Goal: Task Accomplishment & Management: Use online tool/utility

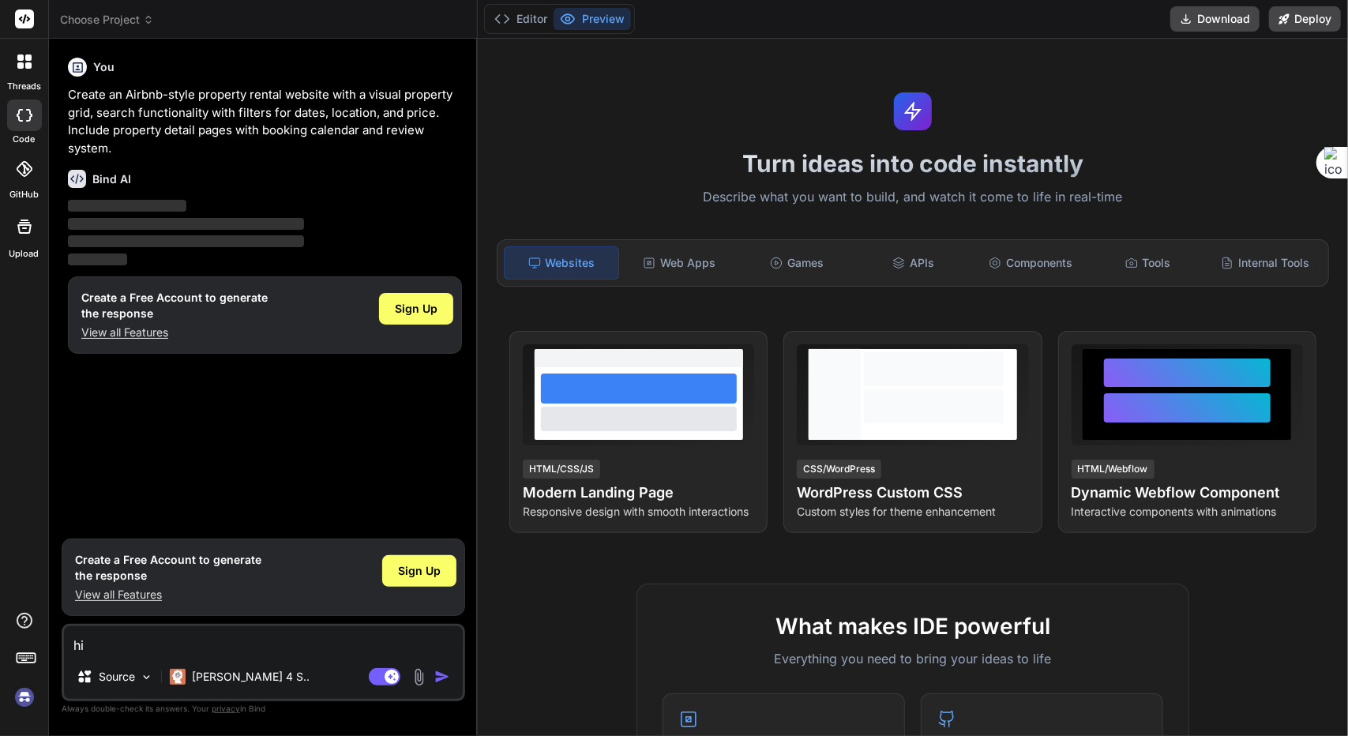
type textarea "x"
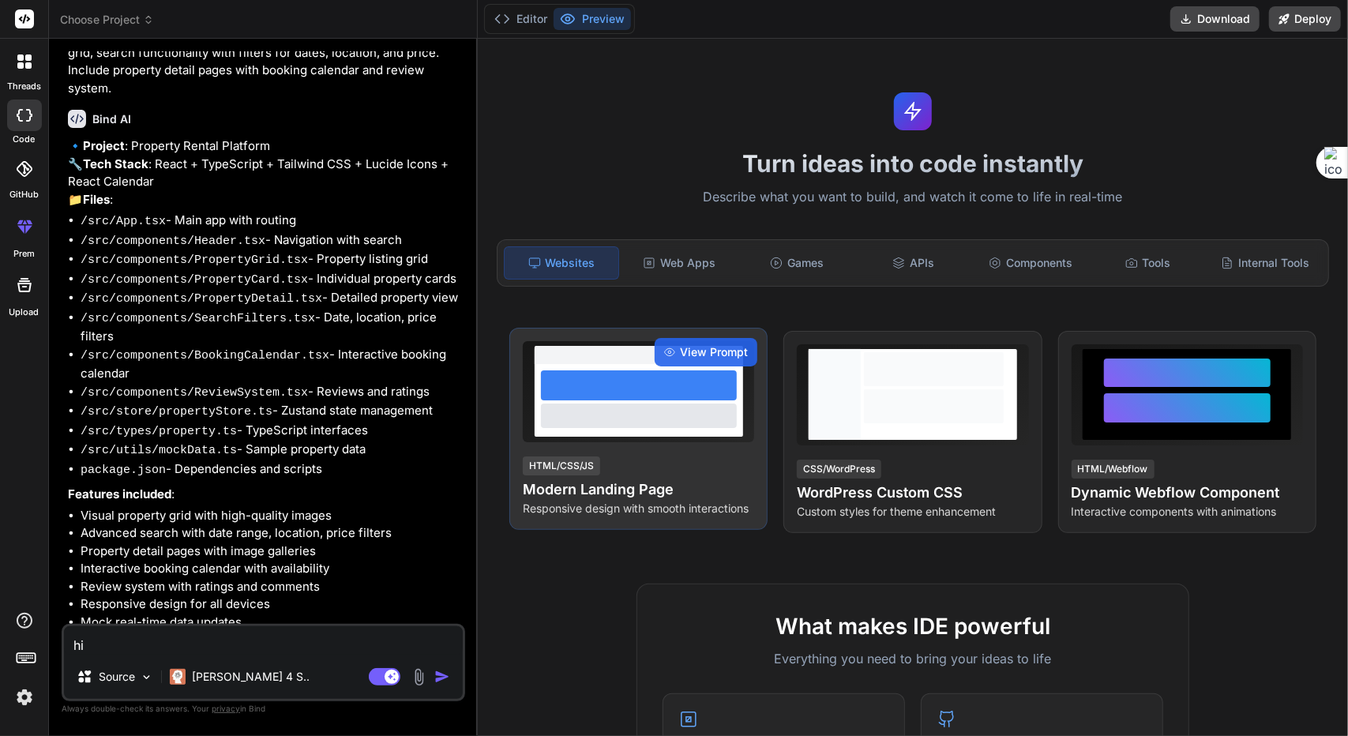
scroll to position [99, 0]
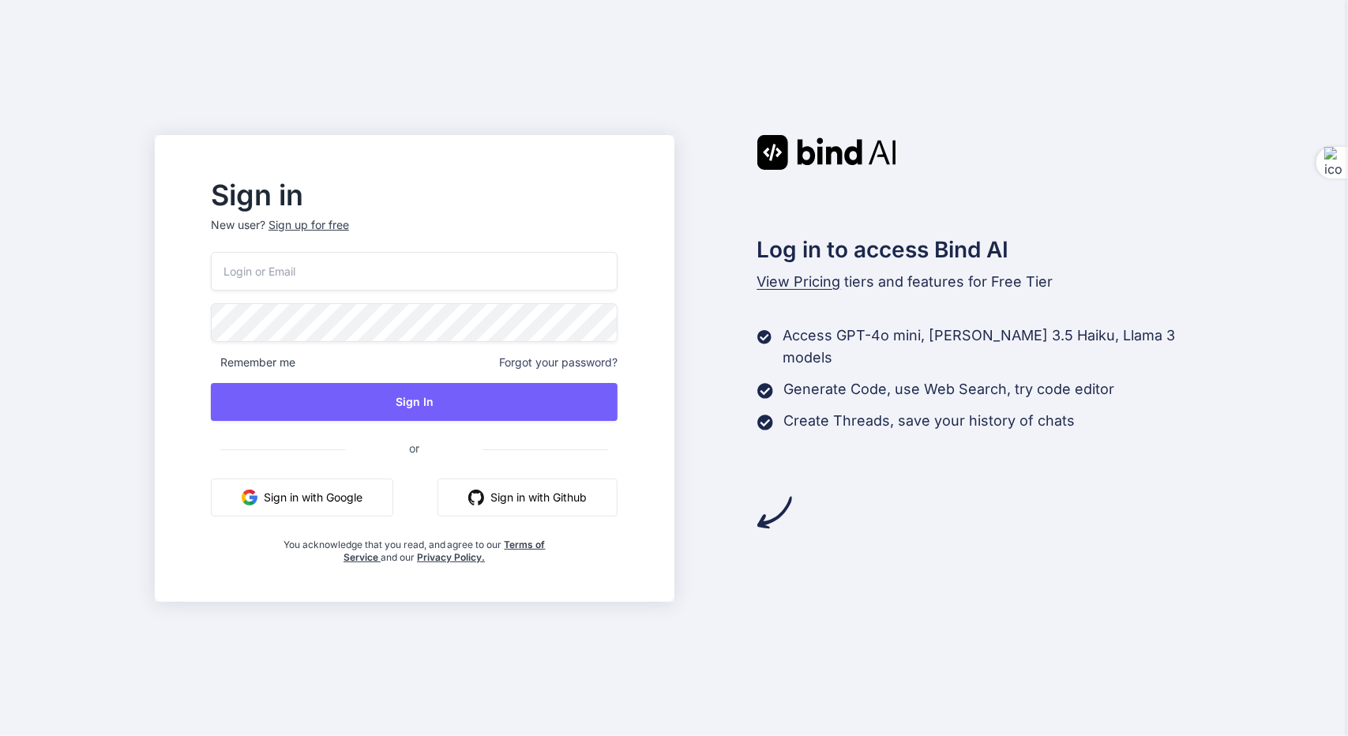
click at [584, 84] on div "Sign in New user? Sign up for free Remember me Forgot your password? Sign In or…" at bounding box center [674, 368] width 1348 height 736
drag, startPoint x: 452, startPoint y: 271, endPoint x: 417, endPoint y: 287, distance: 38.5
click at [452, 271] on input "email" at bounding box center [414, 271] width 407 height 39
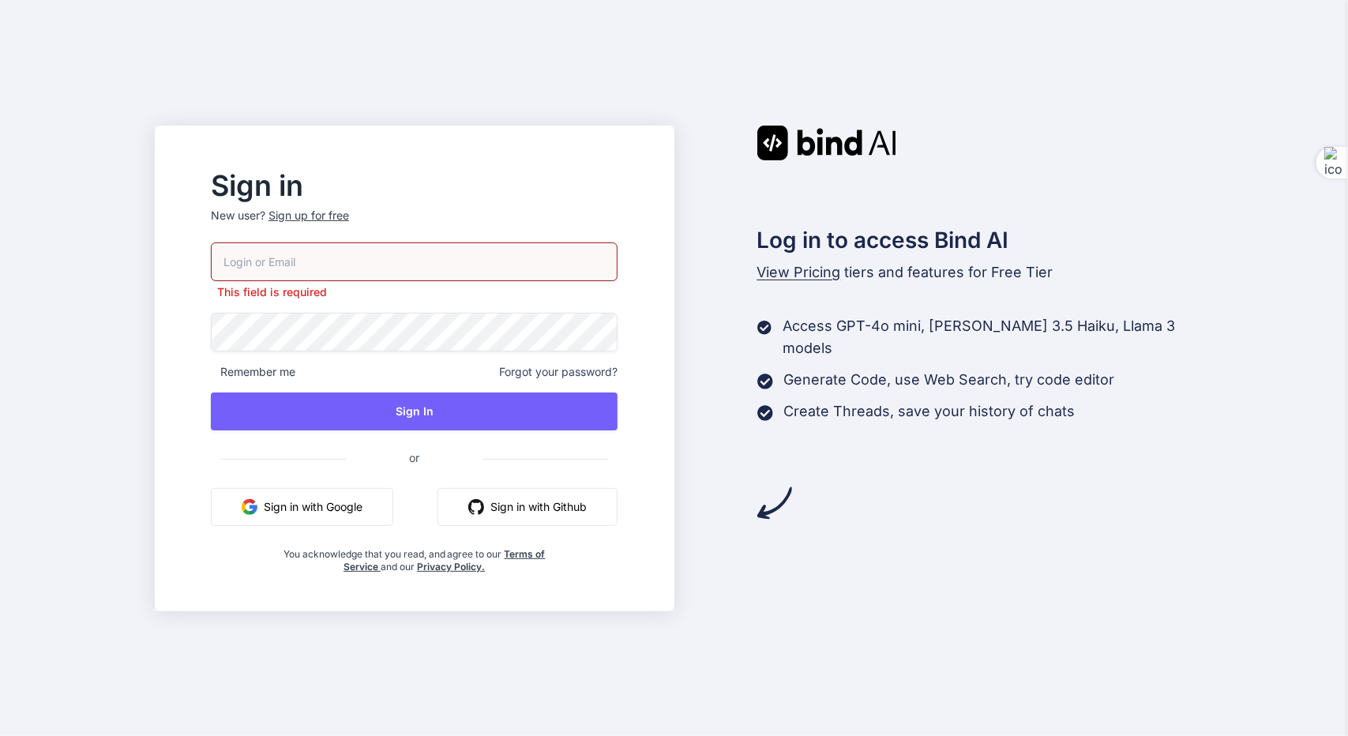
type input "reidentify@foxmail.com"
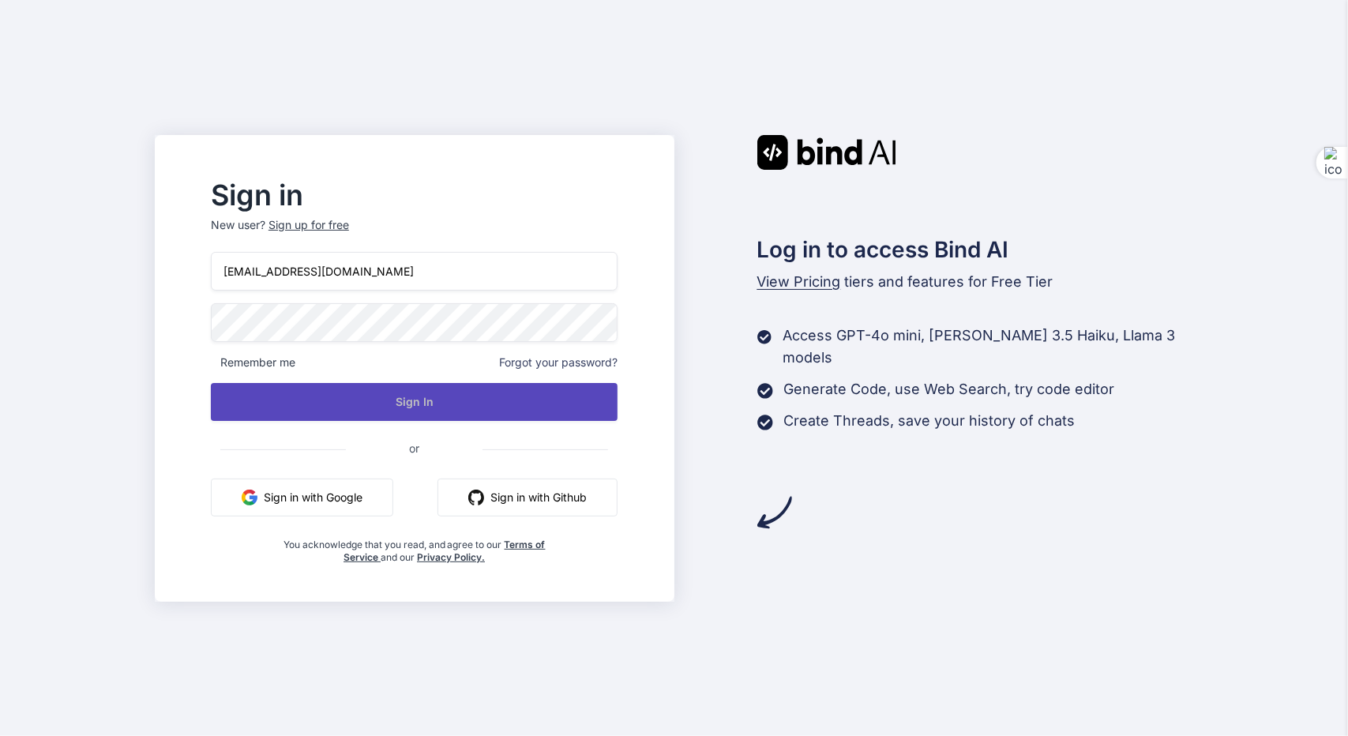
drag, startPoint x: 482, startPoint y: 397, endPoint x: 507, endPoint y: 388, distance: 27.0
click at [482, 397] on button "Sign In" at bounding box center [414, 402] width 407 height 38
click at [476, 394] on button "Sign In" at bounding box center [414, 402] width 407 height 38
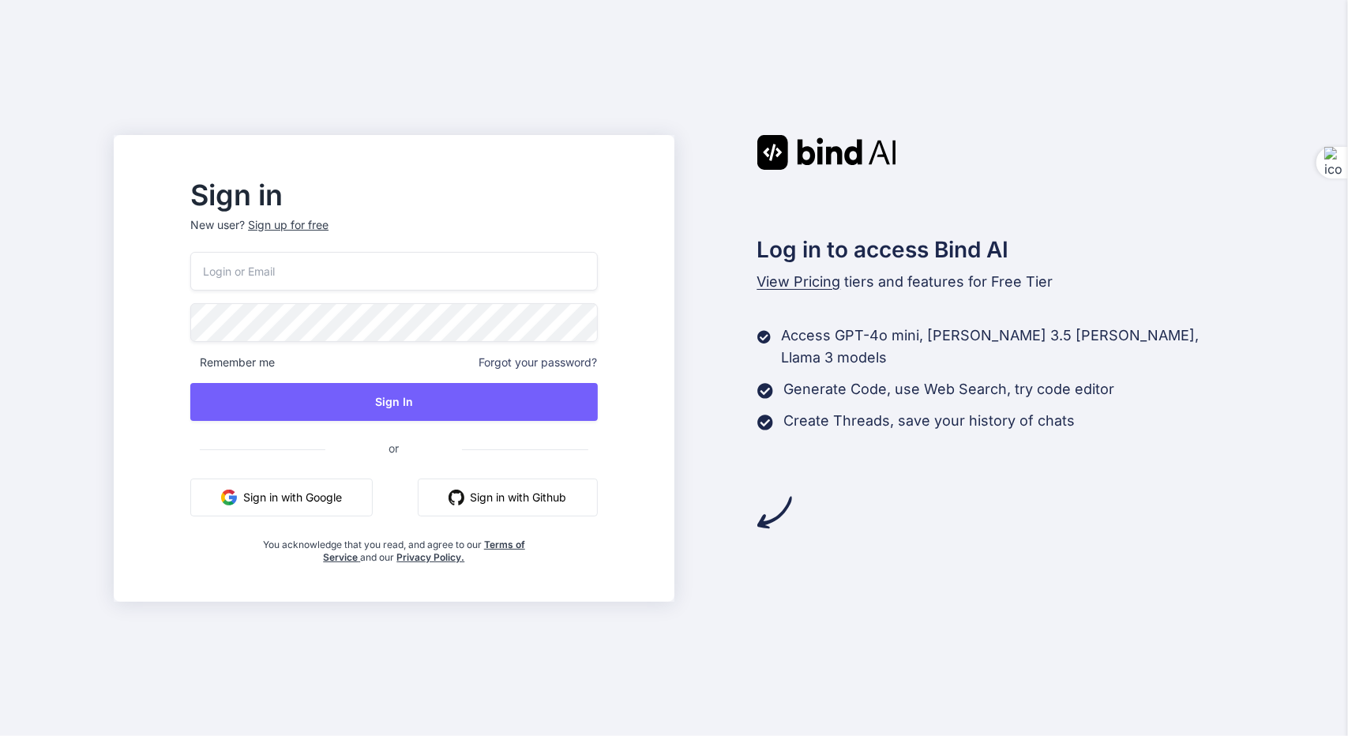
type input "reidentify@foxmail.com"
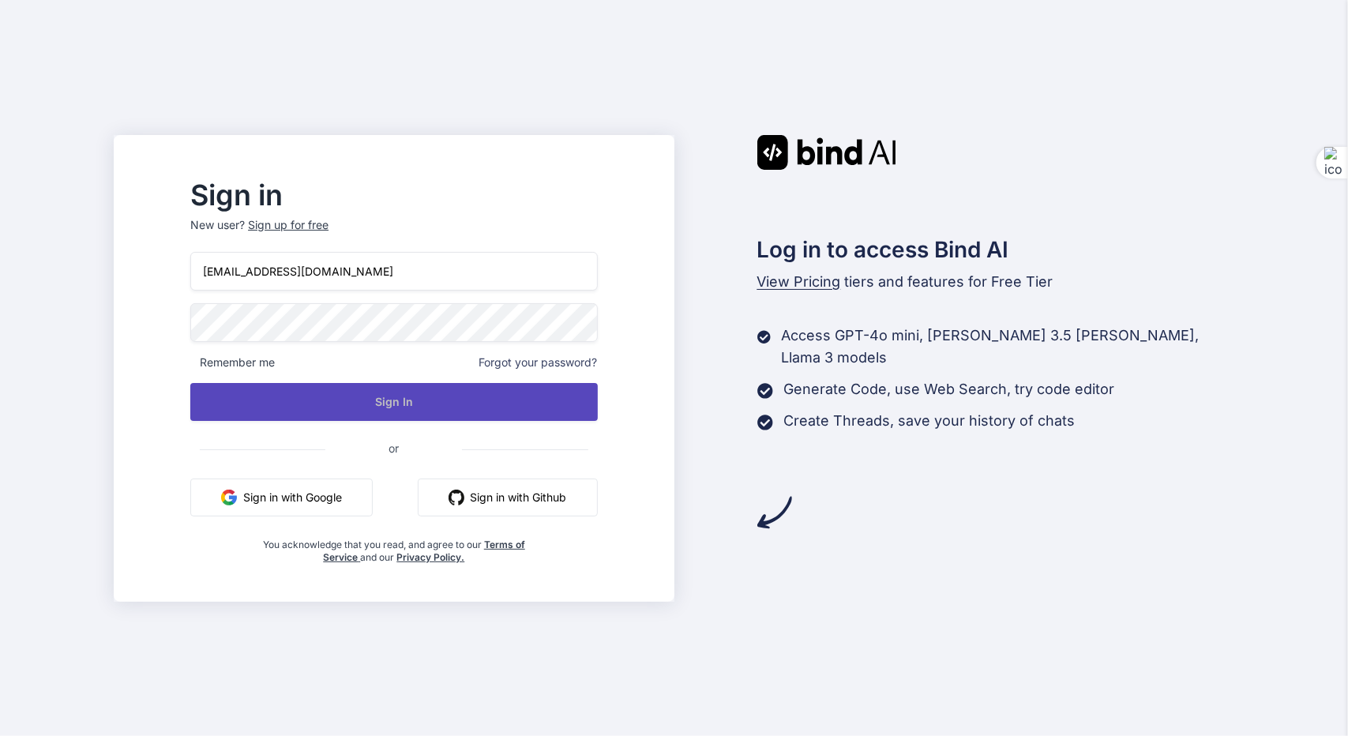
click at [444, 404] on button "Sign In" at bounding box center [393, 402] width 407 height 38
click at [455, 392] on button "Sign In" at bounding box center [393, 402] width 407 height 38
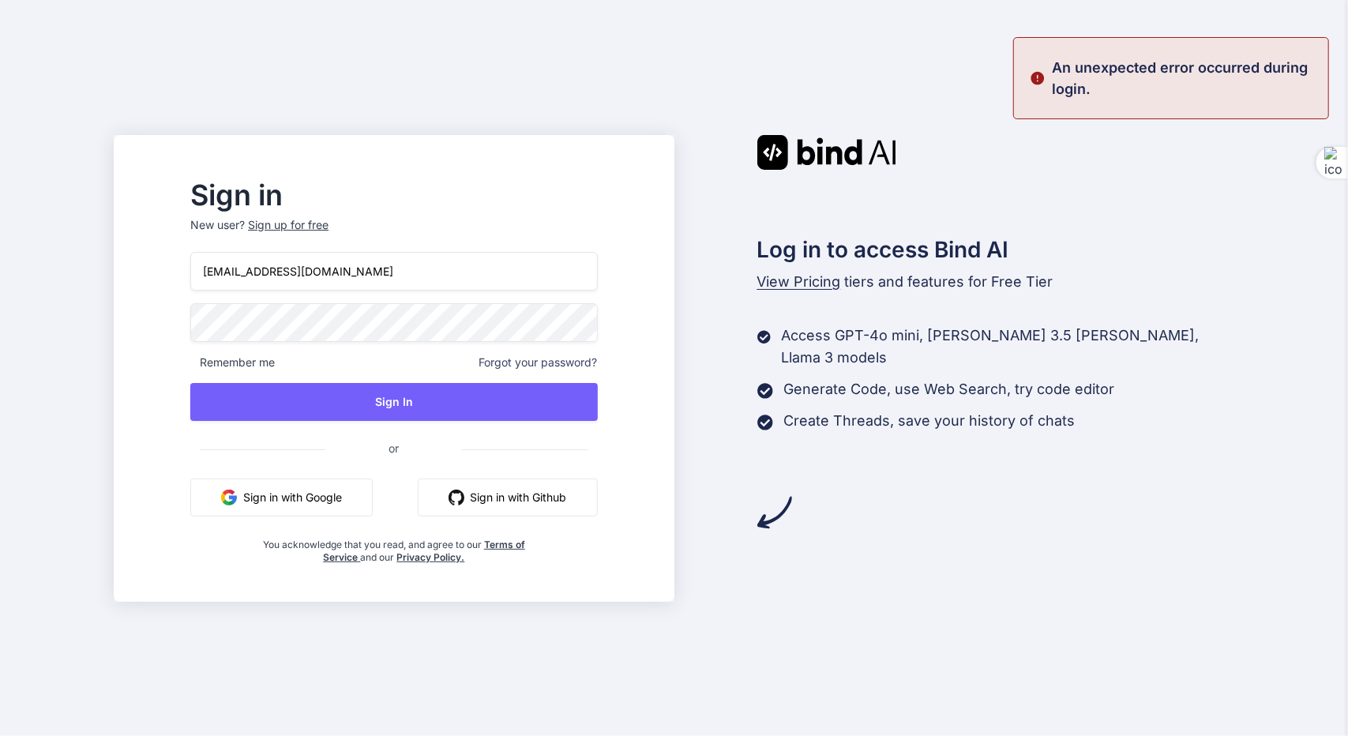
click at [1116, 71] on p "An unexpected error occurred during login." at bounding box center [1184, 78] width 267 height 43
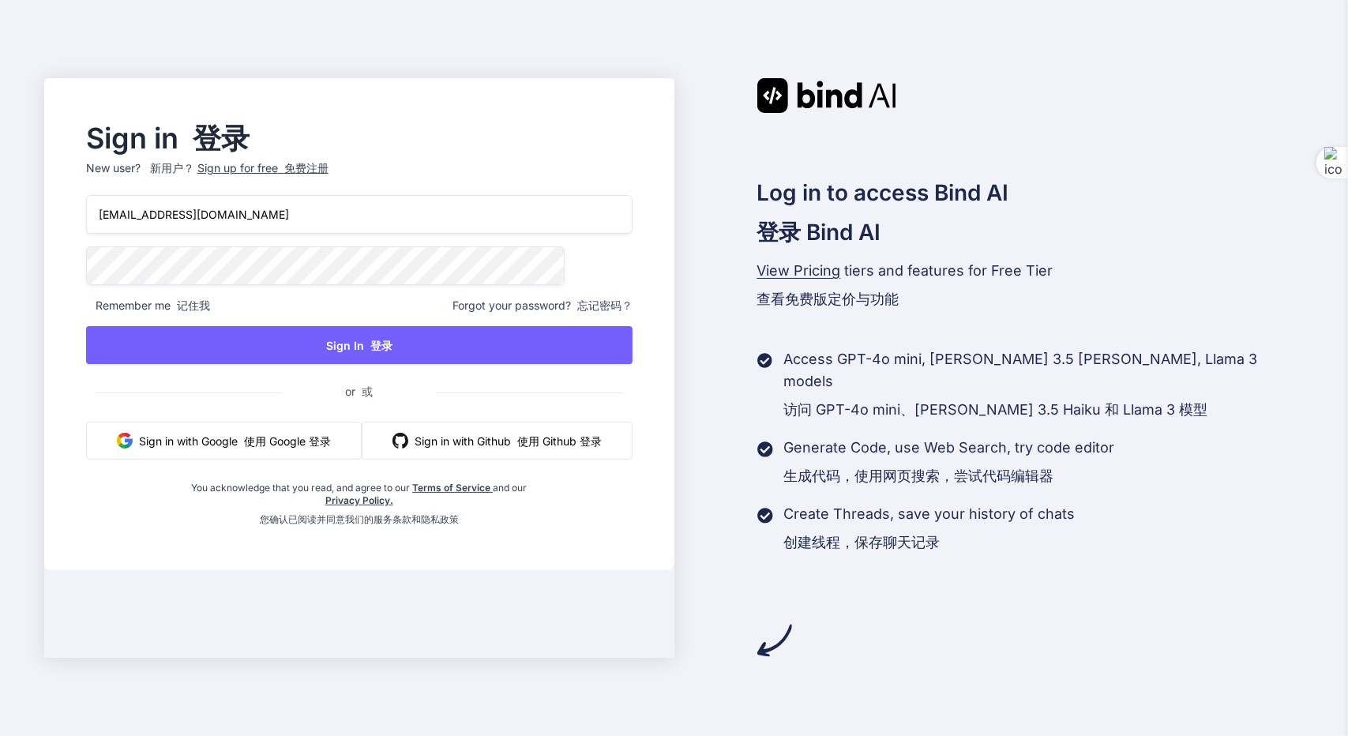
click at [431, 400] on span "or 或" at bounding box center [359, 391] width 154 height 39
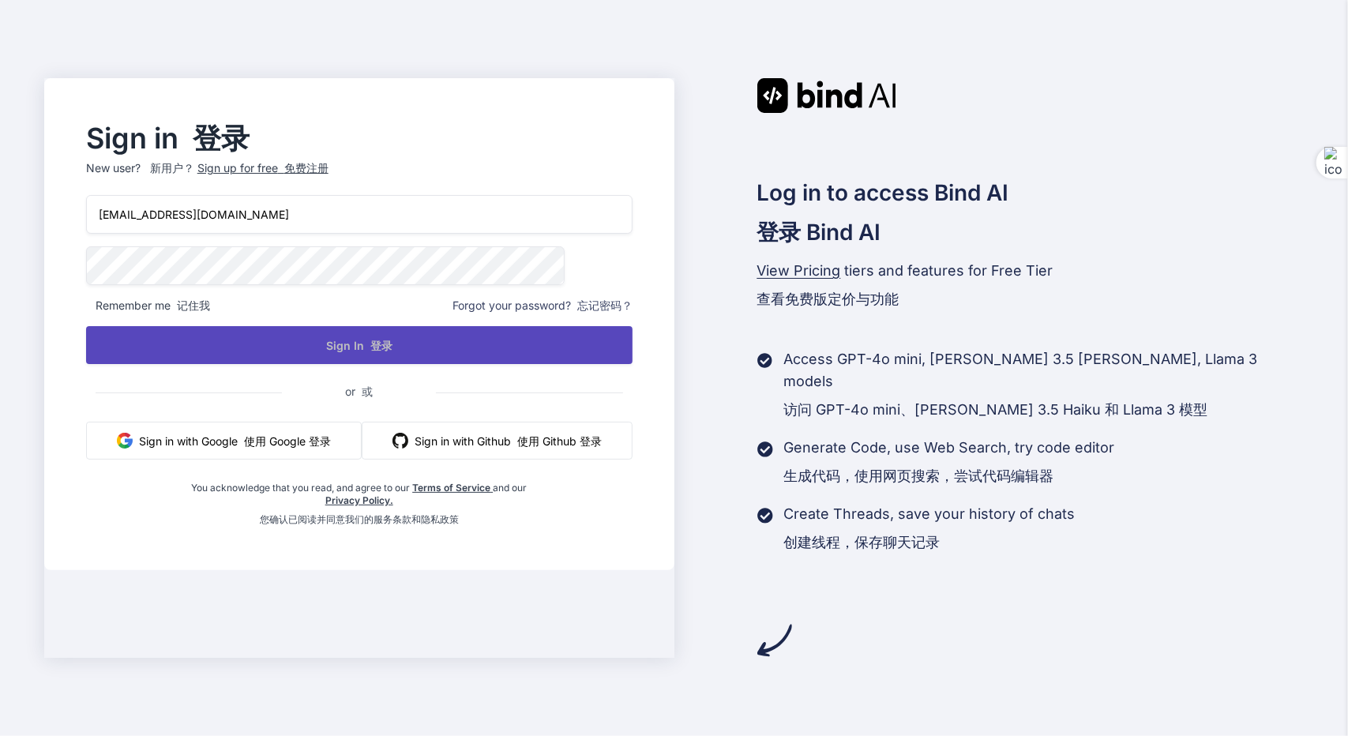
click at [392, 352] on font "登录" at bounding box center [381, 345] width 22 height 13
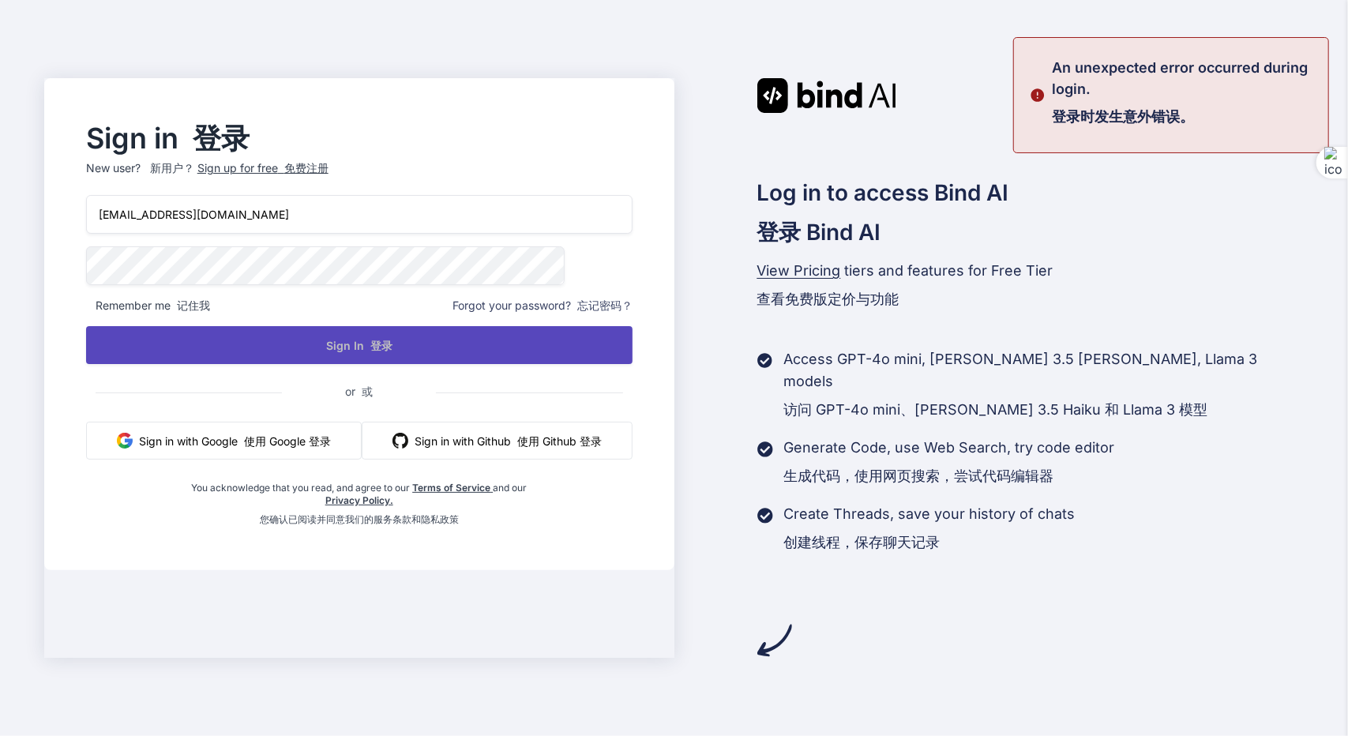
click at [570, 310] on span "Forgot your password? 忘记密码？" at bounding box center [542, 306] width 180 height 16
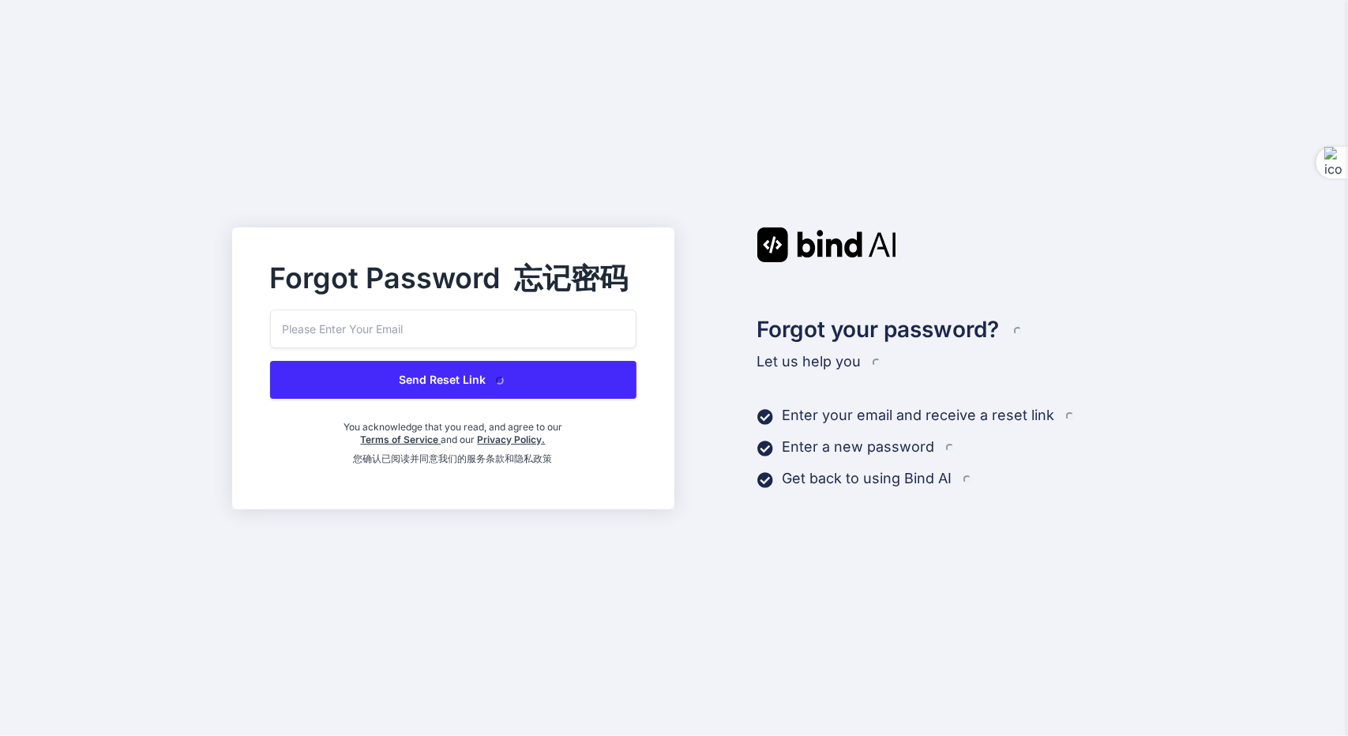
drag, startPoint x: 480, startPoint y: 339, endPoint x: 481, endPoint y: 351, distance: 12.7
click at [480, 351] on div "Send Reset Link You acknowledge that you read, and agree to our Terms of Servic…" at bounding box center [453, 390] width 366 height 162
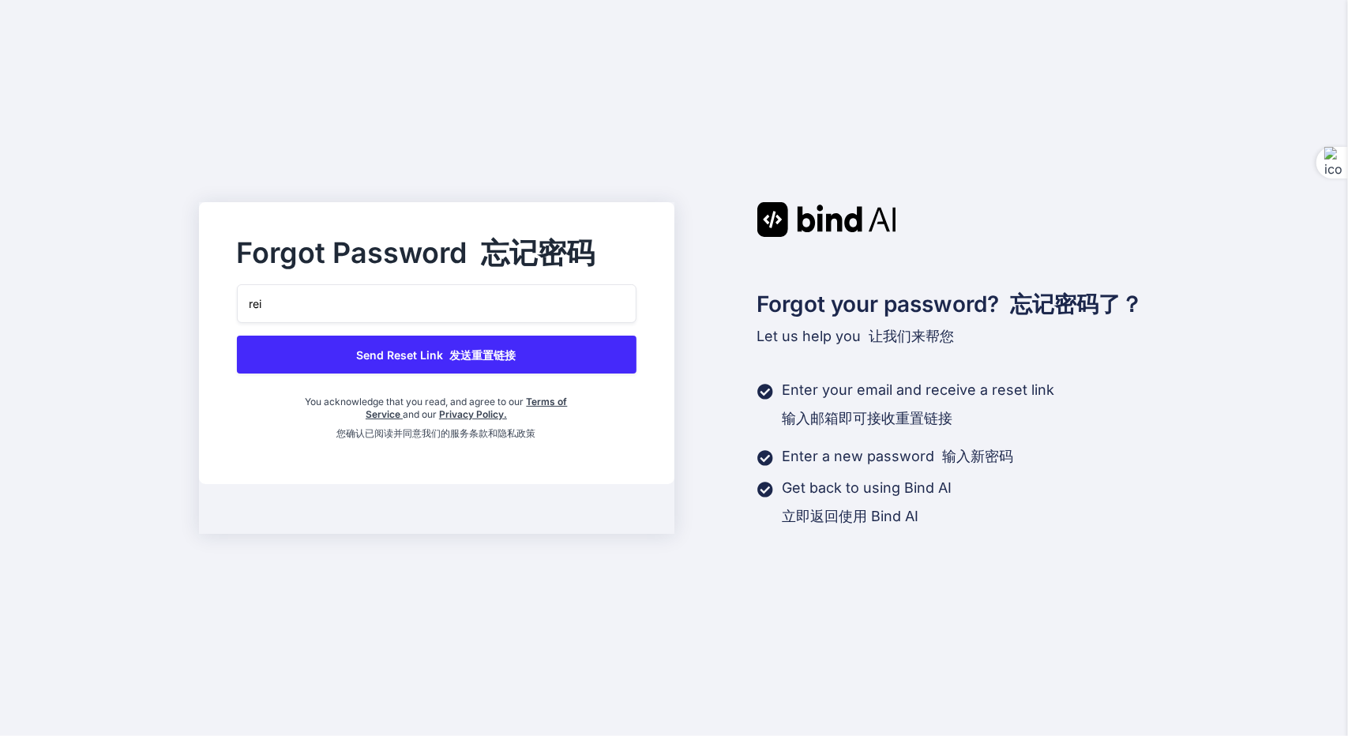
type input "reidentify"
type input "reidentify@foxmail.com"
click at [538, 349] on button "Send Reset Link 发送重置链接" at bounding box center [436, 355] width 399 height 38
click at [429, 358] on button "Send Reset Link 发送重置链接" at bounding box center [436, 355] width 399 height 38
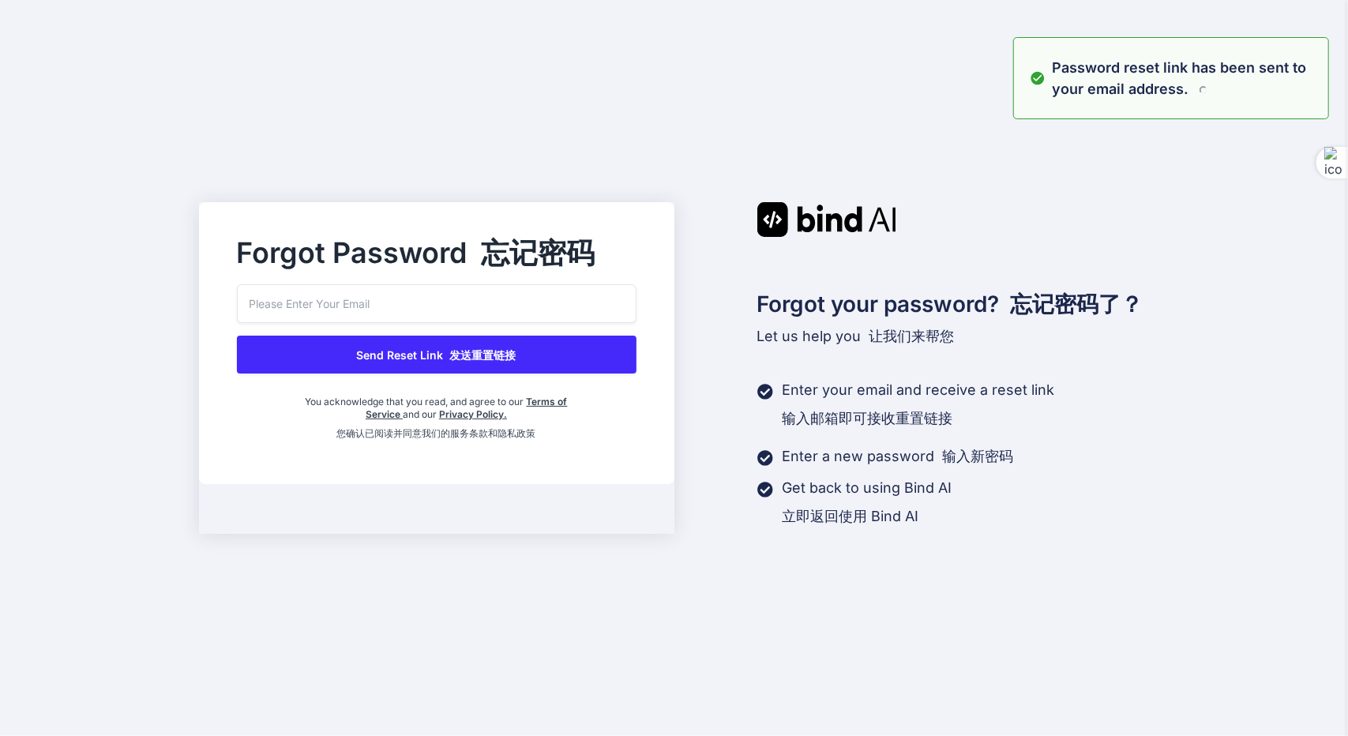
click at [481, 297] on input "email" at bounding box center [436, 303] width 399 height 39
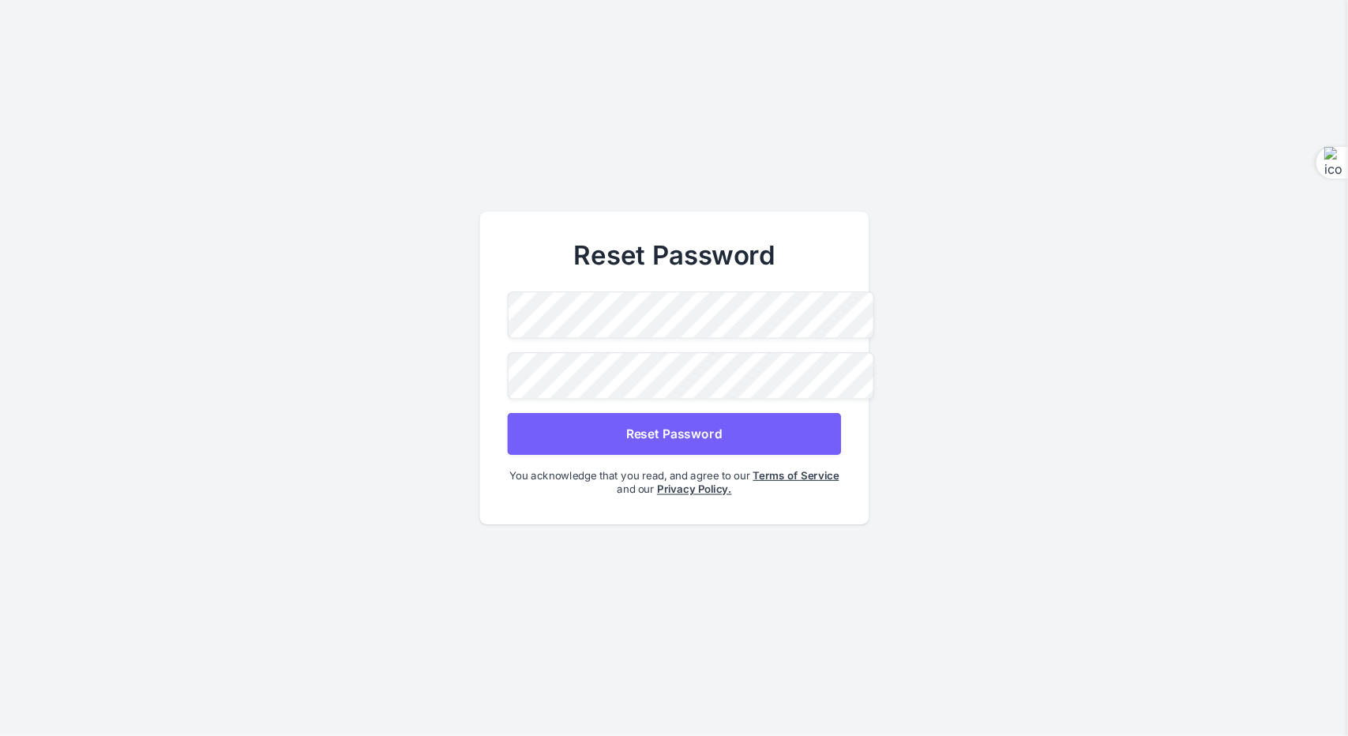
click at [750, 438] on button "Reset Password" at bounding box center [673, 434] width 333 height 42
click at [720, 427] on button "Reset Password" at bounding box center [673, 434] width 333 height 42
drag, startPoint x: 812, startPoint y: 115, endPoint x: 820, endPoint y: 115, distance: 8.7
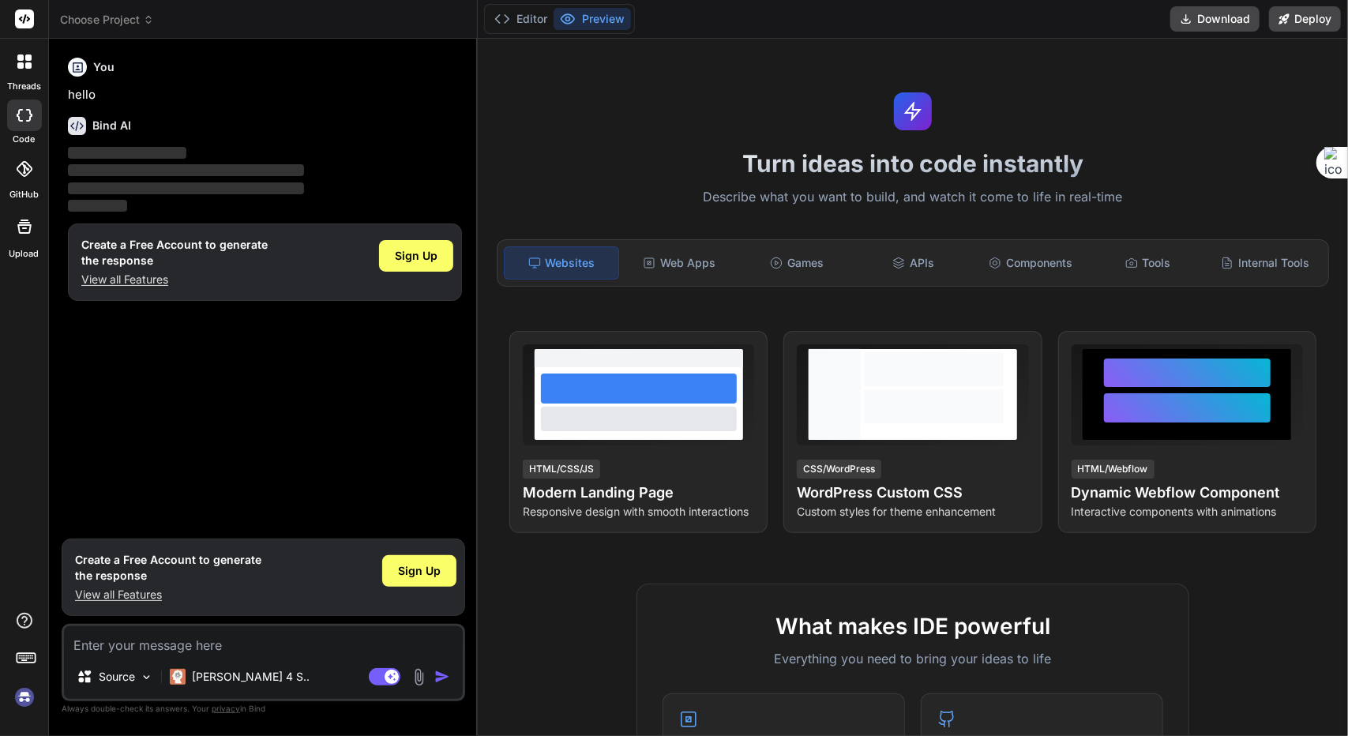
type textarea "x"
click at [125, 24] on span "Choose Project" at bounding box center [107, 20] width 94 height 16
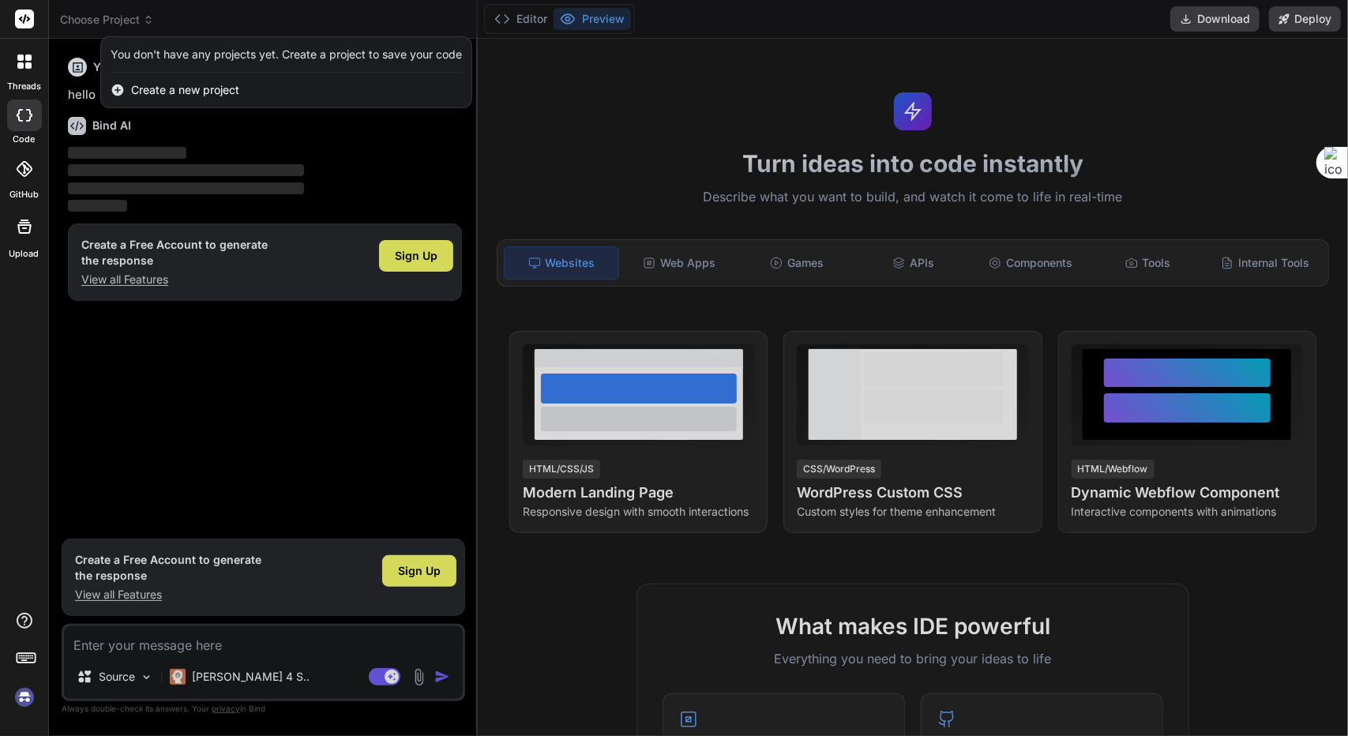
click at [199, 80] on div "Create a new project" at bounding box center [286, 90] width 370 height 35
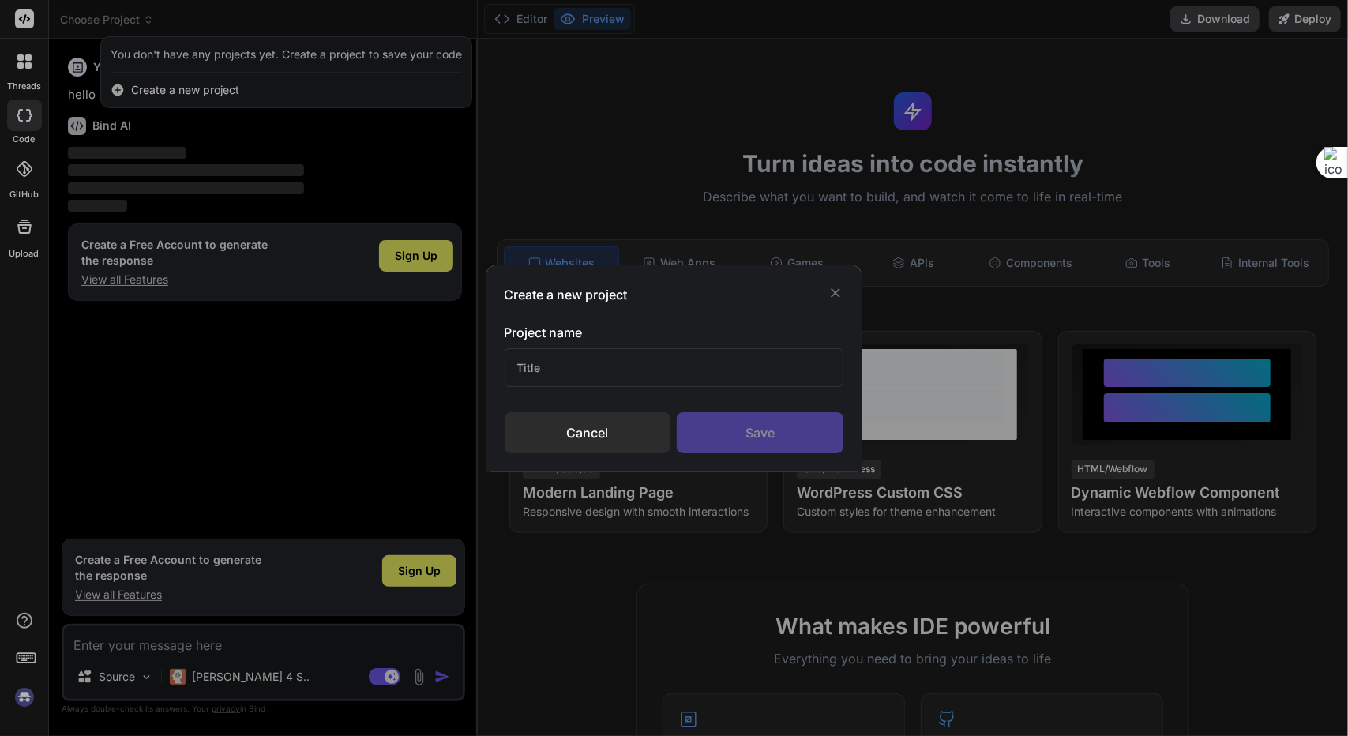
click at [704, 384] on input "text" at bounding box center [673, 367] width 339 height 39
type input "Cory"
drag, startPoint x: 796, startPoint y: 420, endPoint x: 789, endPoint y: 378, distance: 42.4
click at [796, 419] on div "Save" at bounding box center [760, 432] width 167 height 41
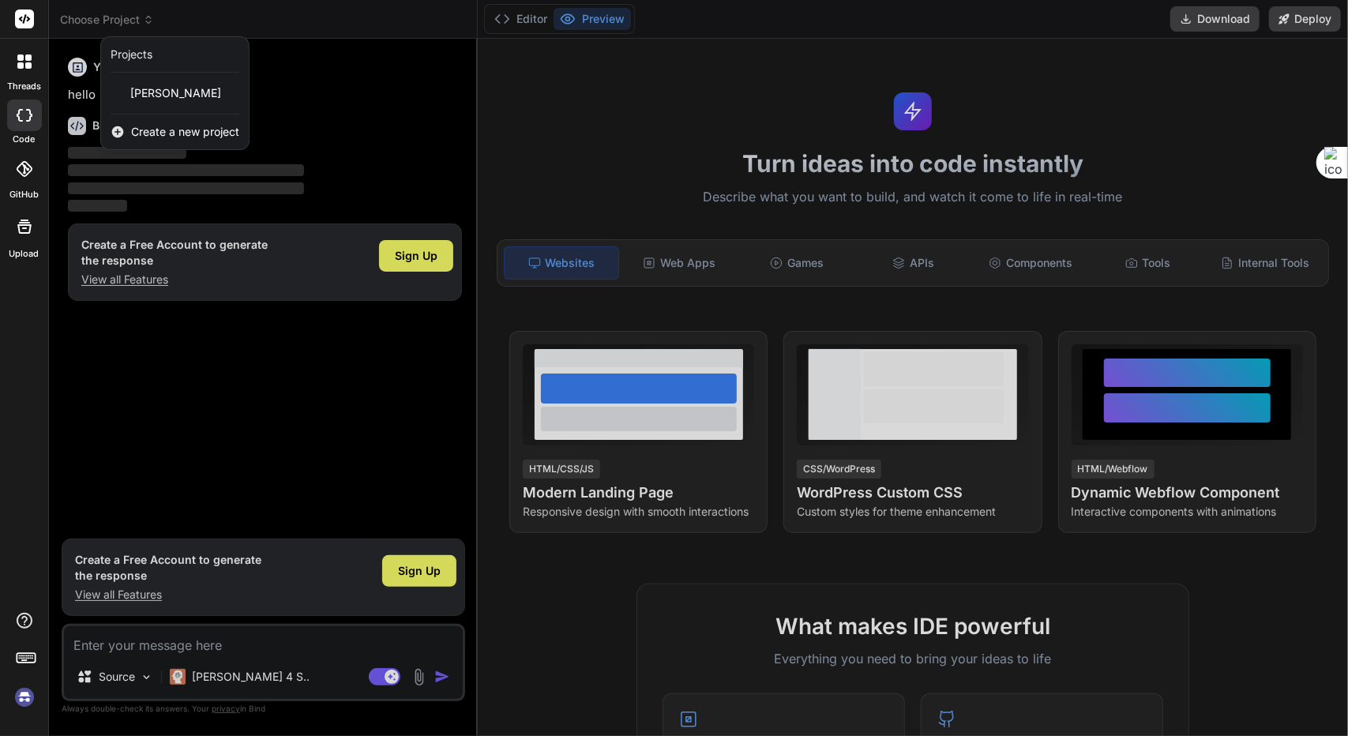
click at [22, 56] on icon at bounding box center [24, 61] width 14 height 14
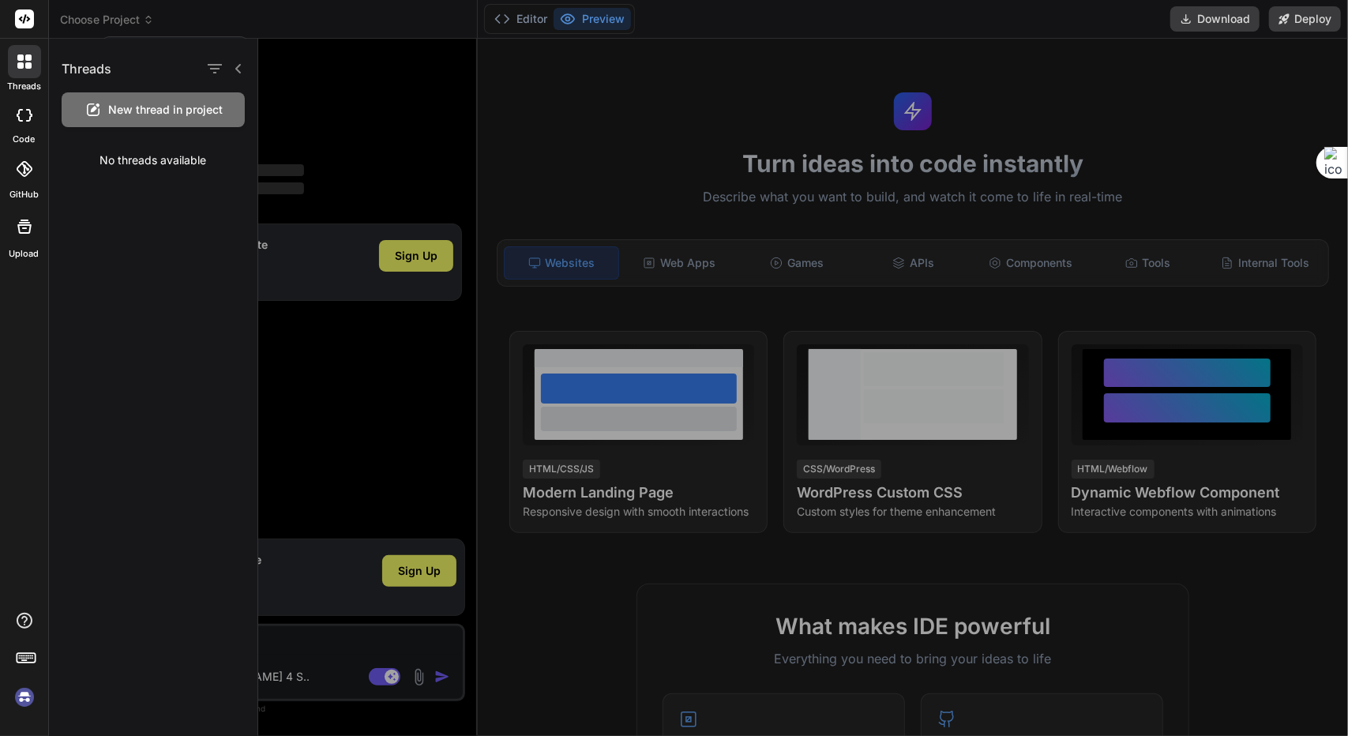
click at [28, 21] on rect at bounding box center [24, 18] width 19 height 19
click at [615, 22] on div at bounding box center [674, 368] width 1348 height 736
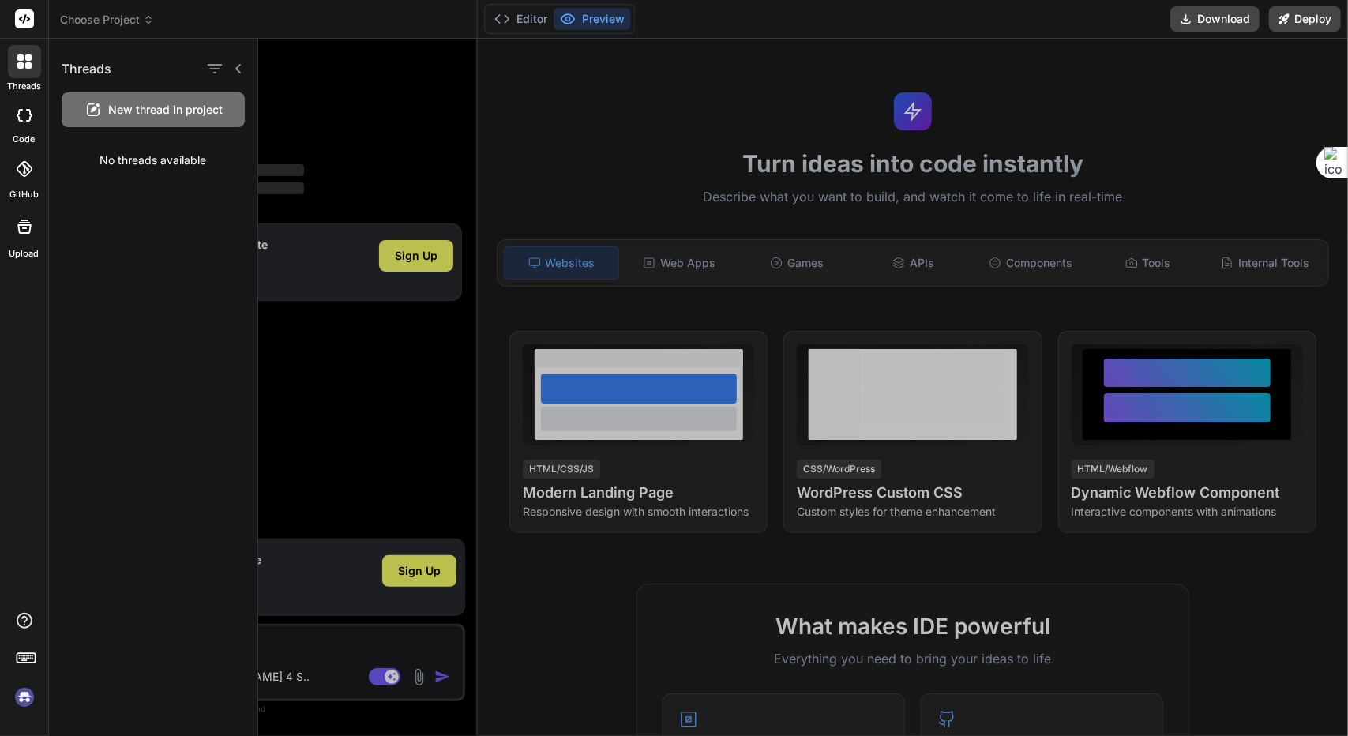
click at [21, 704] on img at bounding box center [24, 697] width 27 height 27
click at [1220, 23] on button "Download" at bounding box center [1214, 18] width 89 height 25
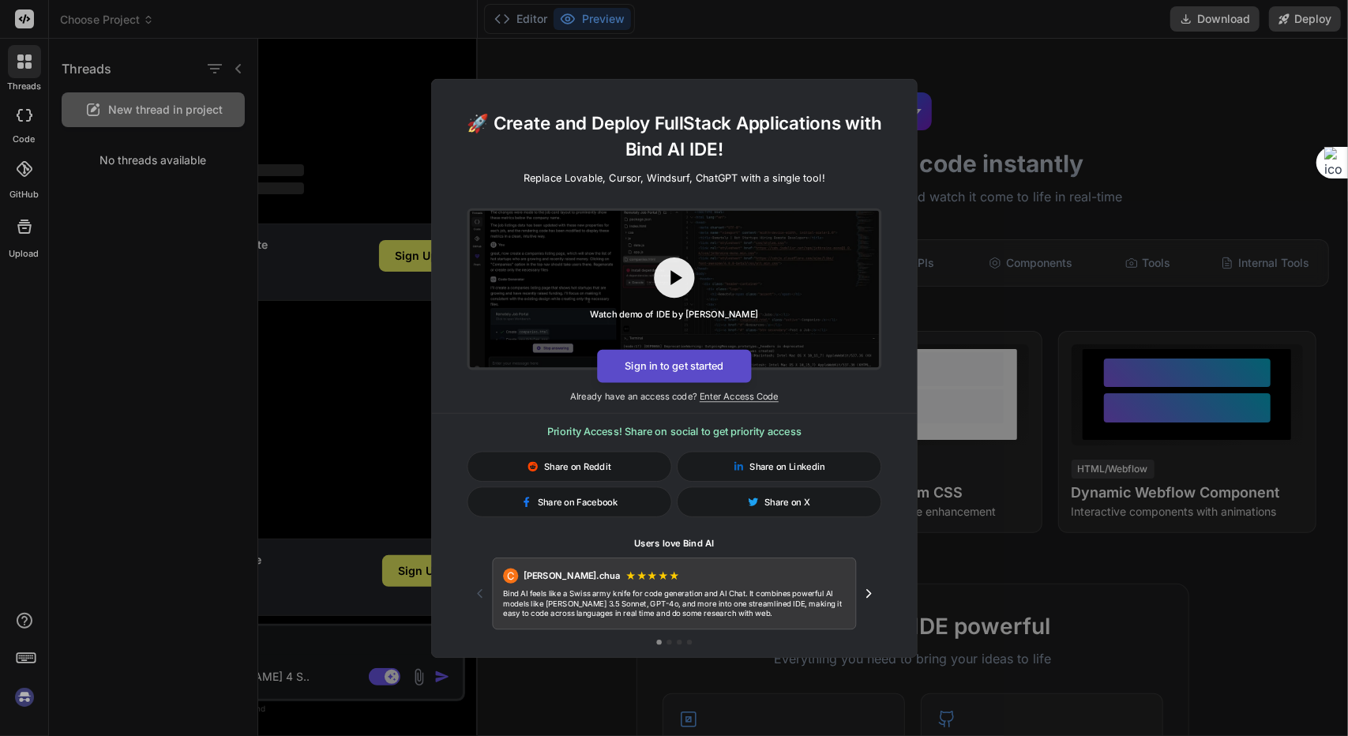
click at [712, 375] on button "Sign in to get started" at bounding box center [674, 365] width 154 height 33
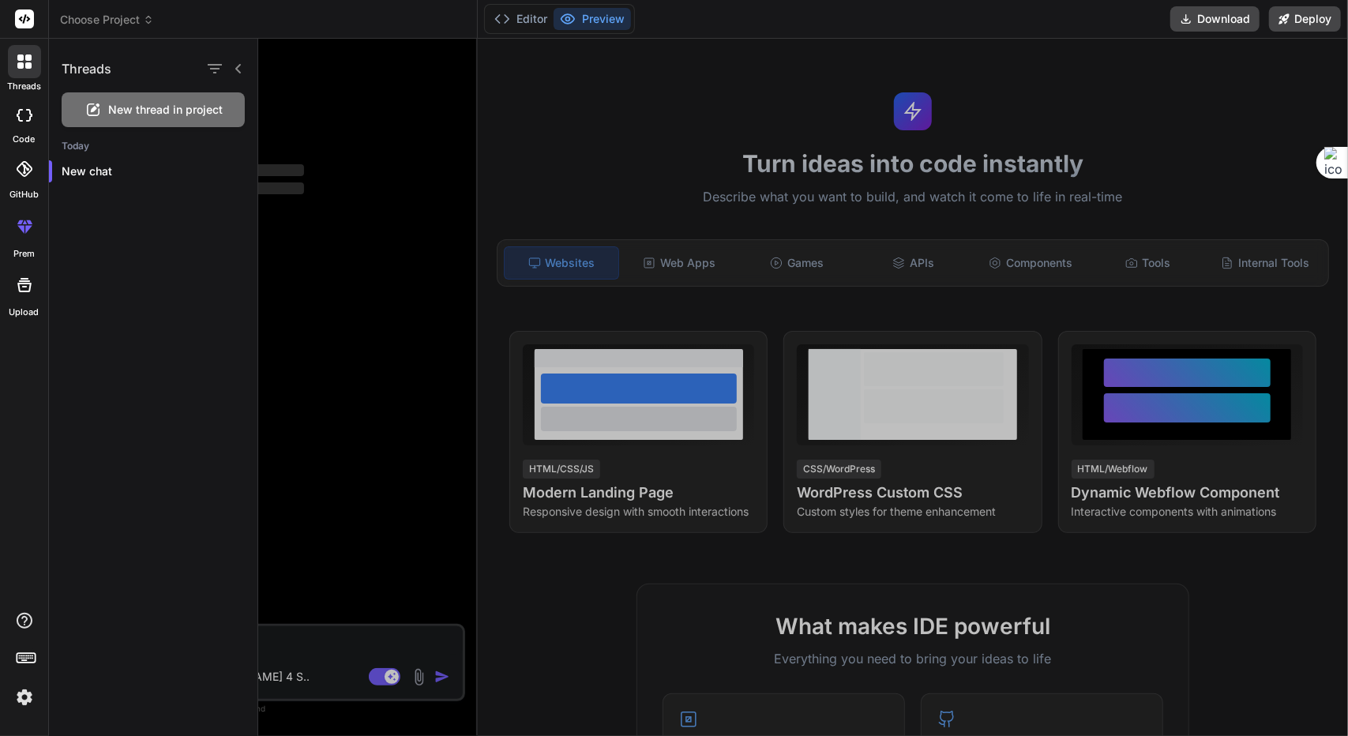
click at [31, 699] on img at bounding box center [24, 697] width 27 height 27
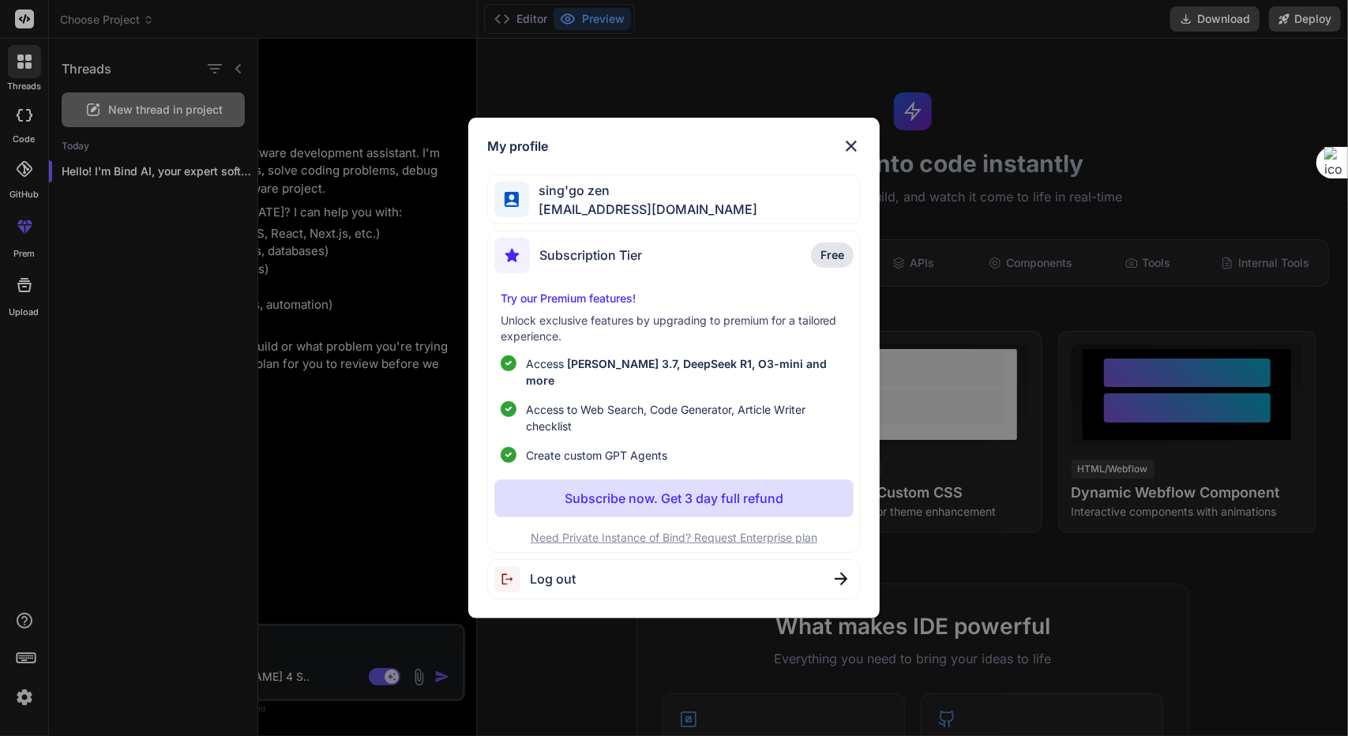
click at [827, 268] on p "Free" at bounding box center [832, 254] width 43 height 25
click at [829, 261] on span "Free" at bounding box center [832, 255] width 24 height 16
click at [628, 306] on p "Try our Premium features!" at bounding box center [673, 299] width 347 height 16
click at [763, 276] on div "Subscription Tier Free" at bounding box center [674, 259] width 360 height 42
click at [848, 156] on img at bounding box center [851, 146] width 19 height 19
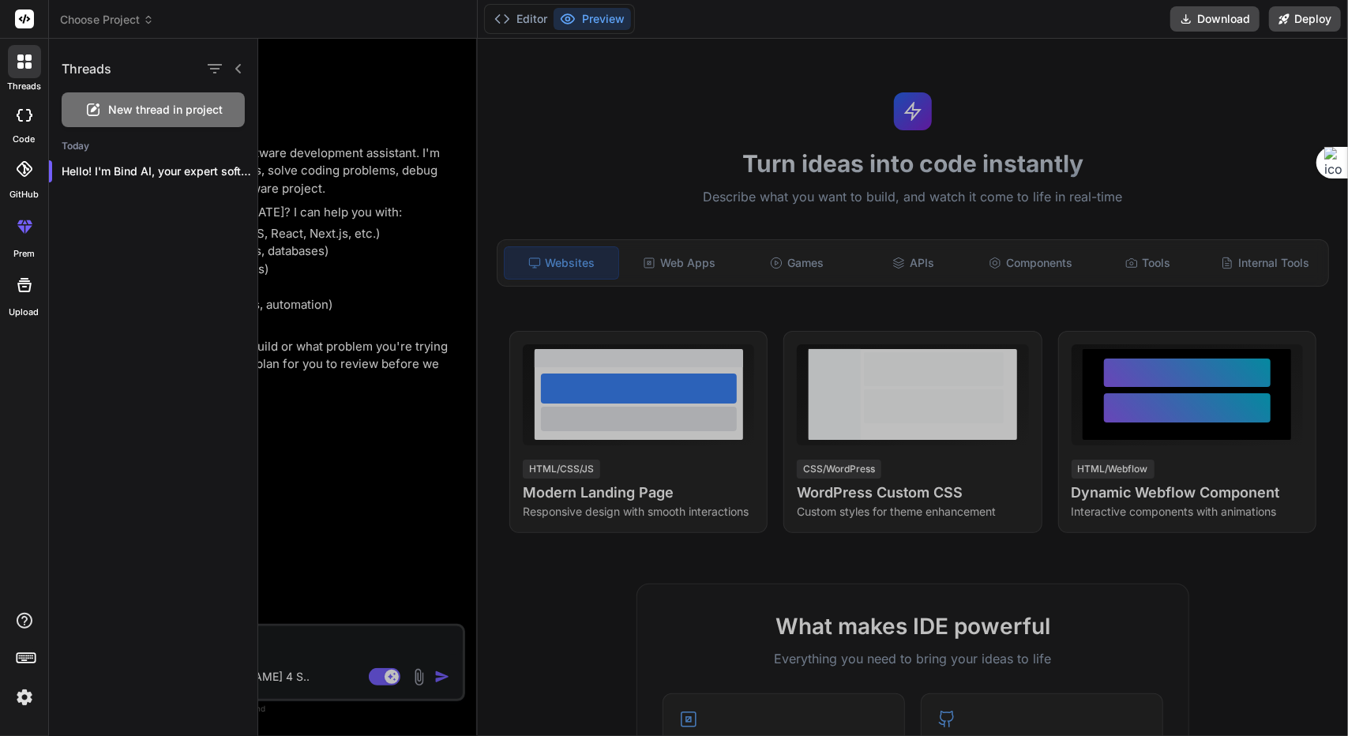
click at [32, 66] on div at bounding box center [24, 61] width 33 height 33
drag, startPoint x: 1241, startPoint y: 13, endPoint x: 1225, endPoint y: 17, distance: 16.1
click at [1241, 13] on button "Download" at bounding box center [1214, 18] width 89 height 25
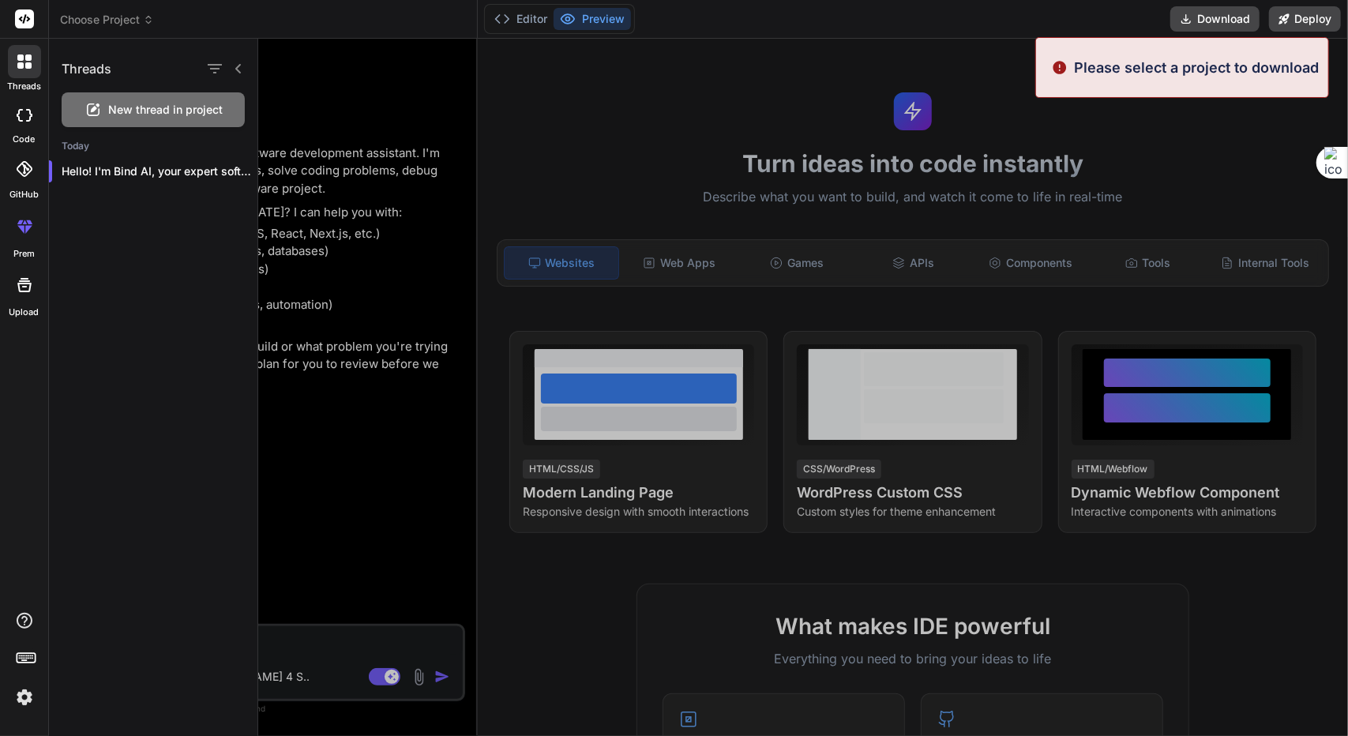
click at [1148, 116] on div at bounding box center [802, 387] width 1089 height 697
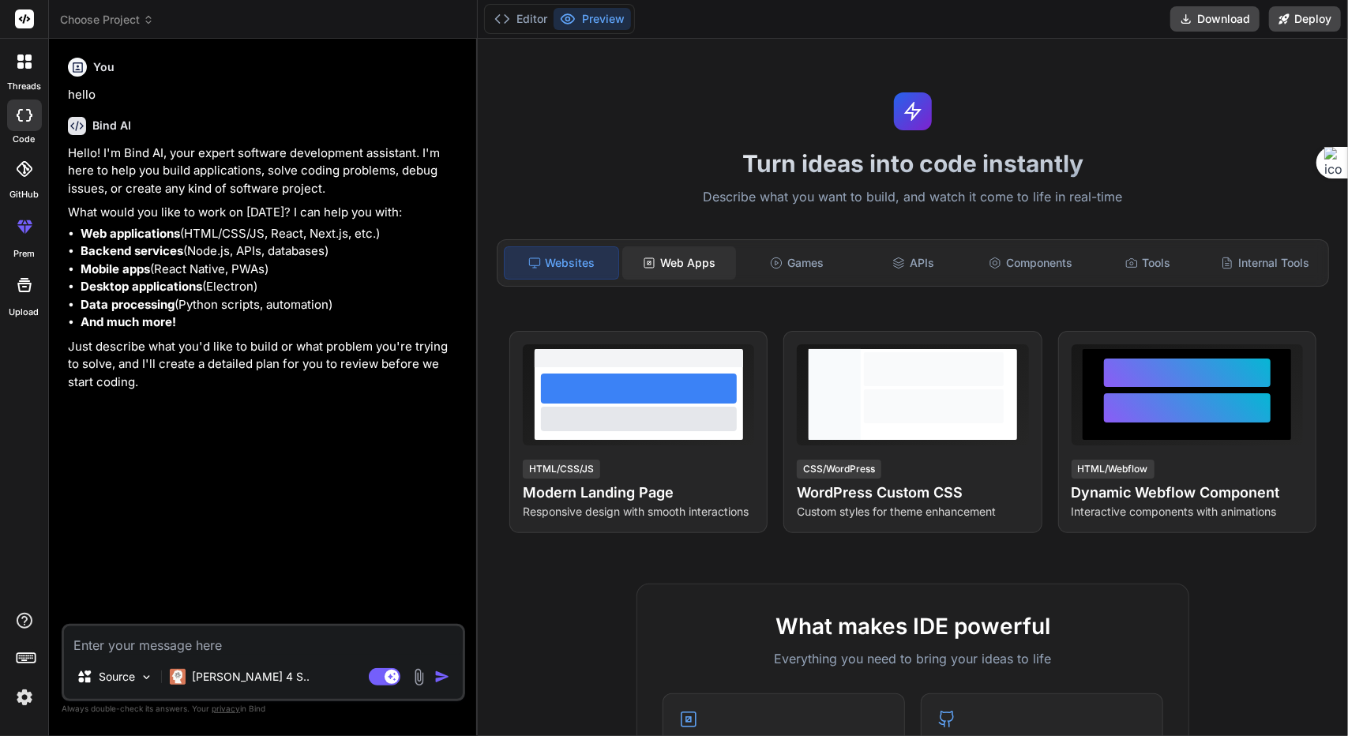
click at [702, 259] on div "Web Apps" at bounding box center [679, 262] width 114 height 33
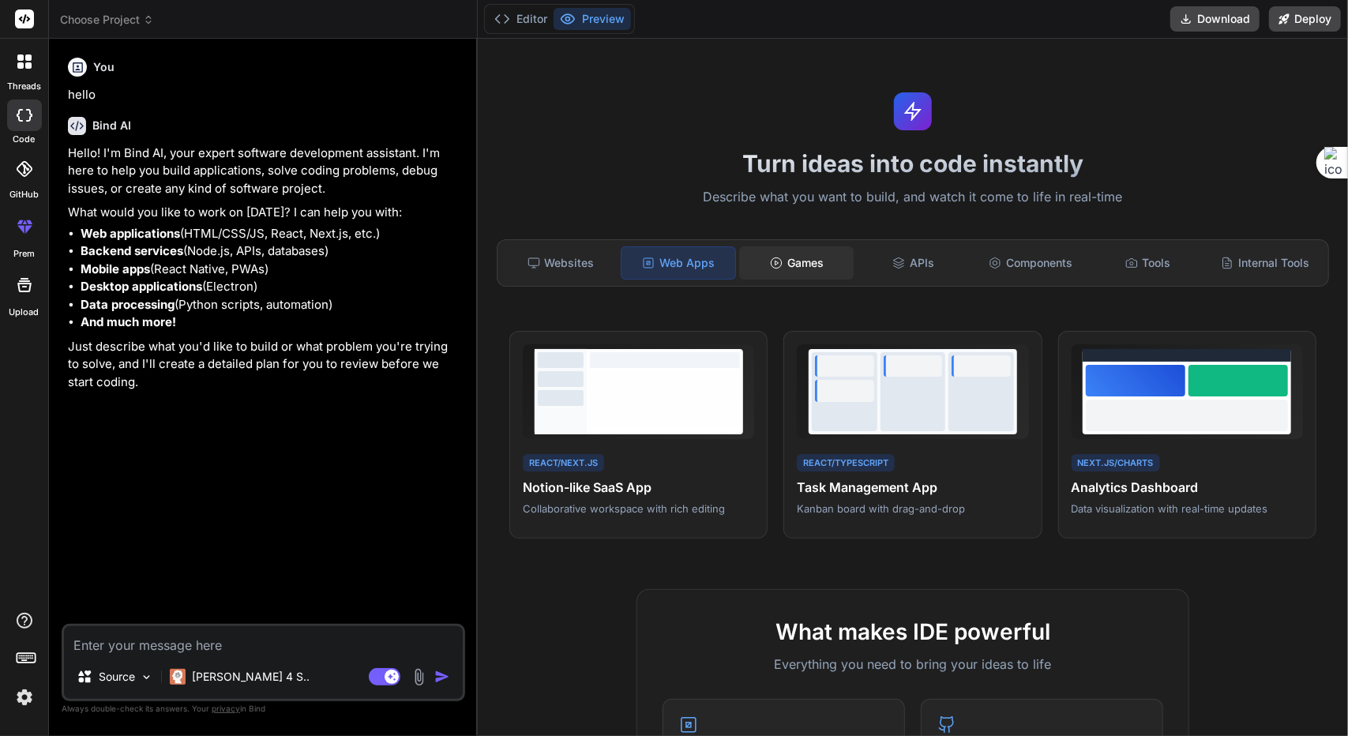
click at [800, 257] on div "Games" at bounding box center [796, 262] width 114 height 33
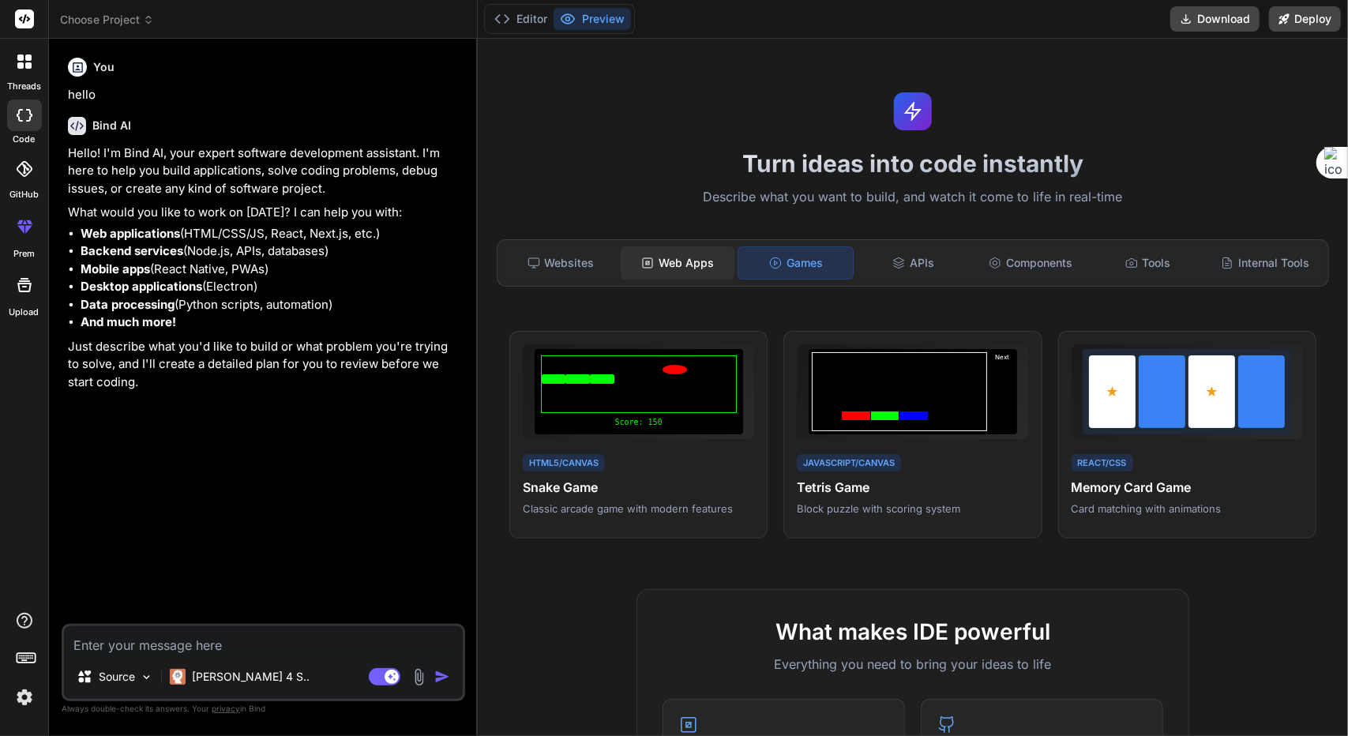
click at [697, 264] on div "Web Apps" at bounding box center [677, 262] width 114 height 33
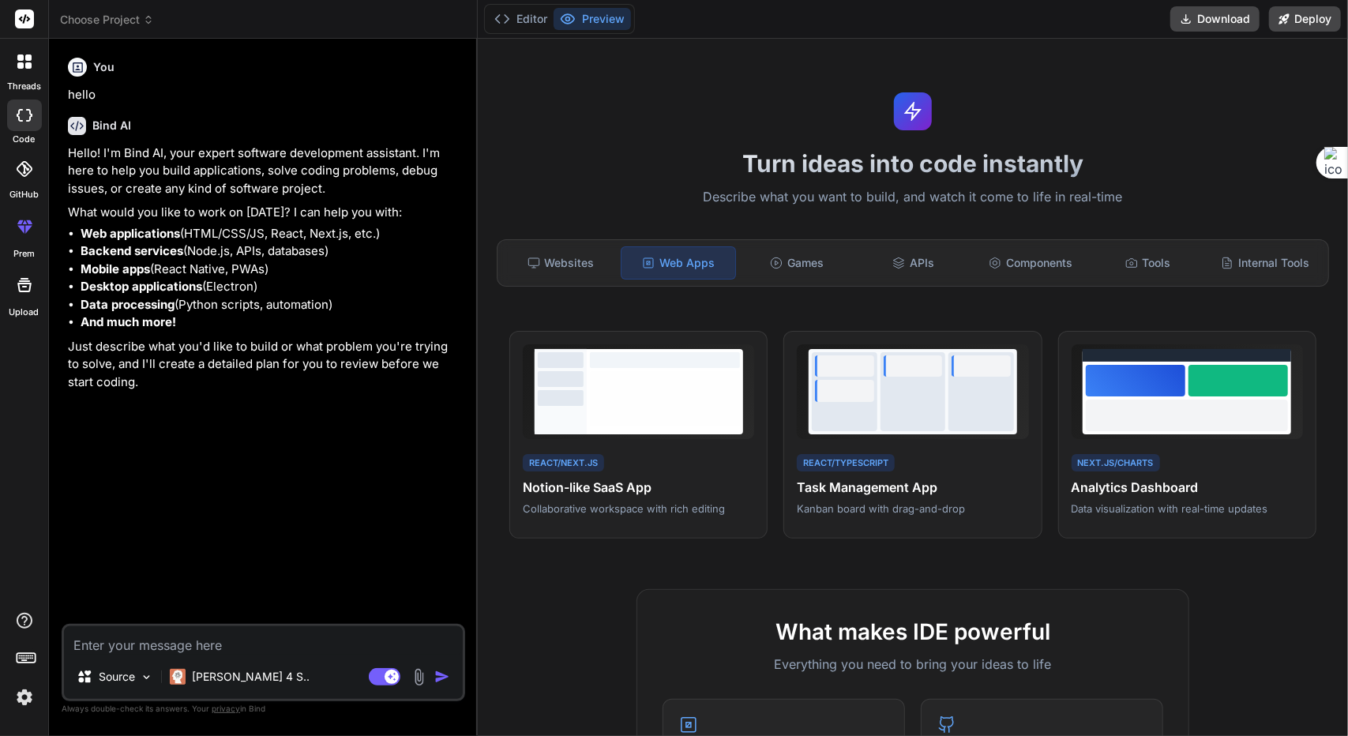
click at [859, 367] on div at bounding box center [844, 366] width 59 height 22
click at [808, 263] on div "Games" at bounding box center [796, 262] width 114 height 33
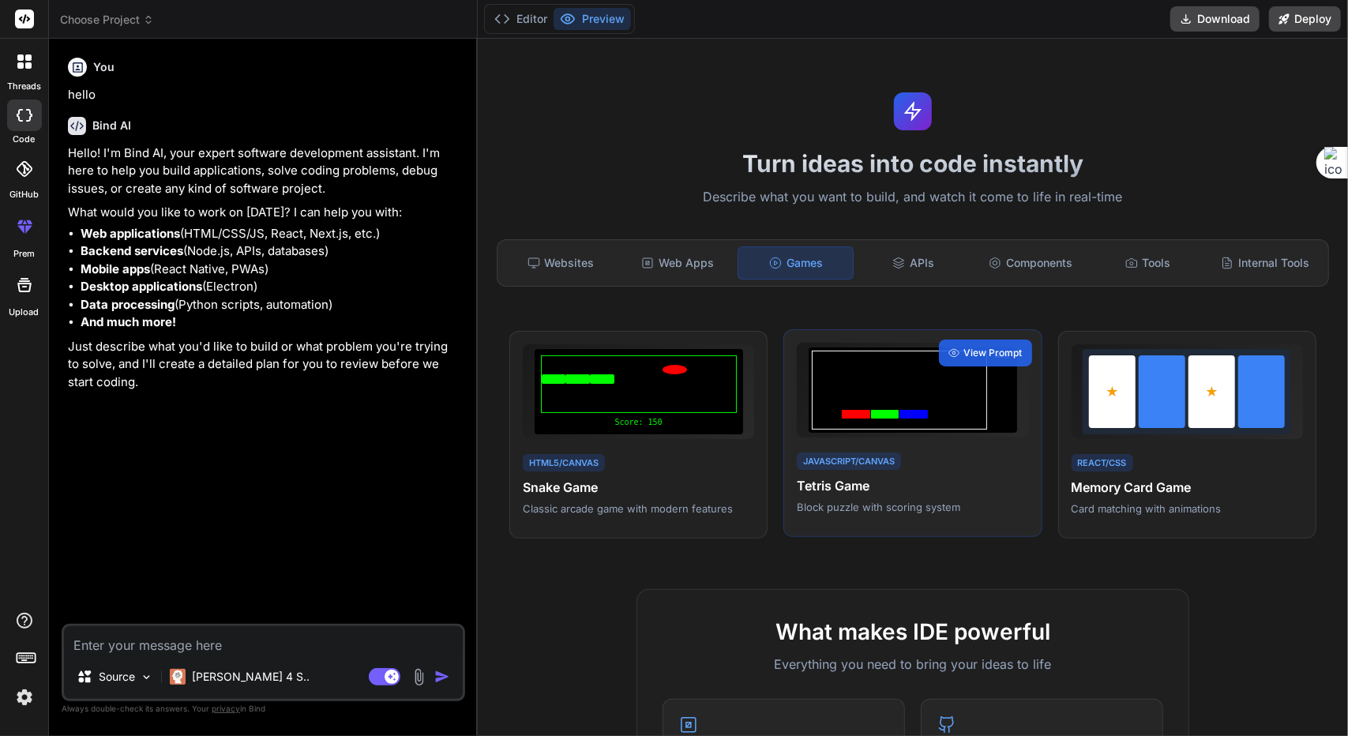
click at [939, 421] on div at bounding box center [899, 389] width 175 height 79
click at [897, 482] on h4 "Tetris Game" at bounding box center [912, 485] width 231 height 19
drag, startPoint x: 680, startPoint y: 267, endPoint x: 804, endPoint y: 271, distance: 124.0
click at [680, 266] on div "Web Apps" at bounding box center [677, 262] width 114 height 33
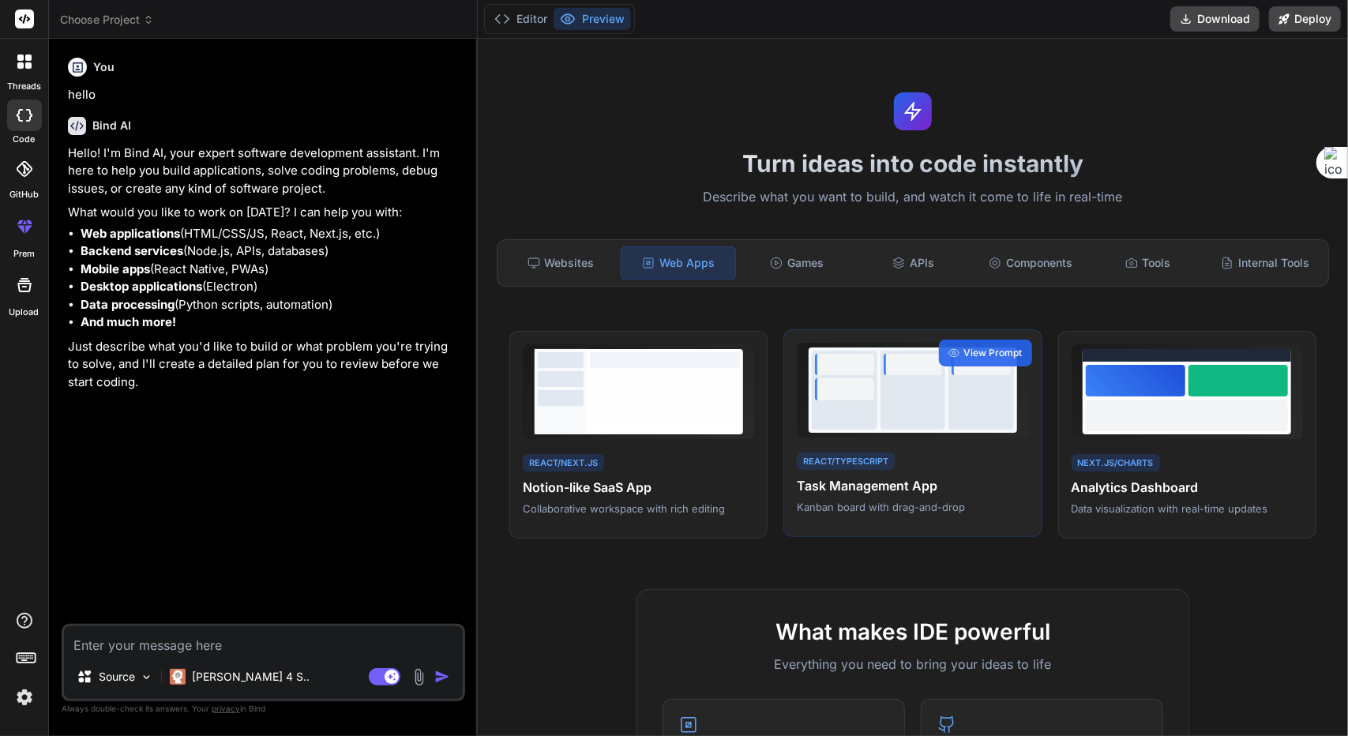
click at [914, 382] on div at bounding box center [913, 389] width 66 height 79
click at [970, 353] on span "View Prompt" at bounding box center [993, 353] width 58 height 14
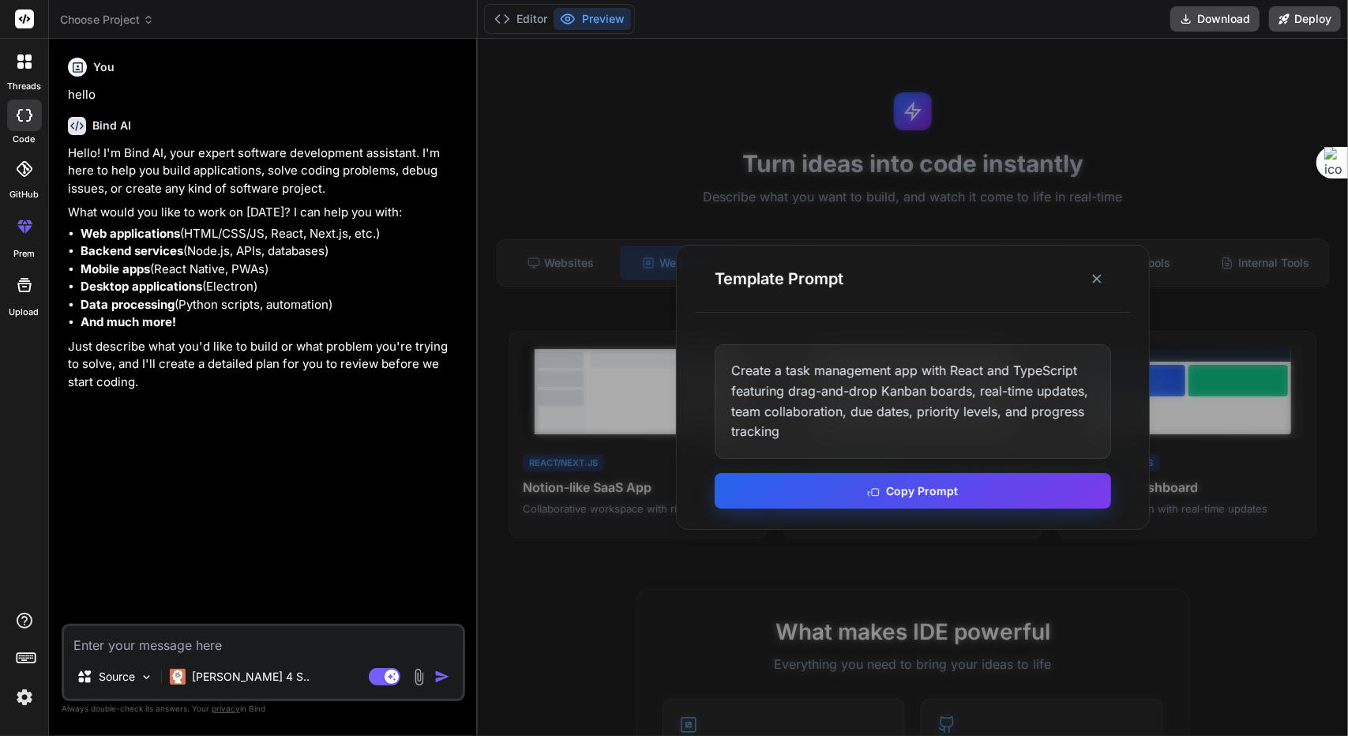
click at [954, 503] on button "Copy Prompt" at bounding box center [912, 491] width 396 height 36
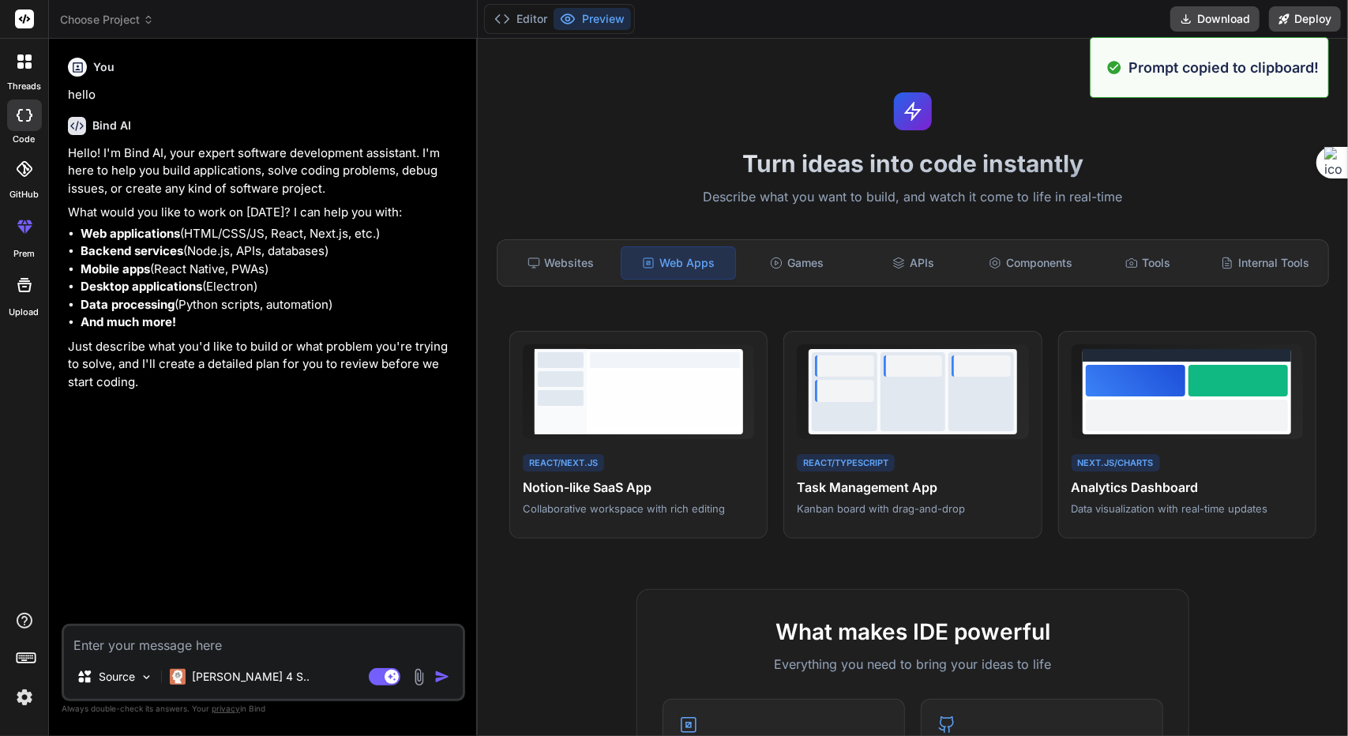
click at [323, 635] on textarea at bounding box center [263, 640] width 399 height 28
paste textarea "Create a task management app with React and TypeScript featuring drag-and-drop …"
type textarea "x"
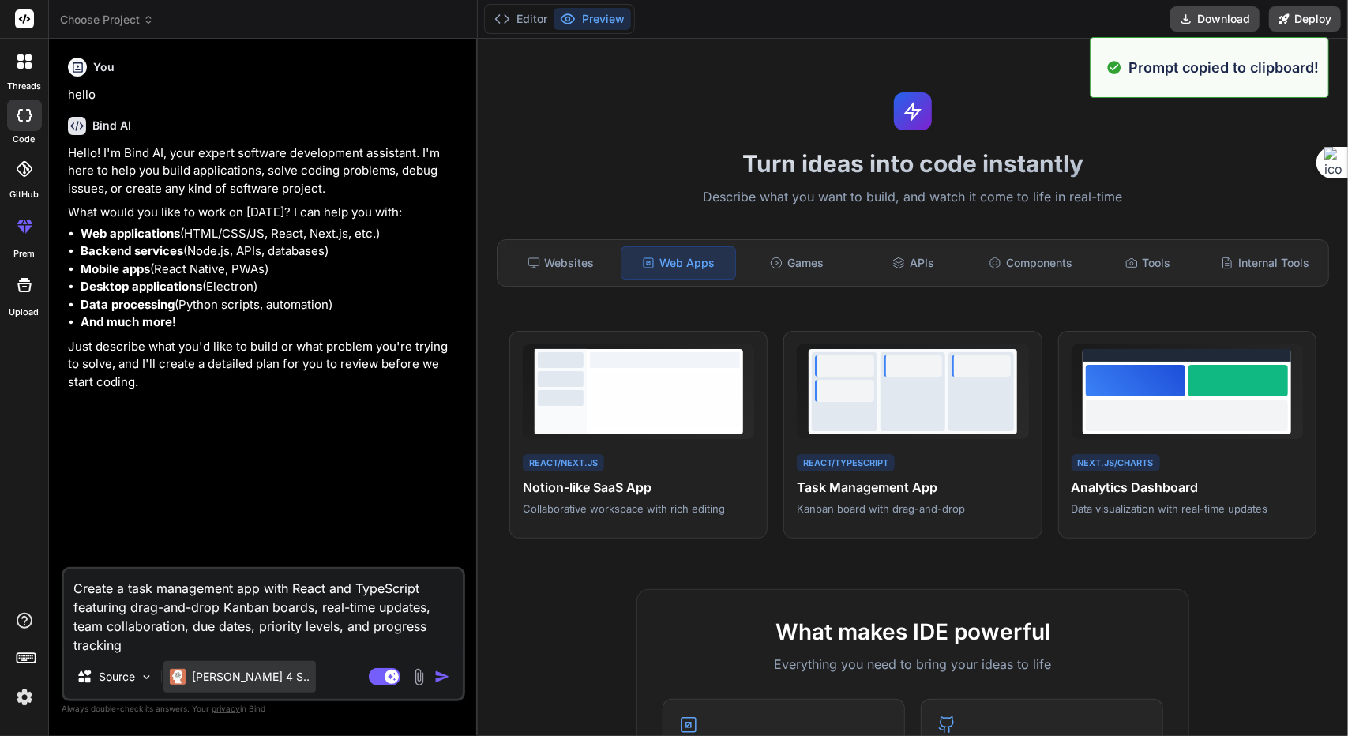
type textarea "Create a task management app with React and TypeScript featuring drag-and-drop …"
click at [226, 677] on p "Claude 4 S.." at bounding box center [251, 677] width 118 height 16
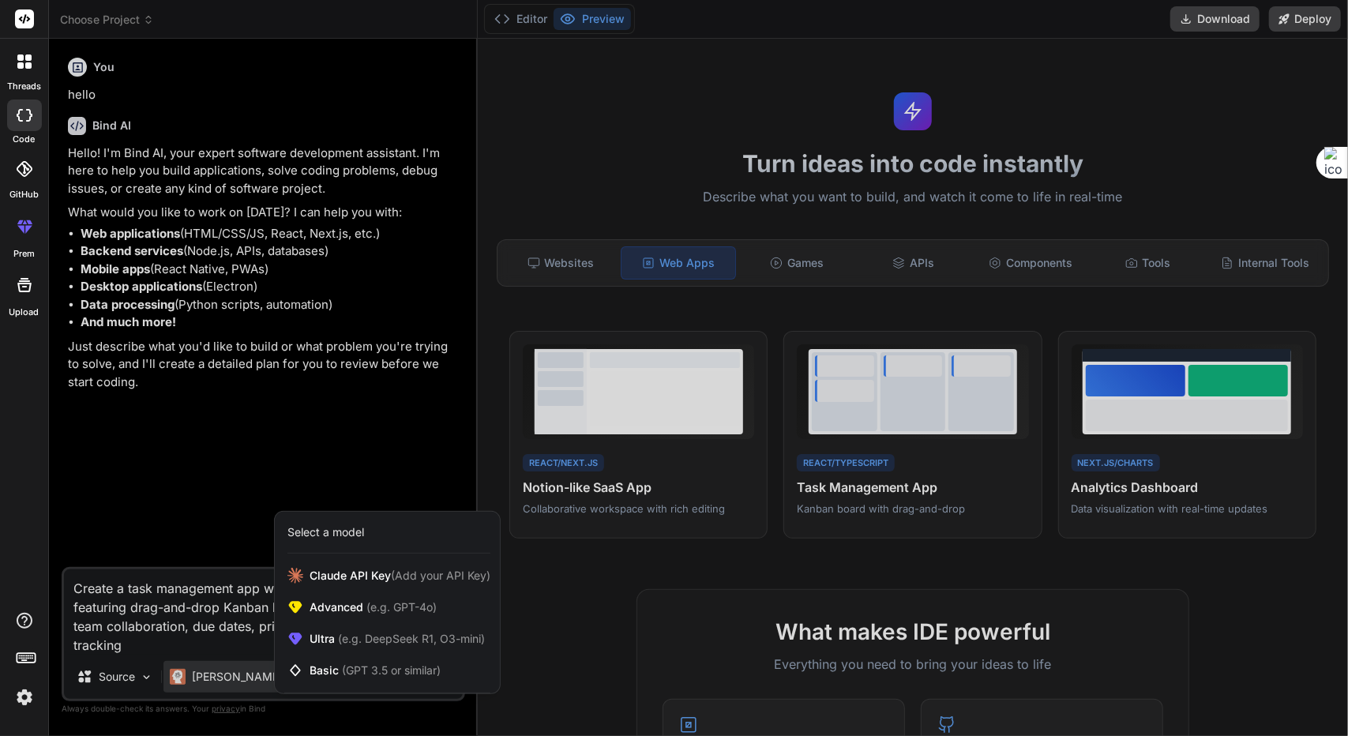
click at [240, 681] on div at bounding box center [674, 368] width 1348 height 736
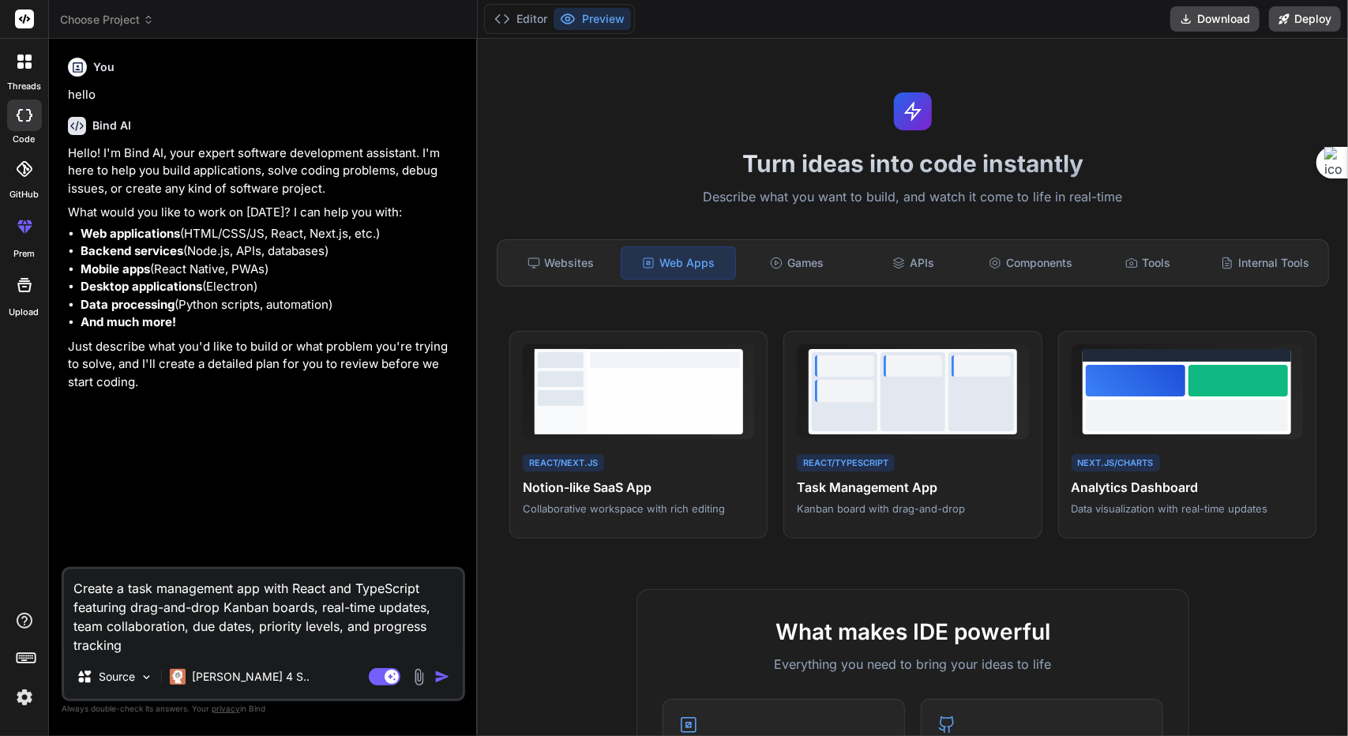
click at [450, 679] on button "button" at bounding box center [445, 677] width 22 height 16
type textarea "x"
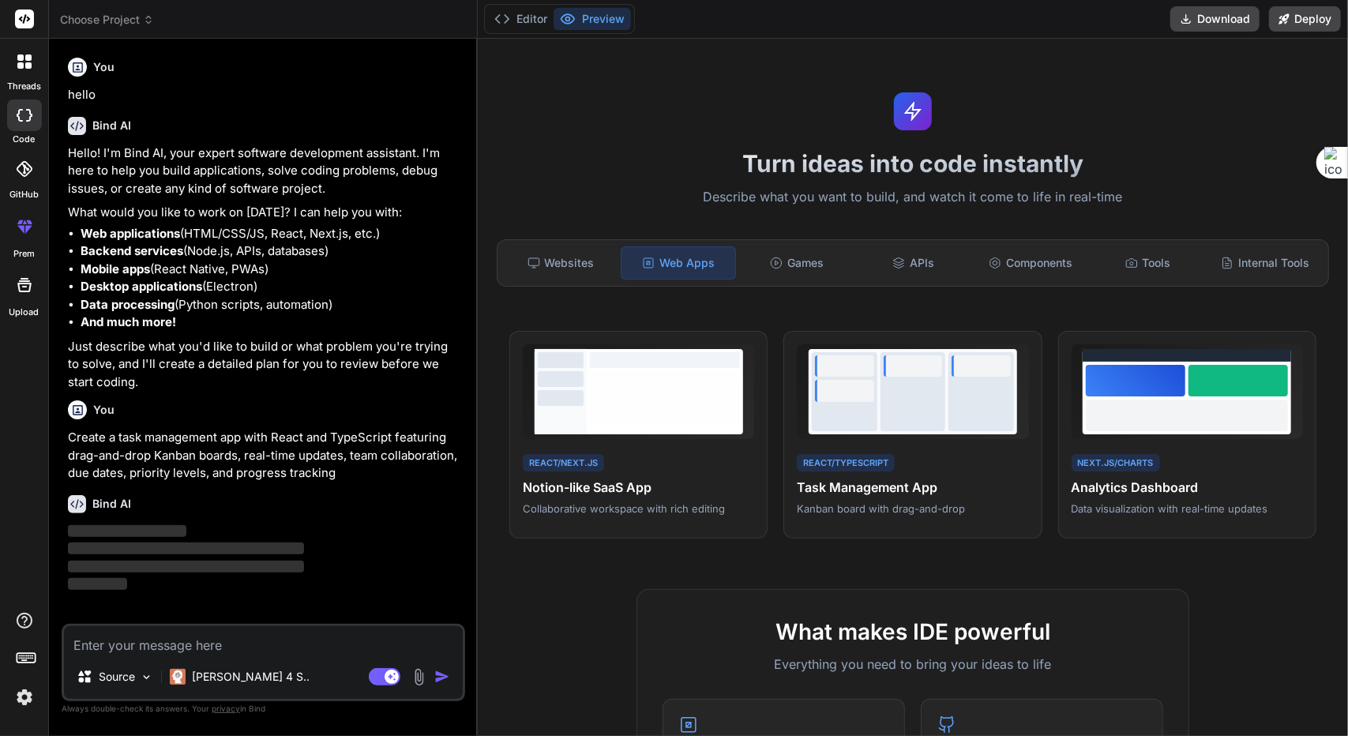
click at [250, 650] on textarea at bounding box center [263, 640] width 399 height 28
type textarea "x"
type textarea "z"
type textarea "x"
type textarea "zh"
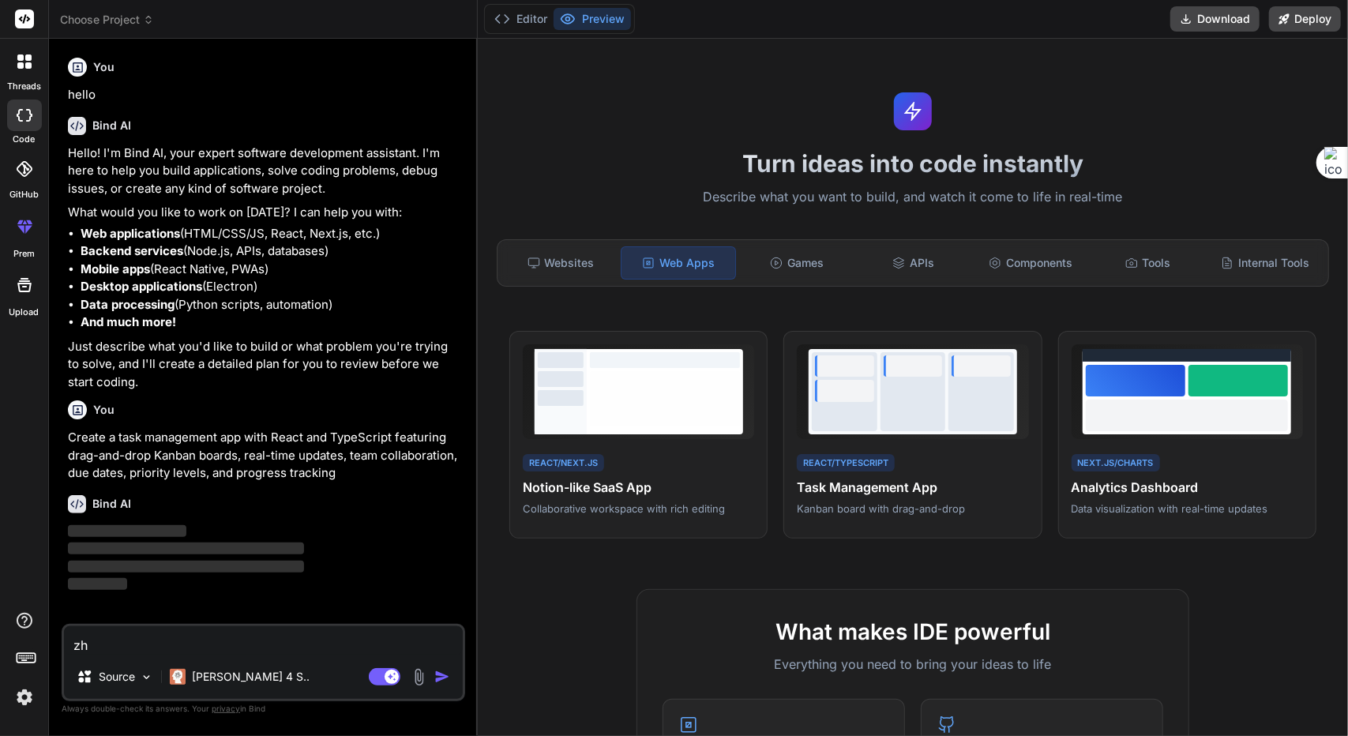
type textarea "x"
type textarea "zho"
type textarea "x"
type textarea "zhon"
type textarea "x"
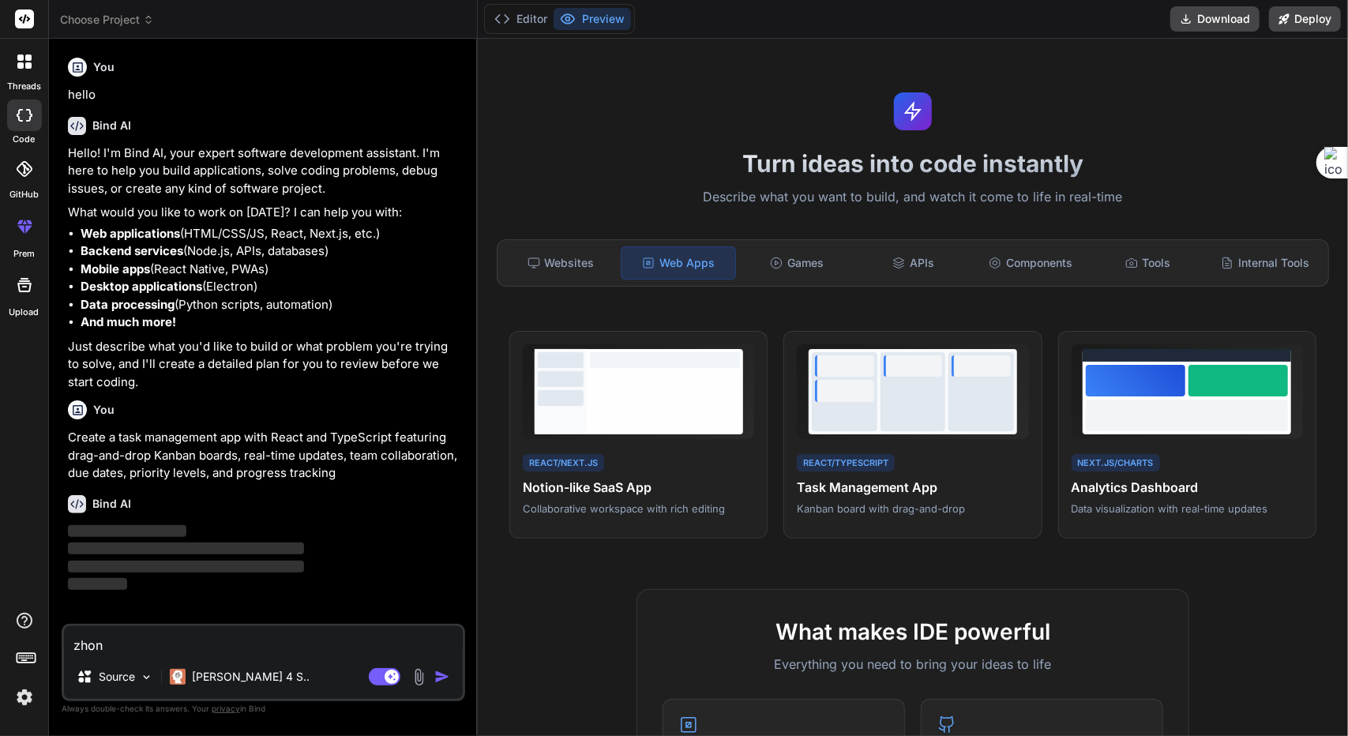
type textarea "zhong"
type textarea "x"
type textarea "zhong'w"
type textarea "x"
type textarea "zhong'wen"
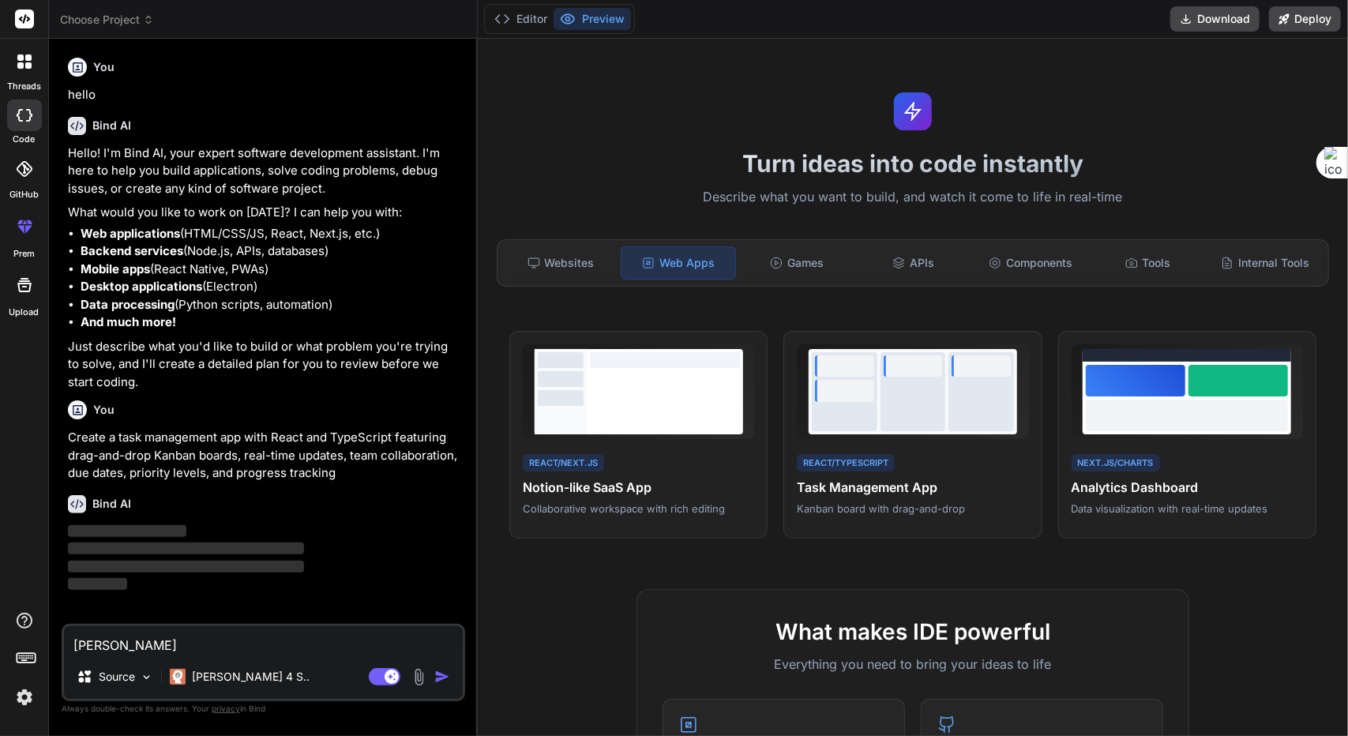
type textarea "x"
type textarea "中文"
type textarea "x"
type textarea "中文h"
type textarea "x"
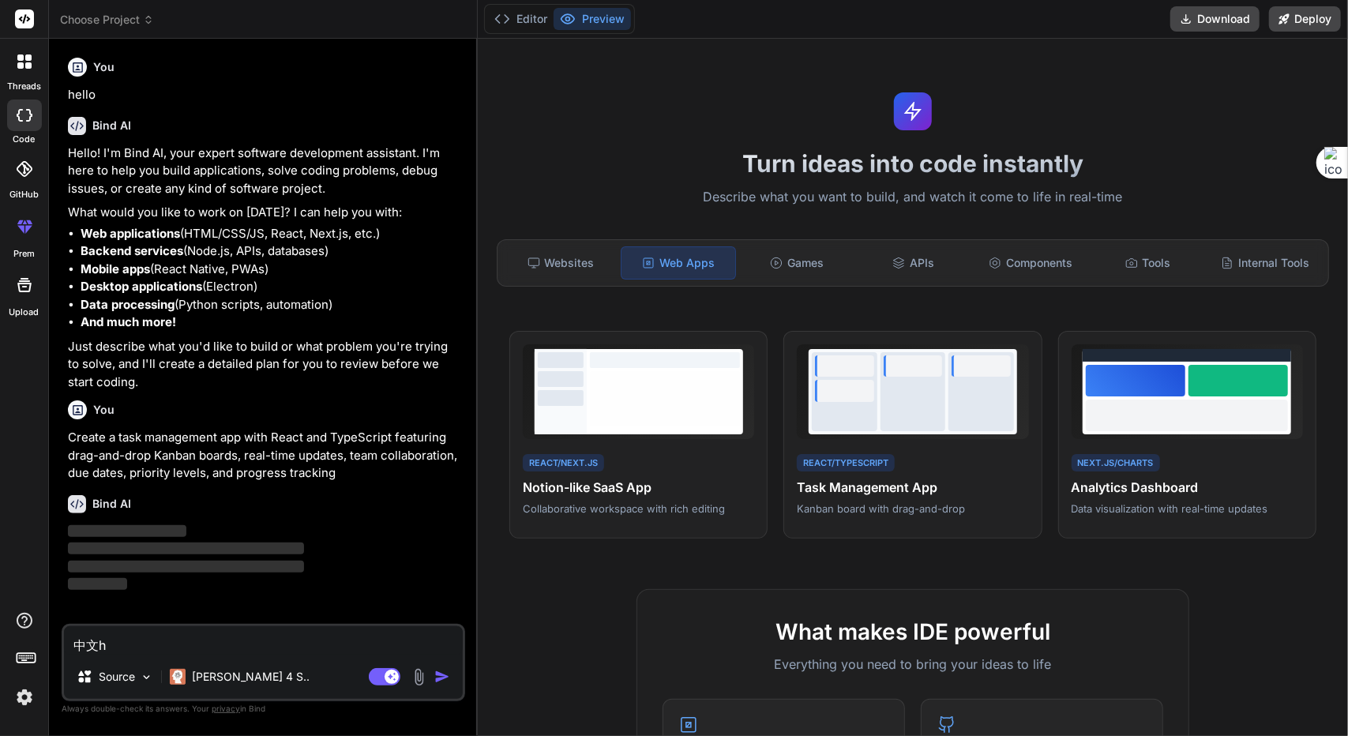
type textarea "中文hu"
type textarea "x"
type textarea "中文hui"
type textarea "x"
type textarea "中文hui'w"
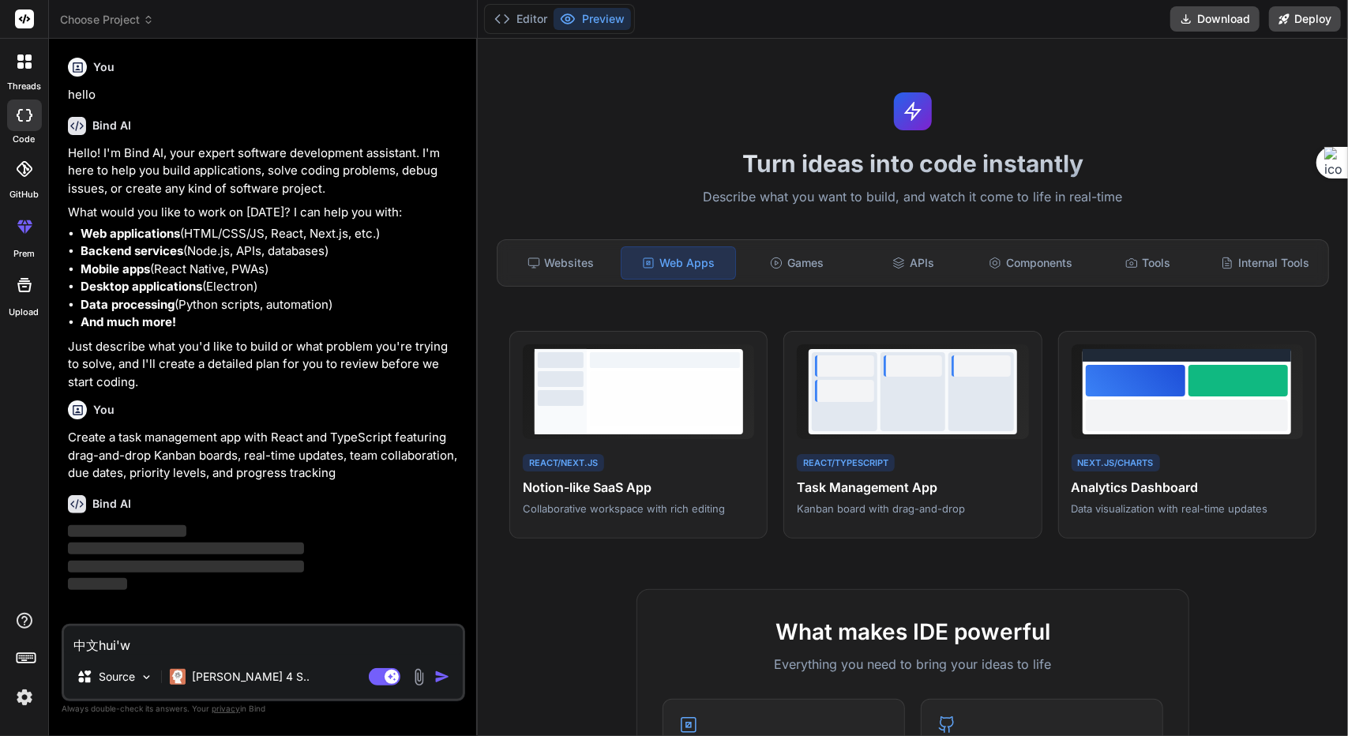
type textarea "x"
type textarea "中文hui'wo"
type textarea "x"
type textarea "中文回我"
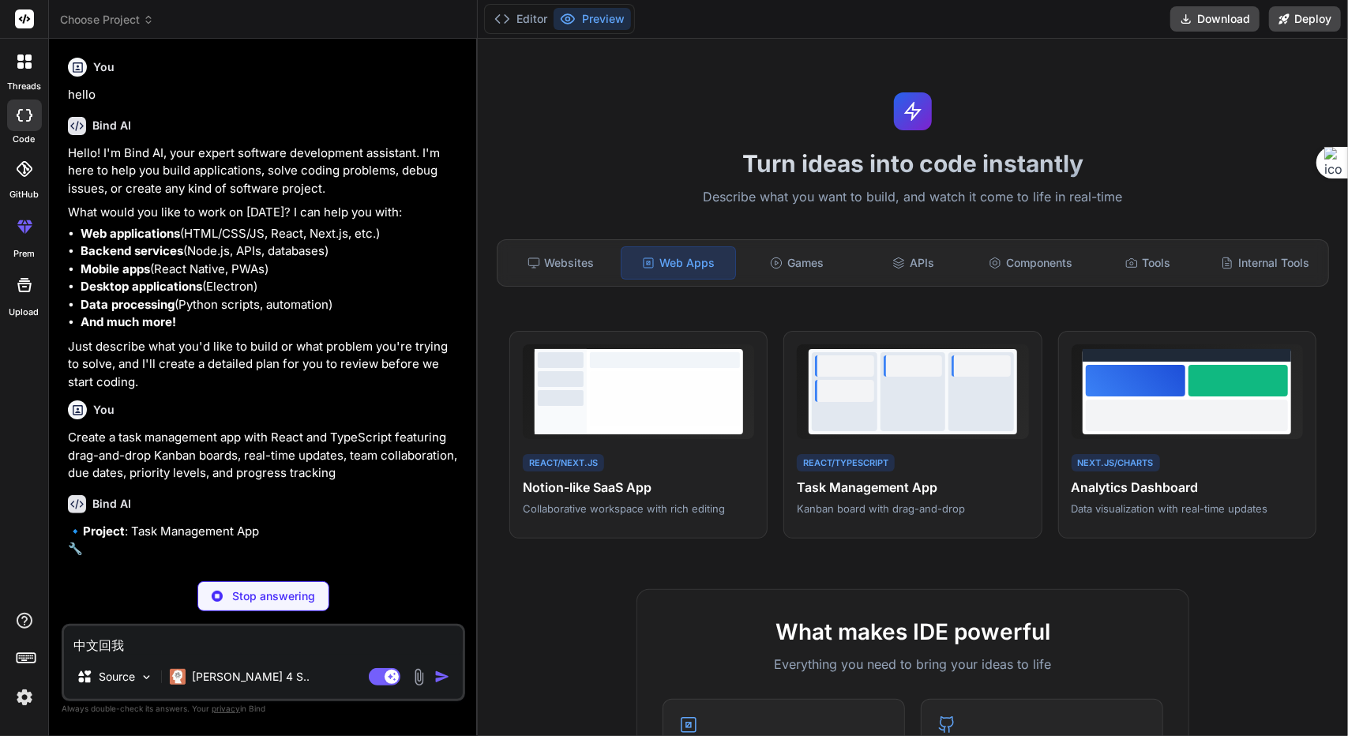
type textarea "x"
type textarea "中文回我"
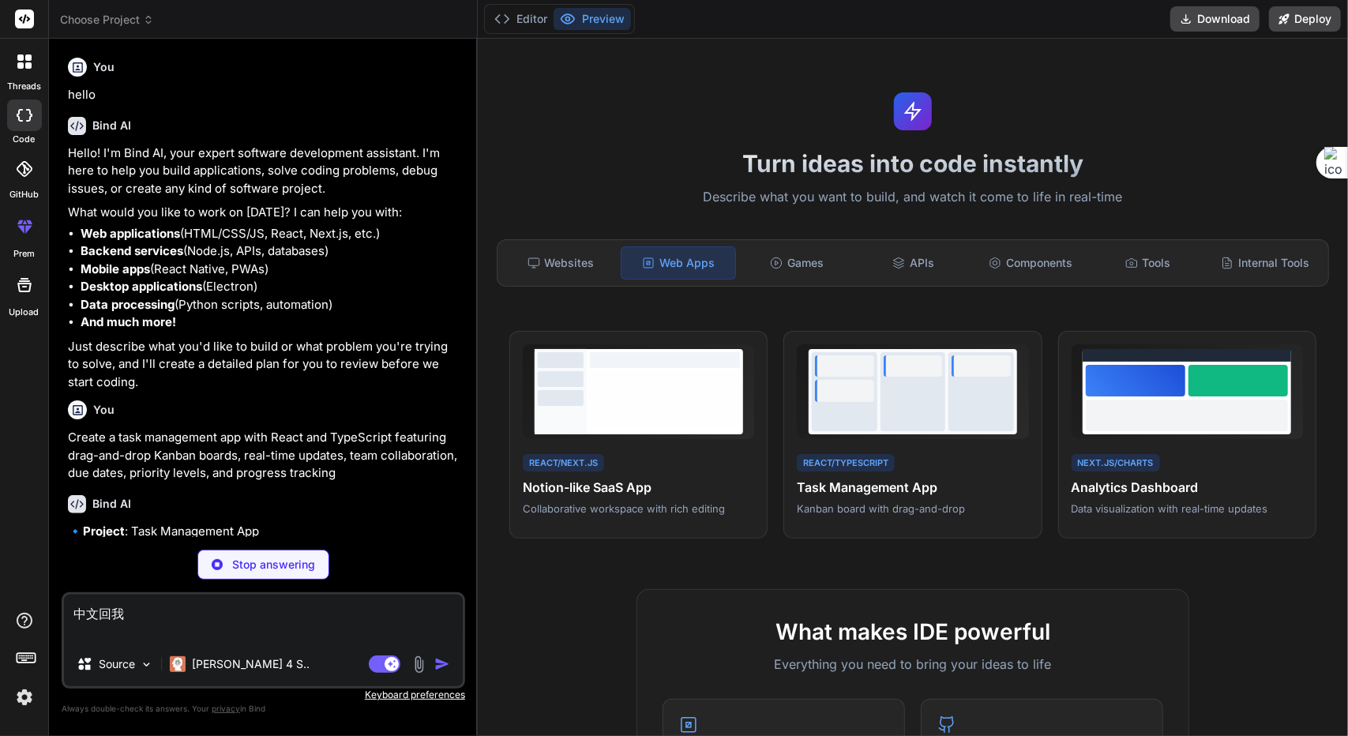
type textarea "x"
type textarea "中文回我"
drag, startPoint x: 253, startPoint y: 562, endPoint x: 283, endPoint y: 564, distance: 30.1
click at [253, 561] on p "Stop answering" at bounding box center [273, 565] width 83 height 16
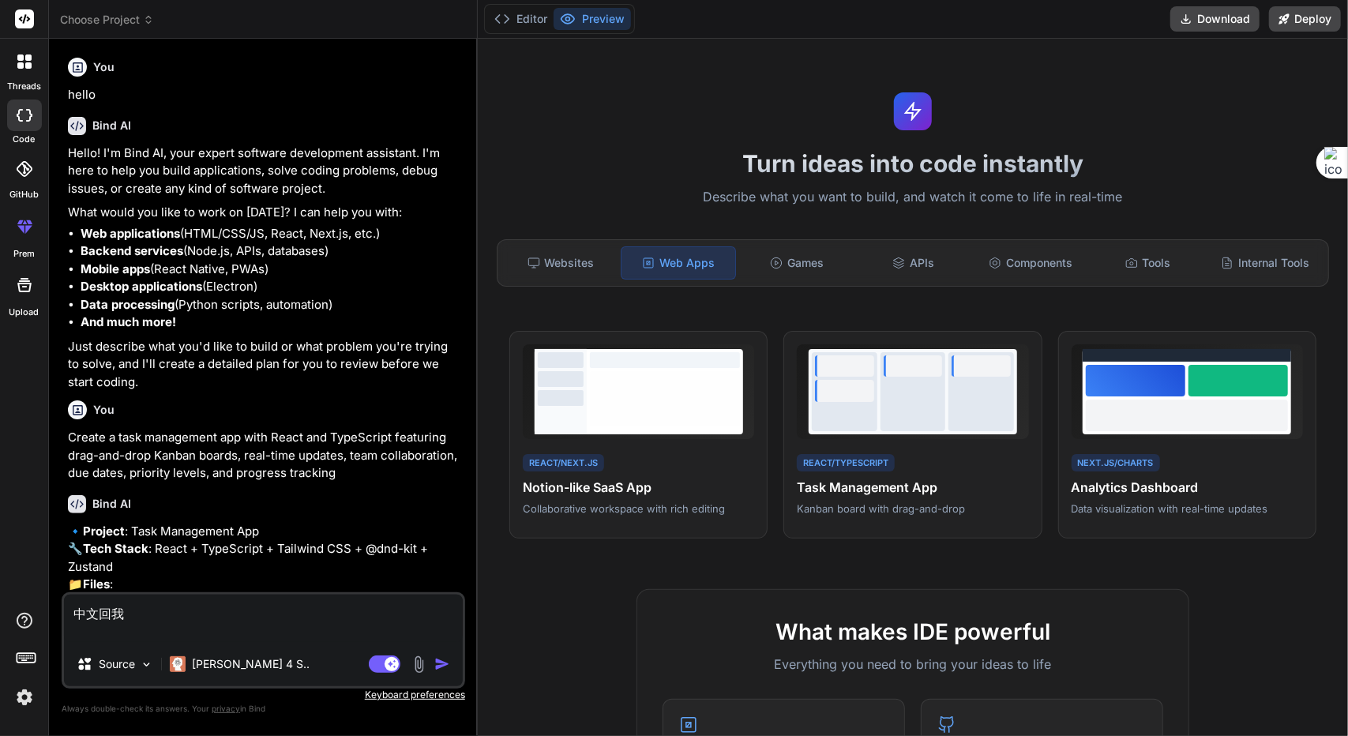
click at [447, 664] on img "button" at bounding box center [442, 664] width 16 height 16
type textarea "x"
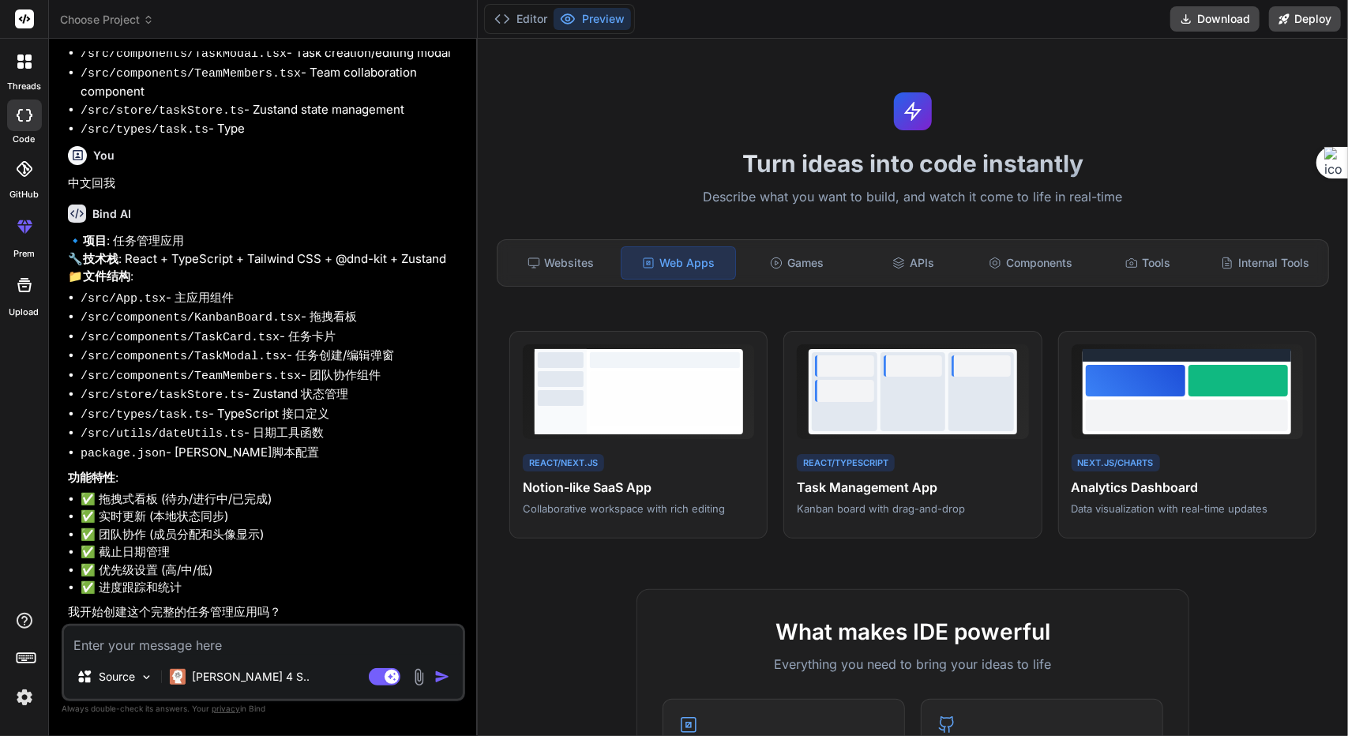
scroll to position [663, 0]
click at [164, 651] on textarea at bounding box center [263, 640] width 399 height 28
type textarea "x"
type textarea "j"
type textarea "x"
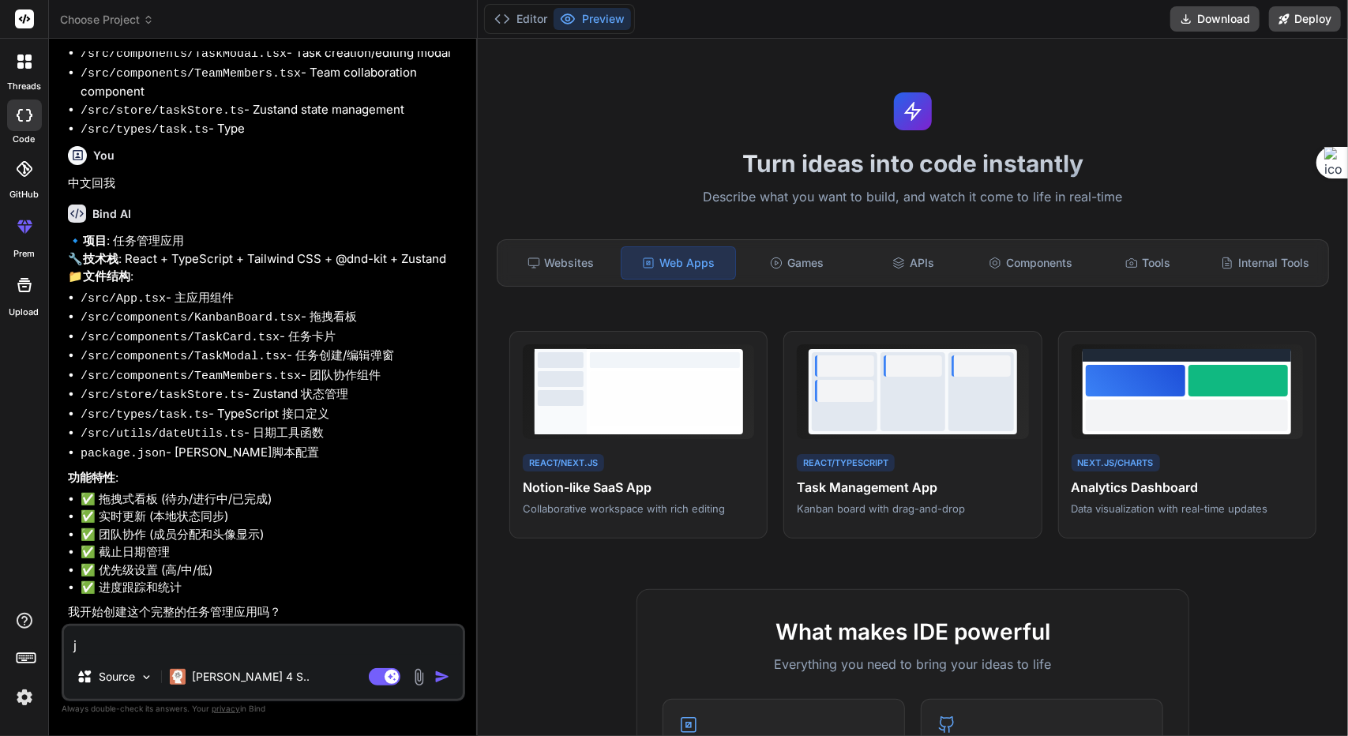
type textarea "ja"
type textarea "x"
type textarea "j"
type textarea "x"
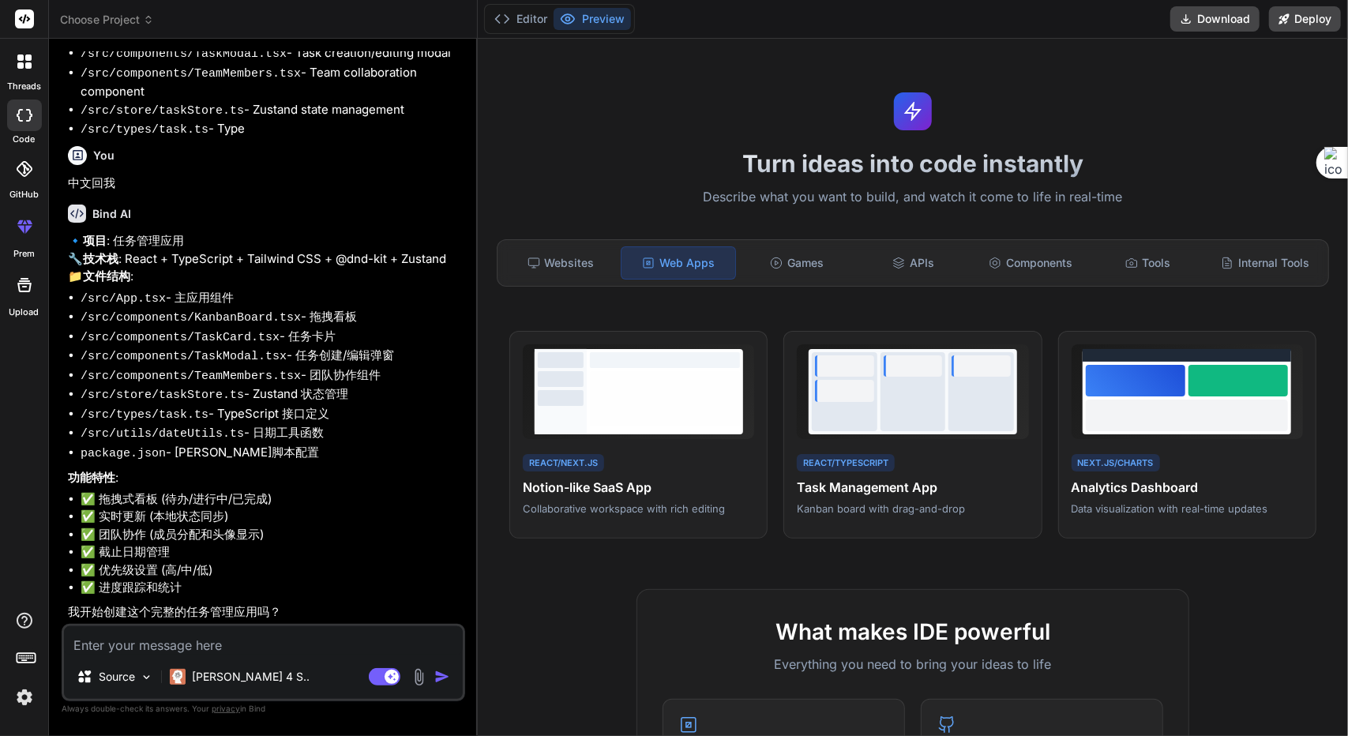
type textarea "k"
type textarea "x"
type textarea "ka"
type textarea "x"
type textarea "kai"
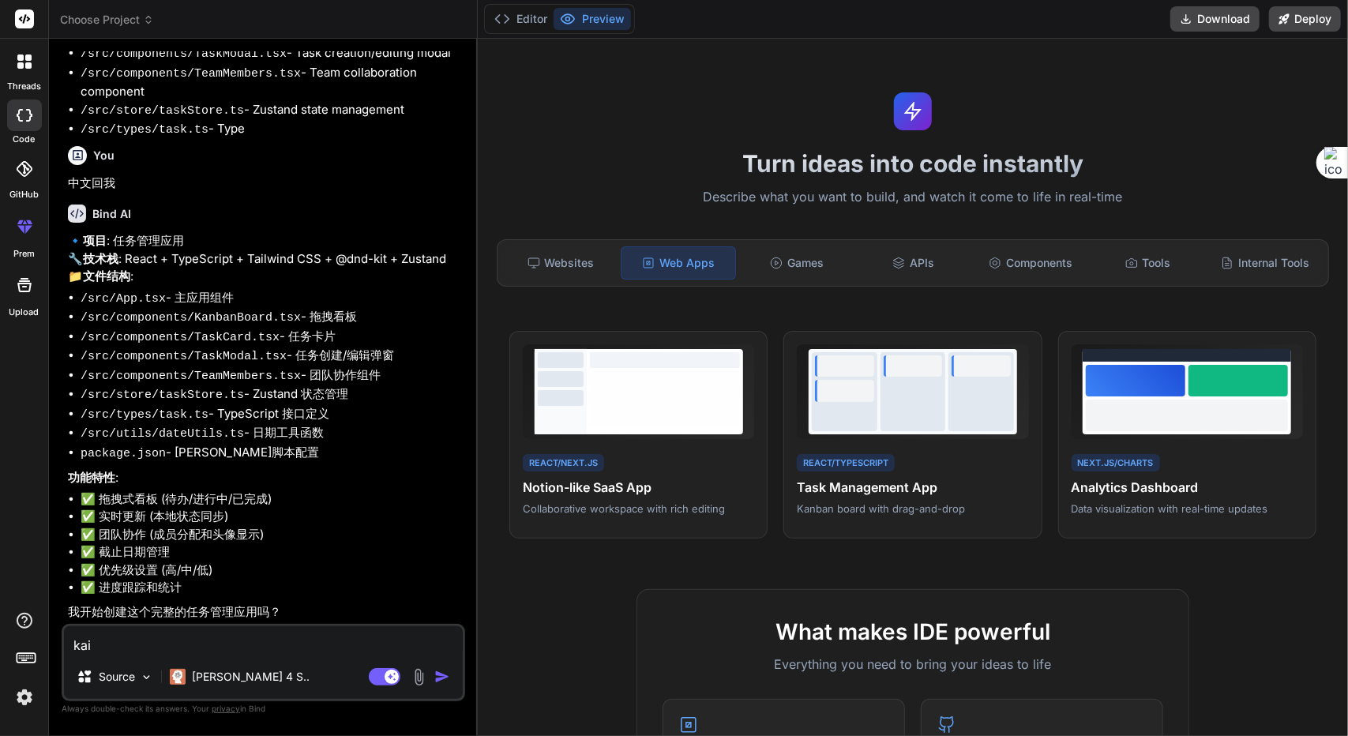
type textarea "x"
type textarea "kai'sh"
type textarea "x"
type textarea "kai'shi"
type textarea "x"
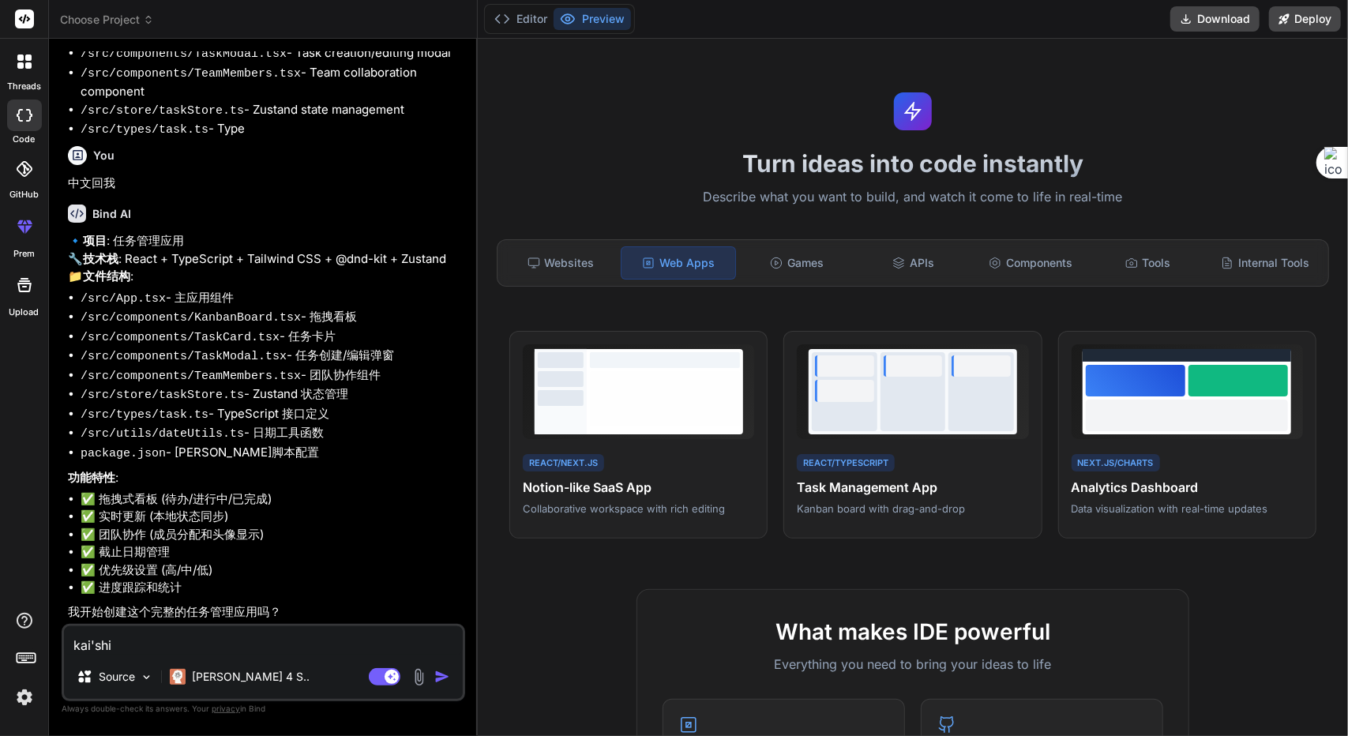
type textarea "开始"
type textarea "x"
type textarea "开始，"
type textarea "x"
type textarea "开始"
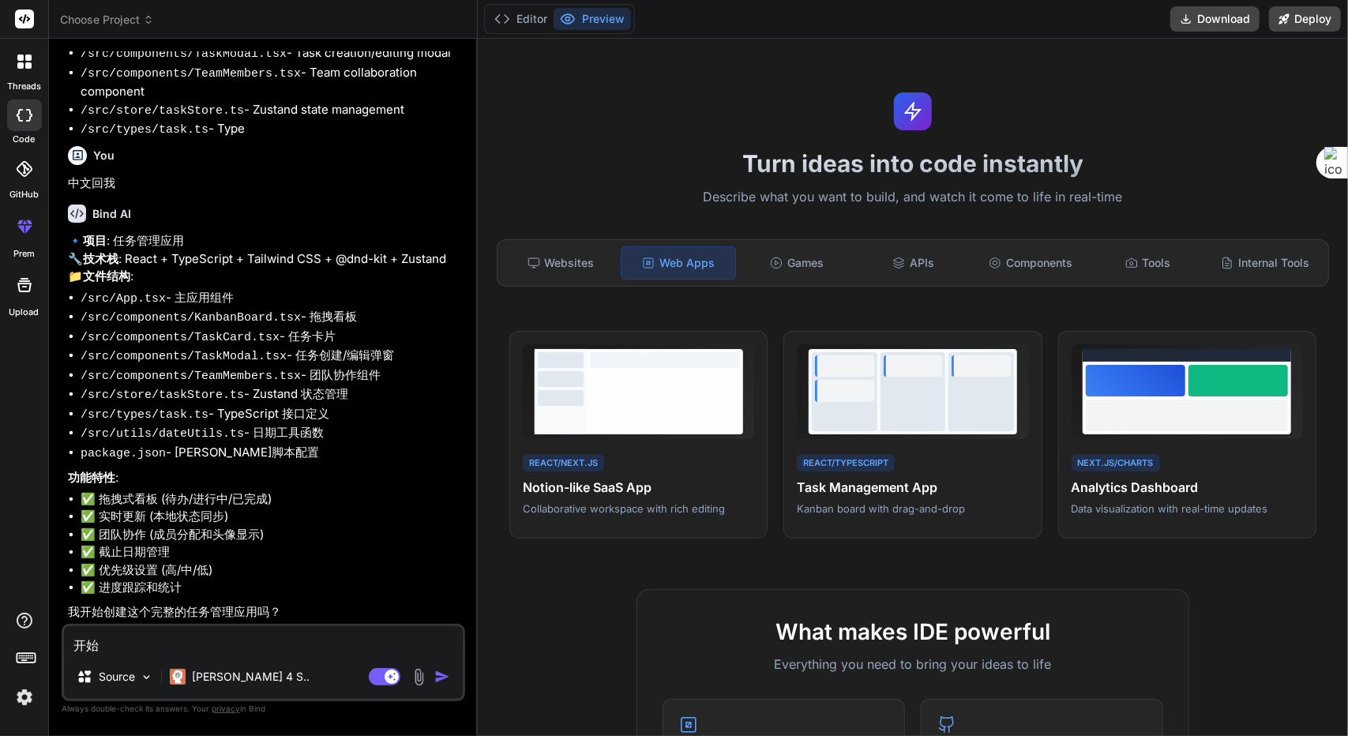
type textarea "x"
type textarea "开"
type textarea "x"
type textarea "h"
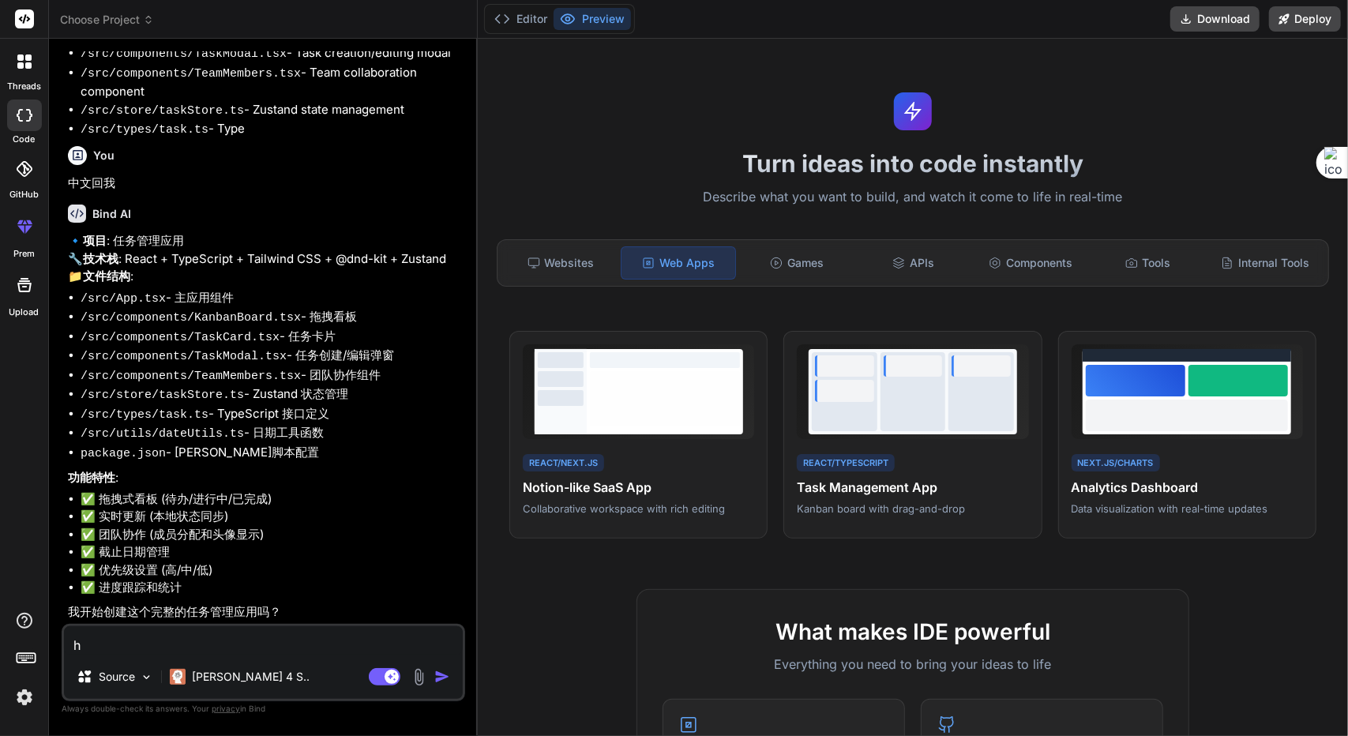
type textarea "x"
type textarea "ha"
type textarea "x"
type textarea "hai"
type textarea "x"
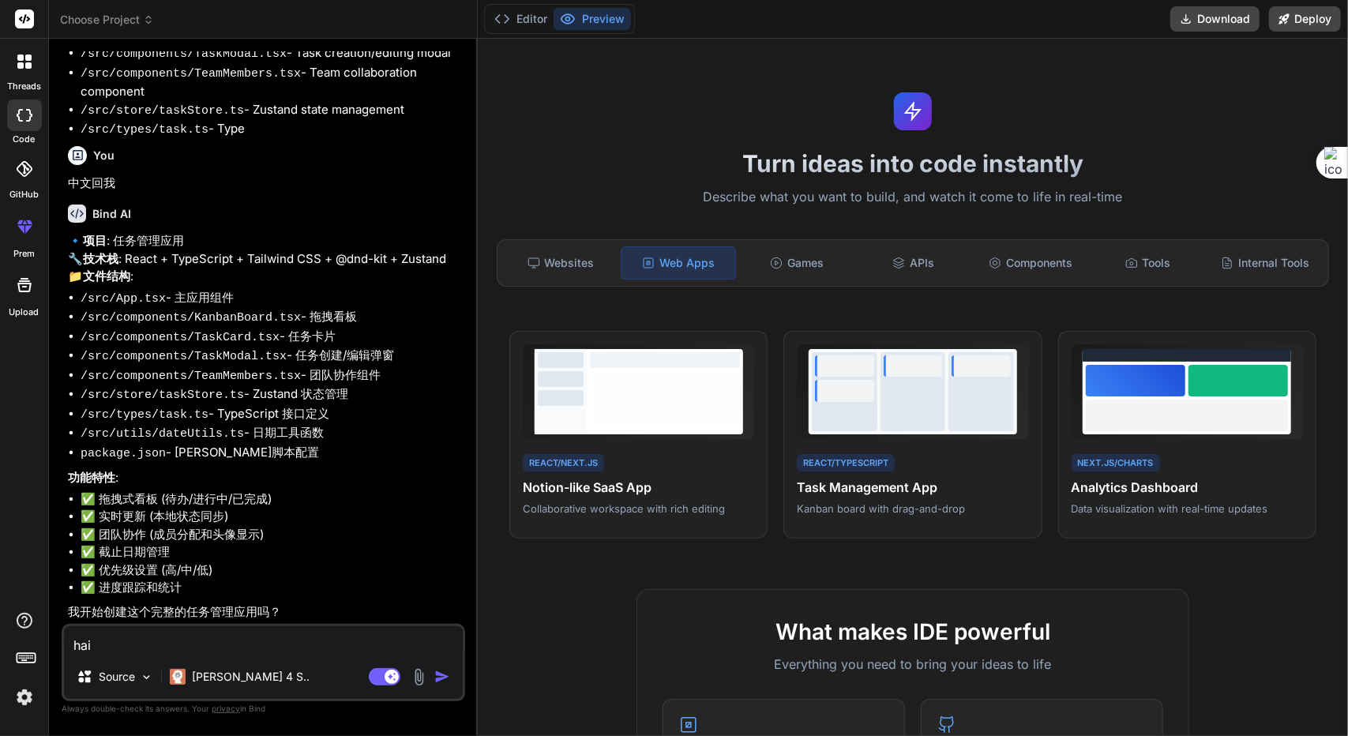
type textarea "hai'x"
type textarea "x"
type textarea "hai'xu"
type textarea "x"
type textarea "hai'xu'y"
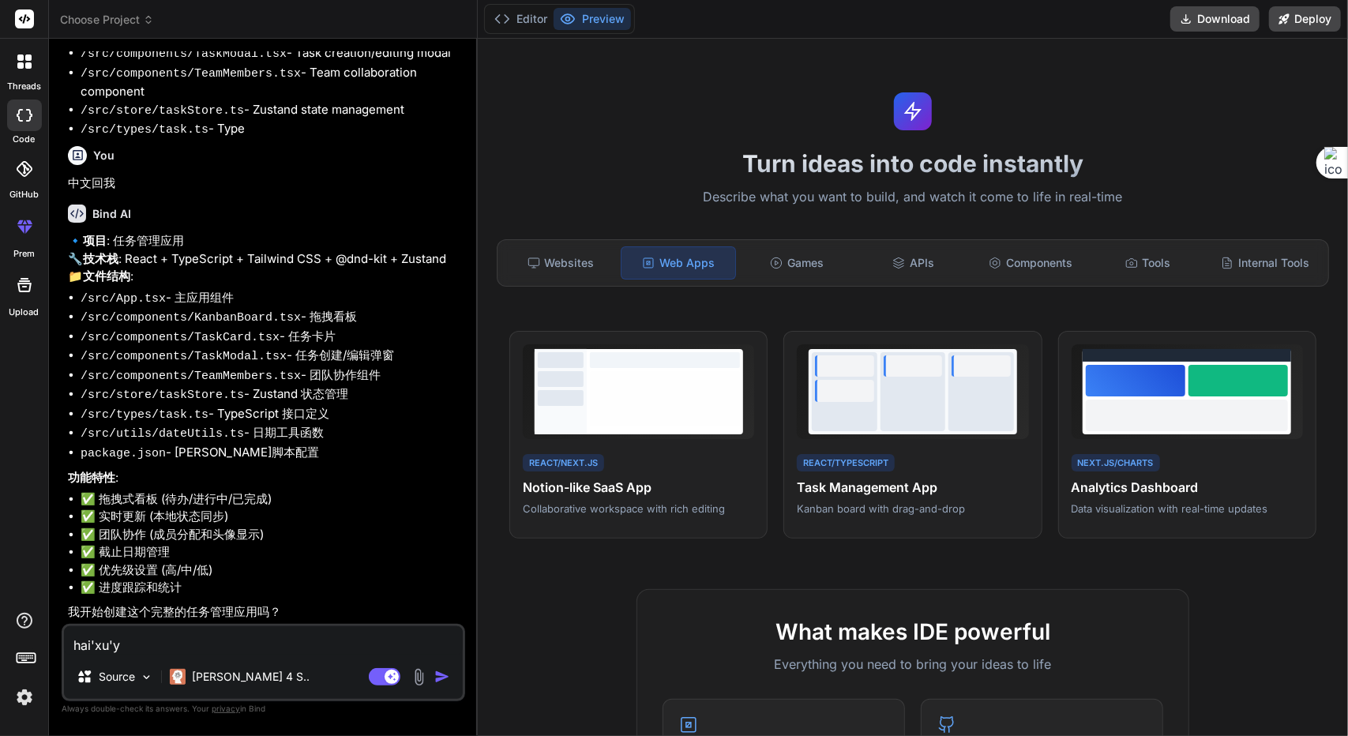
type textarea "x"
type textarea "hai'xu'ya"
type textarea "x"
type textarea "hai'xu'yao"
type textarea "x"
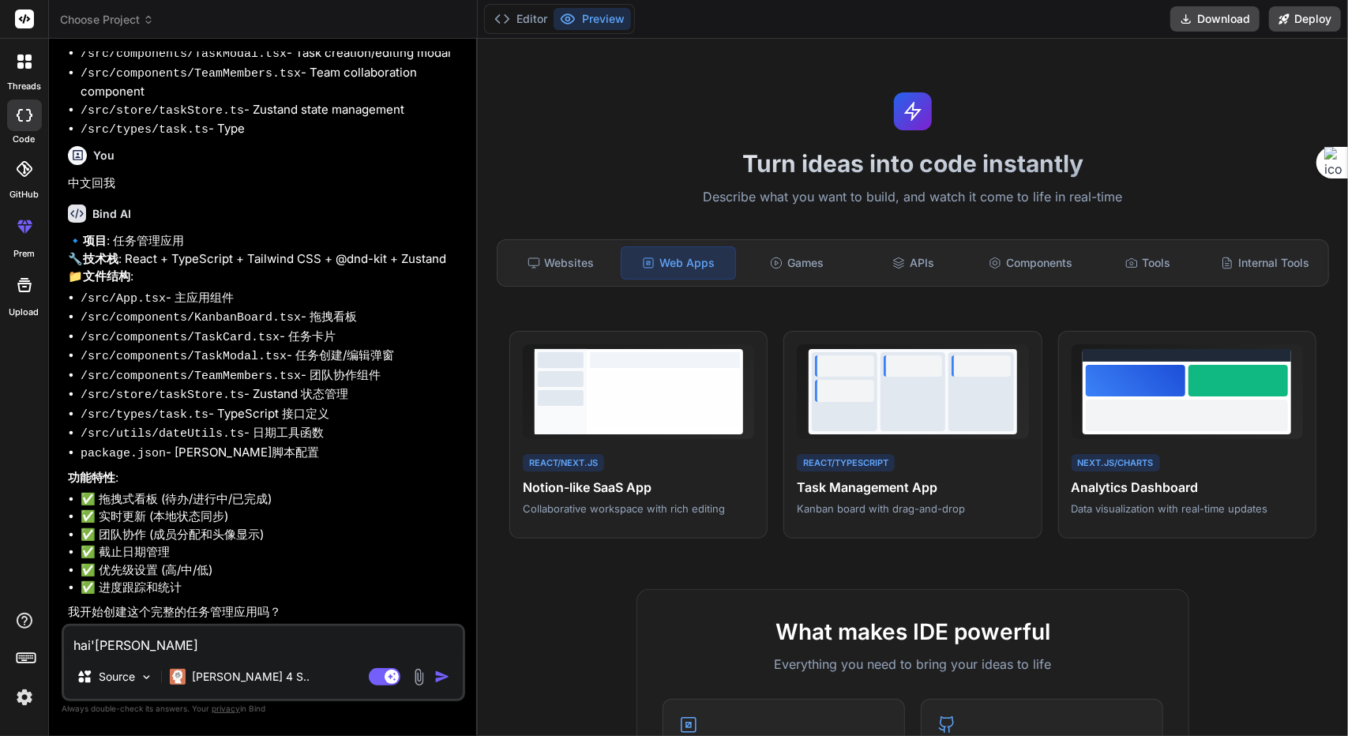
type textarea "还需要"
type textarea "x"
type textarea "还需要b"
type textarea "x"
type textarea "还需要ba"
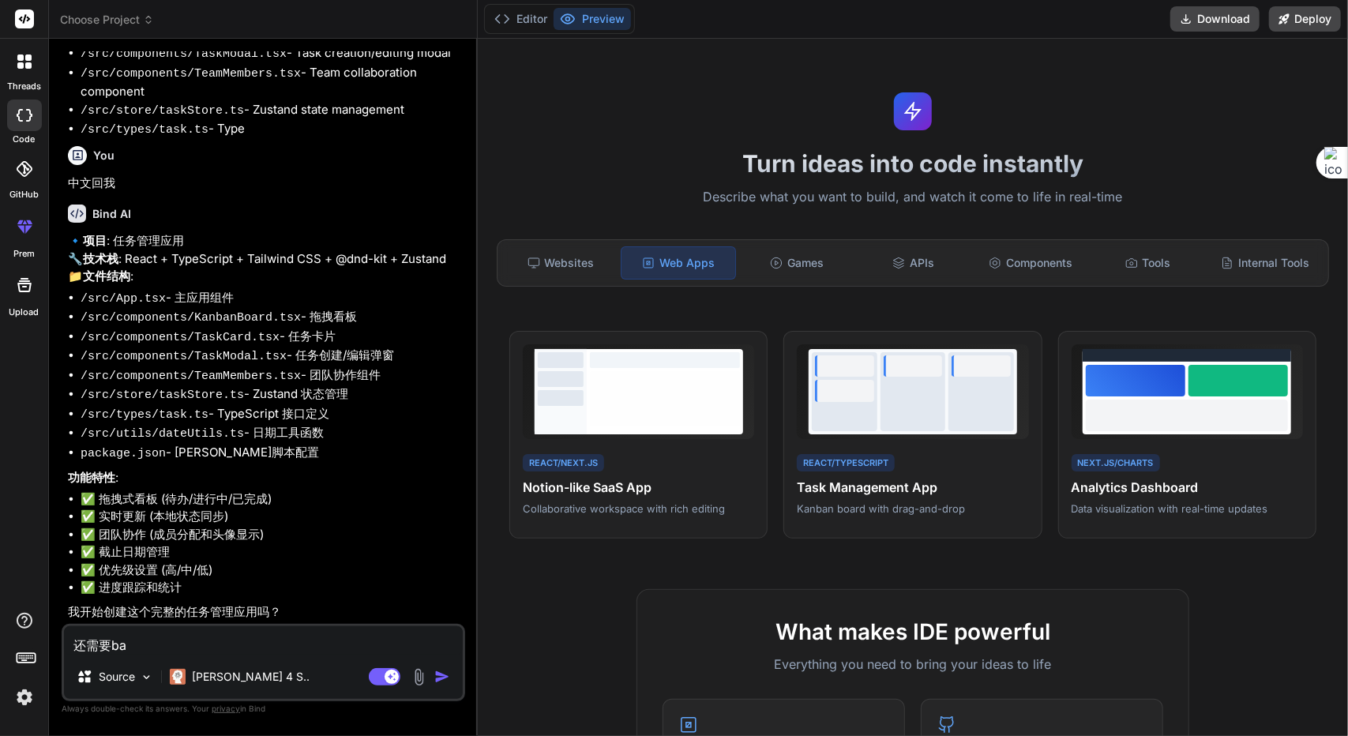
type textarea "x"
type textarea "还需要bang"
type textarea "x"
type textarea "还需要bang'w"
type textarea "x"
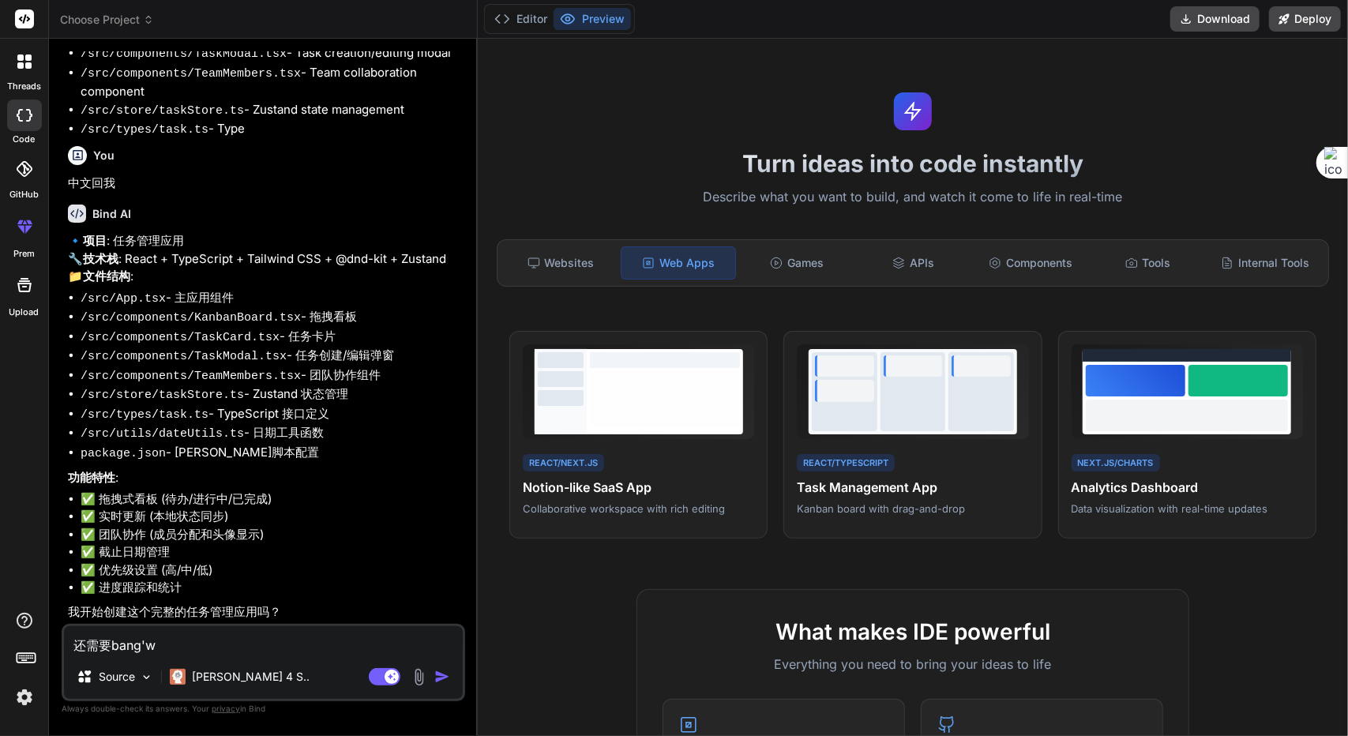
type textarea "还需要bang'wo"
type textarea "x"
type textarea "还需要帮我"
type textarea "x"
type textarea "还需要帮我f"
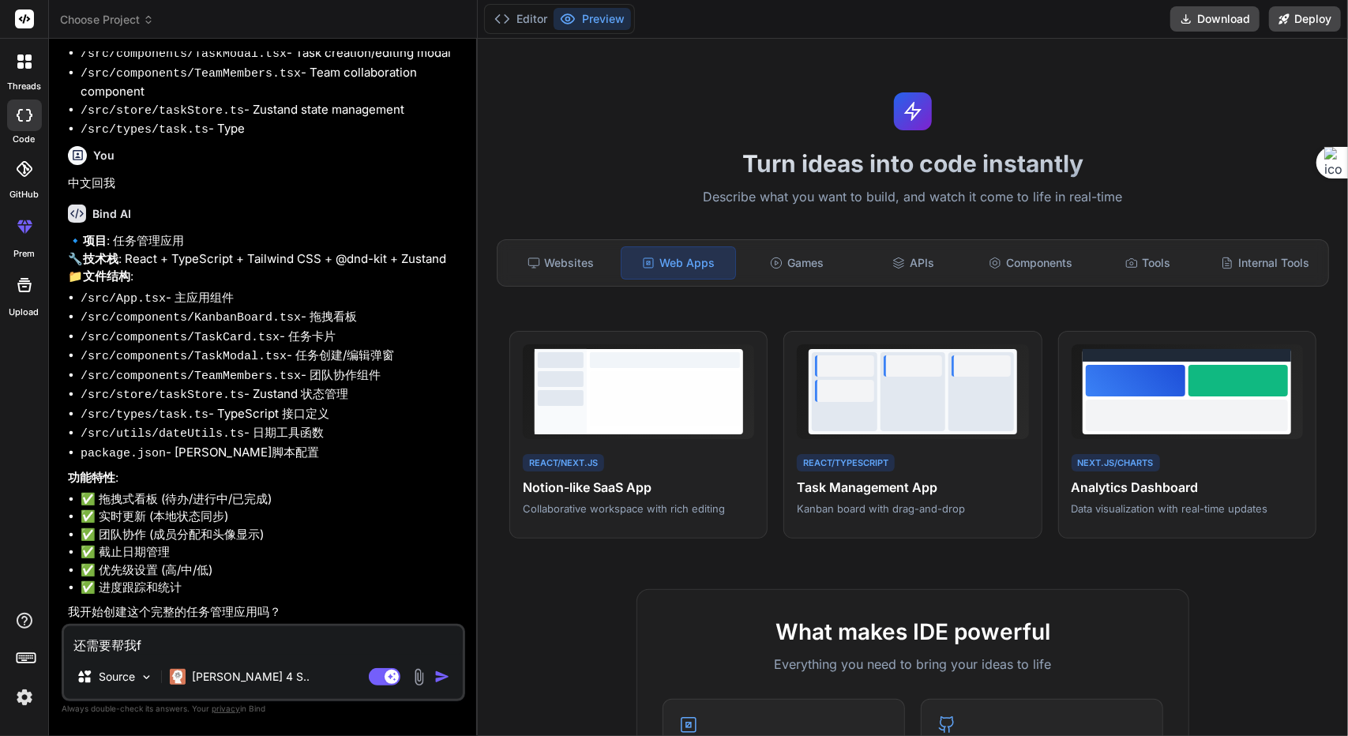
type textarea "x"
type textarea "还需要帮我fe"
type textarea "x"
type textarea "还需要帮我fen"
type textarea "x"
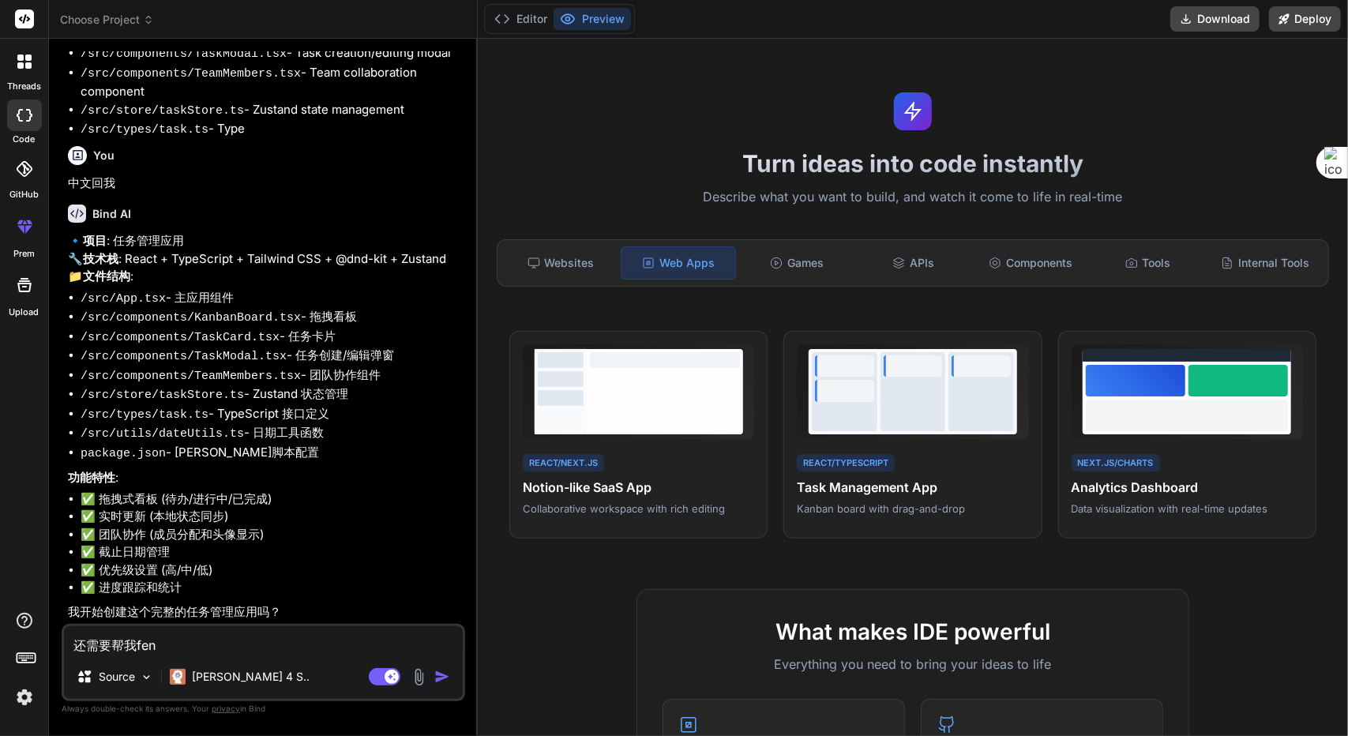
type textarea "还需要帮我feng"
type textarea "x"
type textarea "还需要帮我fen'gu"
type textarea "x"
type textarea "还需要帮我feng"
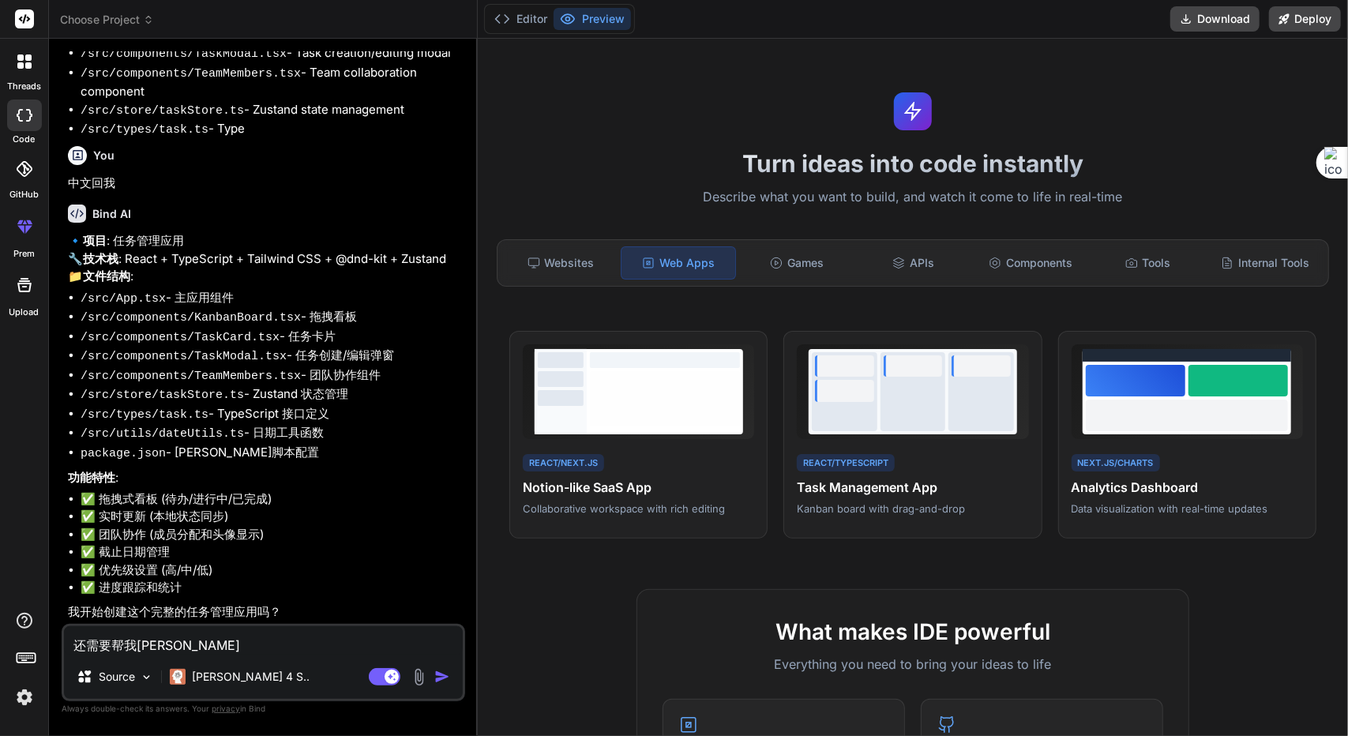
type textarea "x"
type textarea "还需要帮我feng'f"
type textarea "x"
type textarea "还需要帮我feng'fu"
type textarea "x"
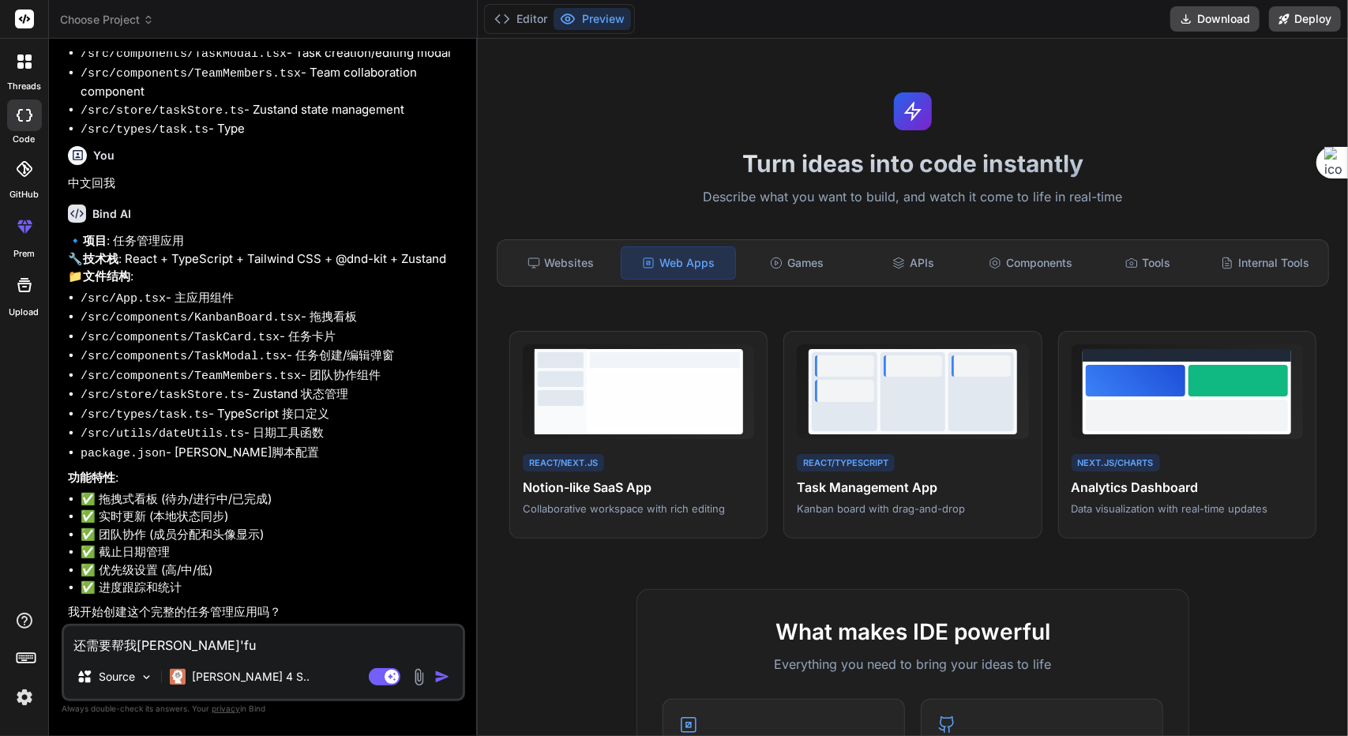
type textarea "还需要帮我丰富"
type textarea "x"
type textarea "还需要帮我丰富y"
type textarea "x"
type textarea "还需要帮我丰富yi"
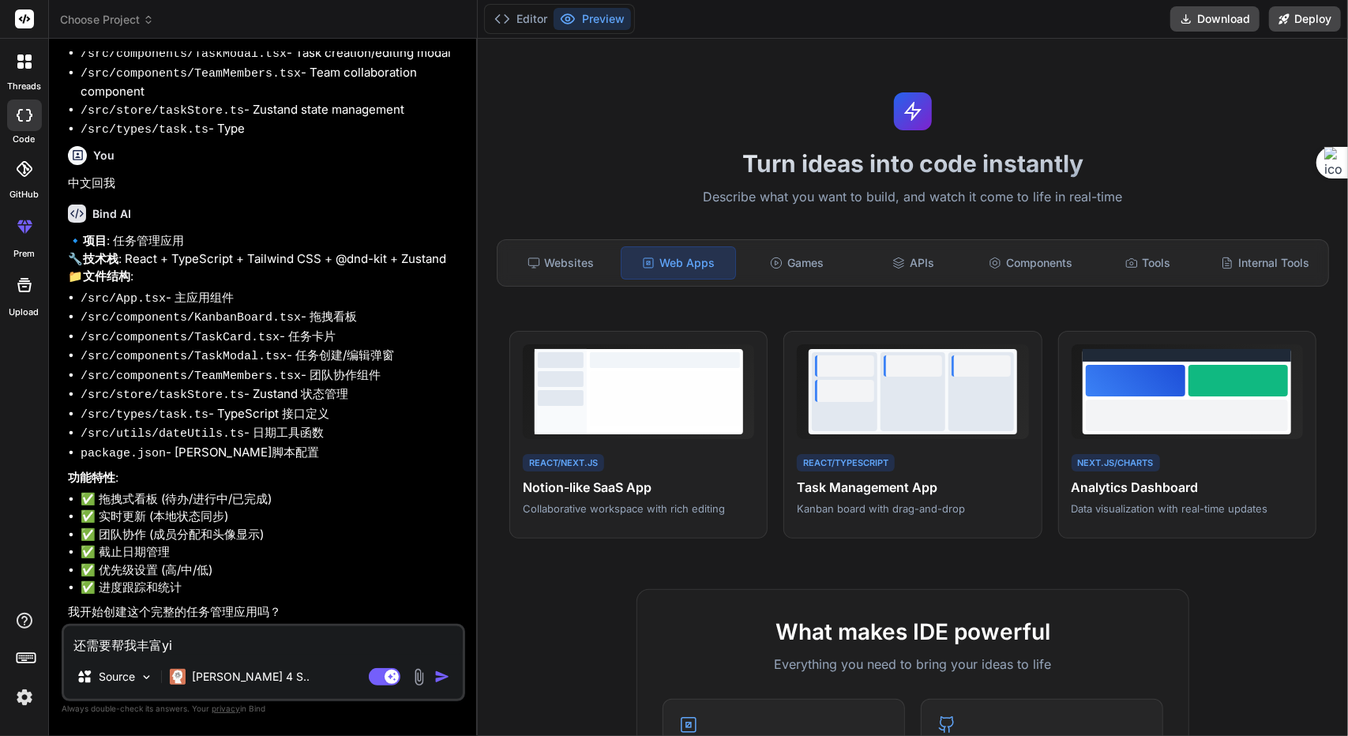
type textarea "x"
type textarea "还需要帮我丰富yi'x"
type textarea "x"
type textarea "还需要帮我丰富yi'xi"
type textarea "x"
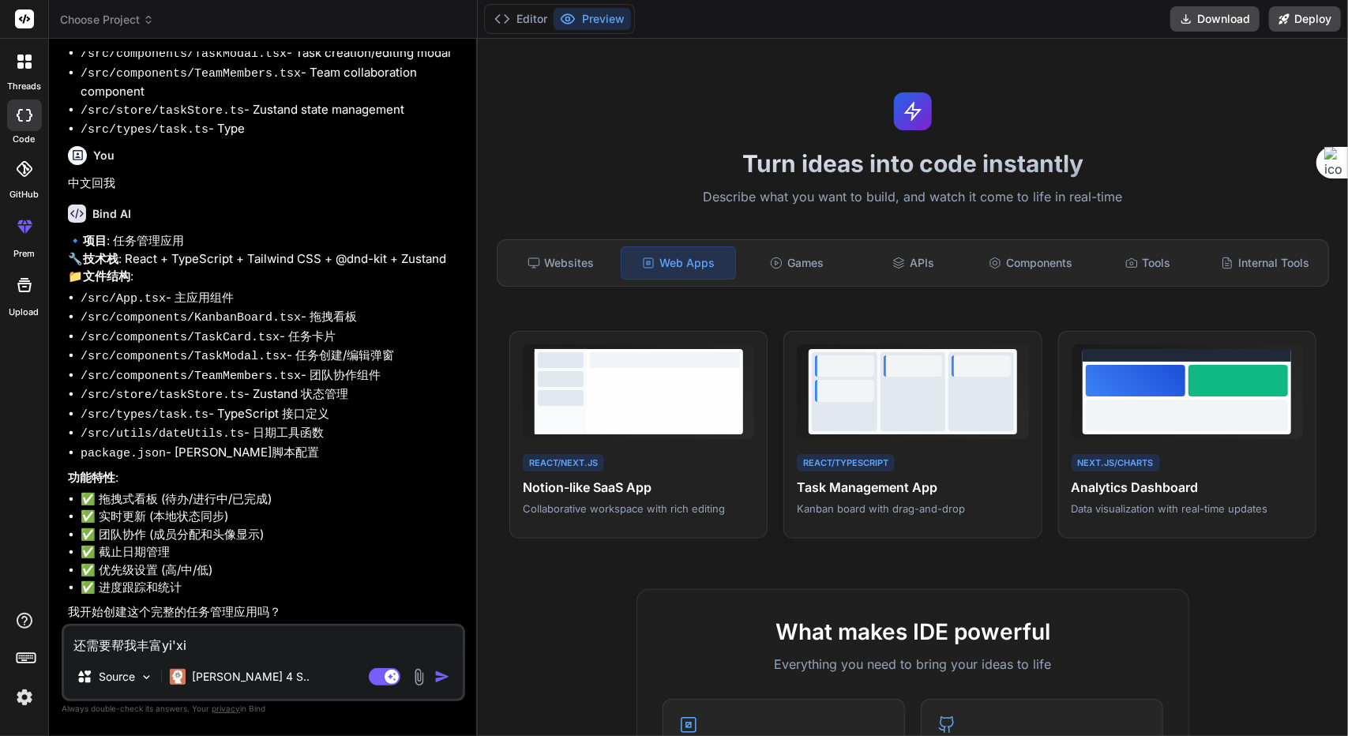
type textarea "还需要帮我丰富yi'xie"
type textarea "x"
type textarea "还需要帮我丰富一些"
type textarea "x"
type textarea "还需要帮我丰富一些n"
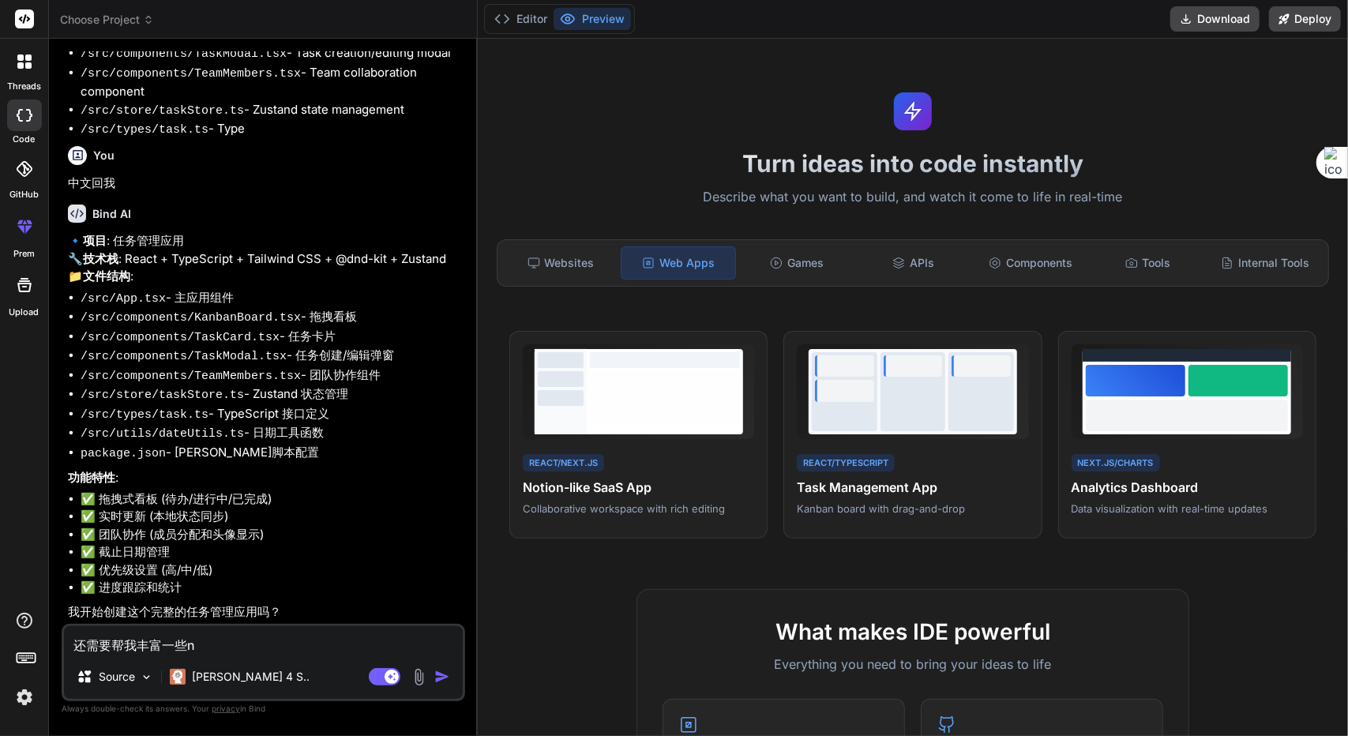
type textarea "x"
type textarea "还需要帮我丰富一些ne"
type textarea "x"
type textarea "还需要帮我丰富一些nei"
type textarea "x"
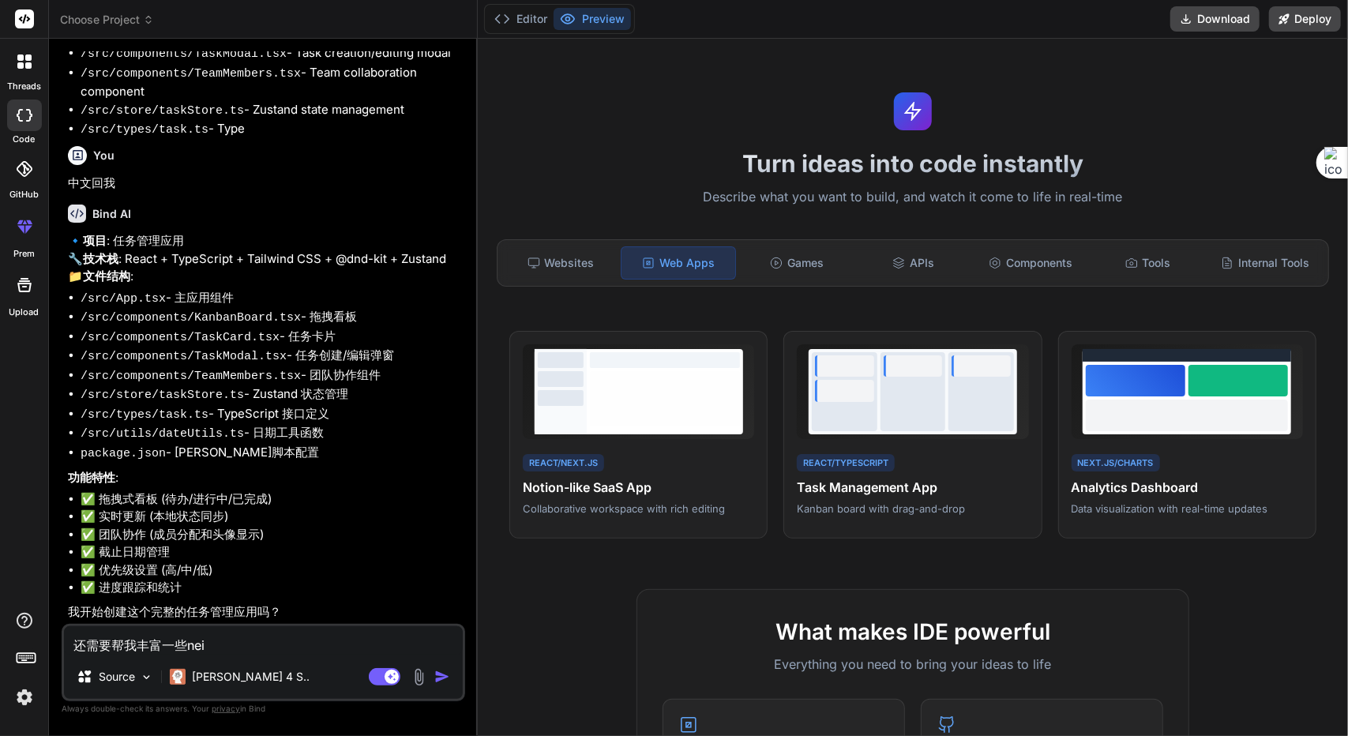
type textarea "还需要帮我丰富一些nei'r"
type textarea "x"
type textarea "还需要帮我丰富一些nei'ro"
type textarea "x"
type textarea "还需要帮我丰富一些nei'ron"
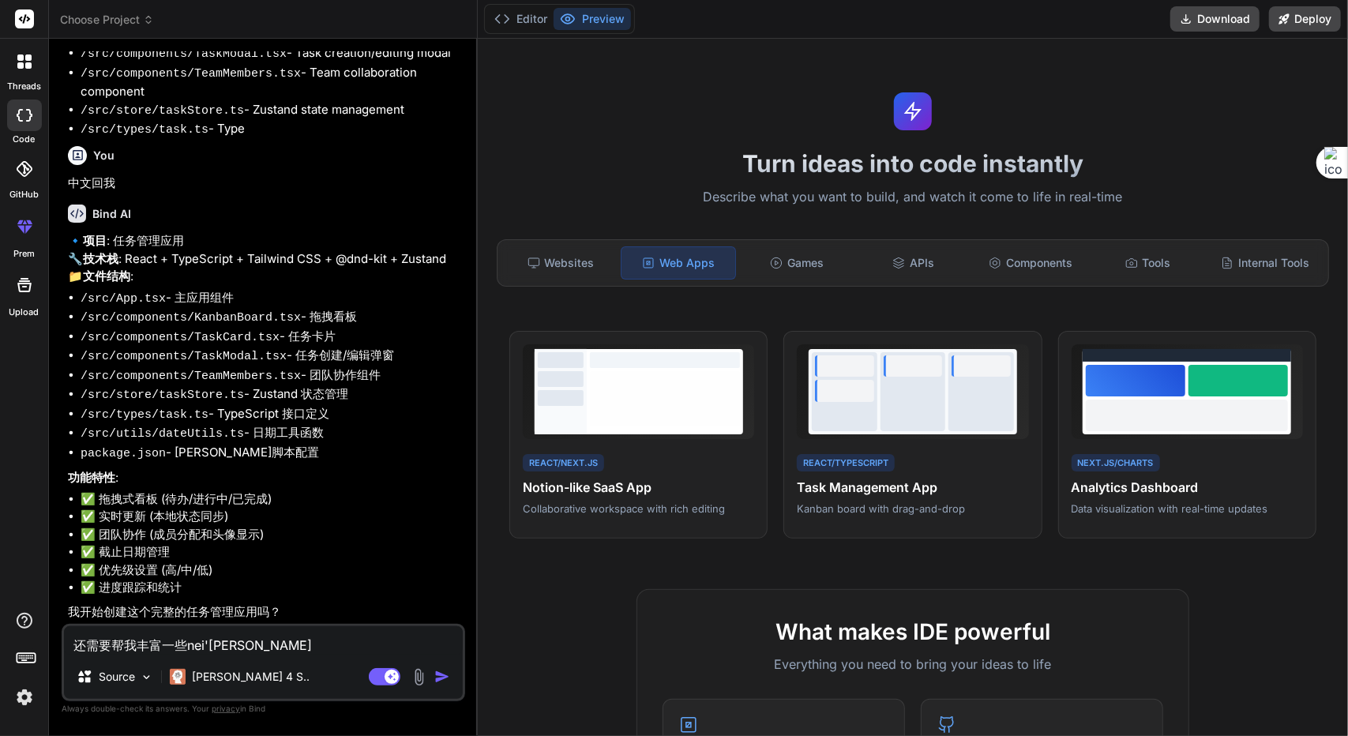
type textarea "x"
type textarea "还需要帮我丰富一些nei'rong"
type textarea "x"
type textarea "还需要帮我丰富一些内容"
type textarea "x"
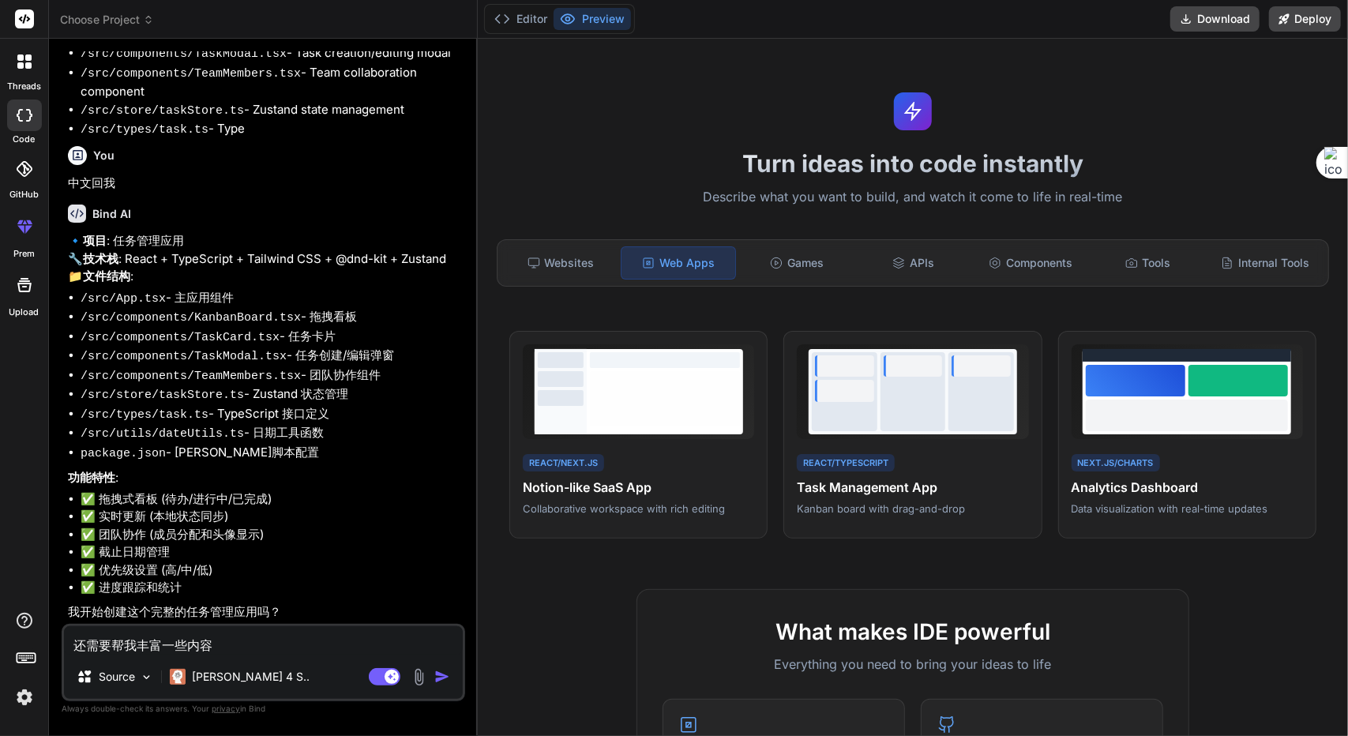
type textarea "还需要帮我丰富一些内容，"
type textarea "x"
type textarea "还需要帮我丰富一些内容，z"
type textarea "x"
type textarea "还需要帮我丰富一些内容，zu"
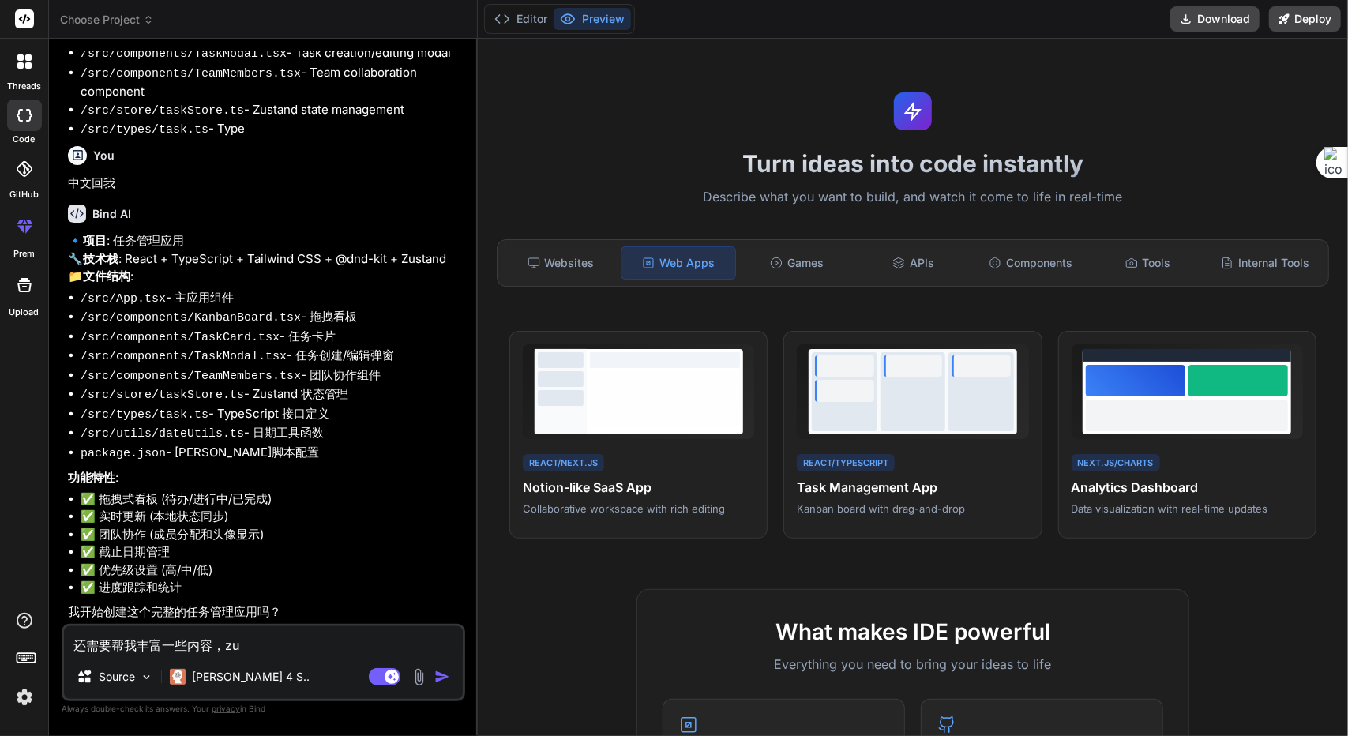
type textarea "x"
type textarea "还需要帮我丰富一些内容，zuo"
type textarea "x"
type textarea "还需要帮我丰富一些内容，zuo'y"
type textarea "x"
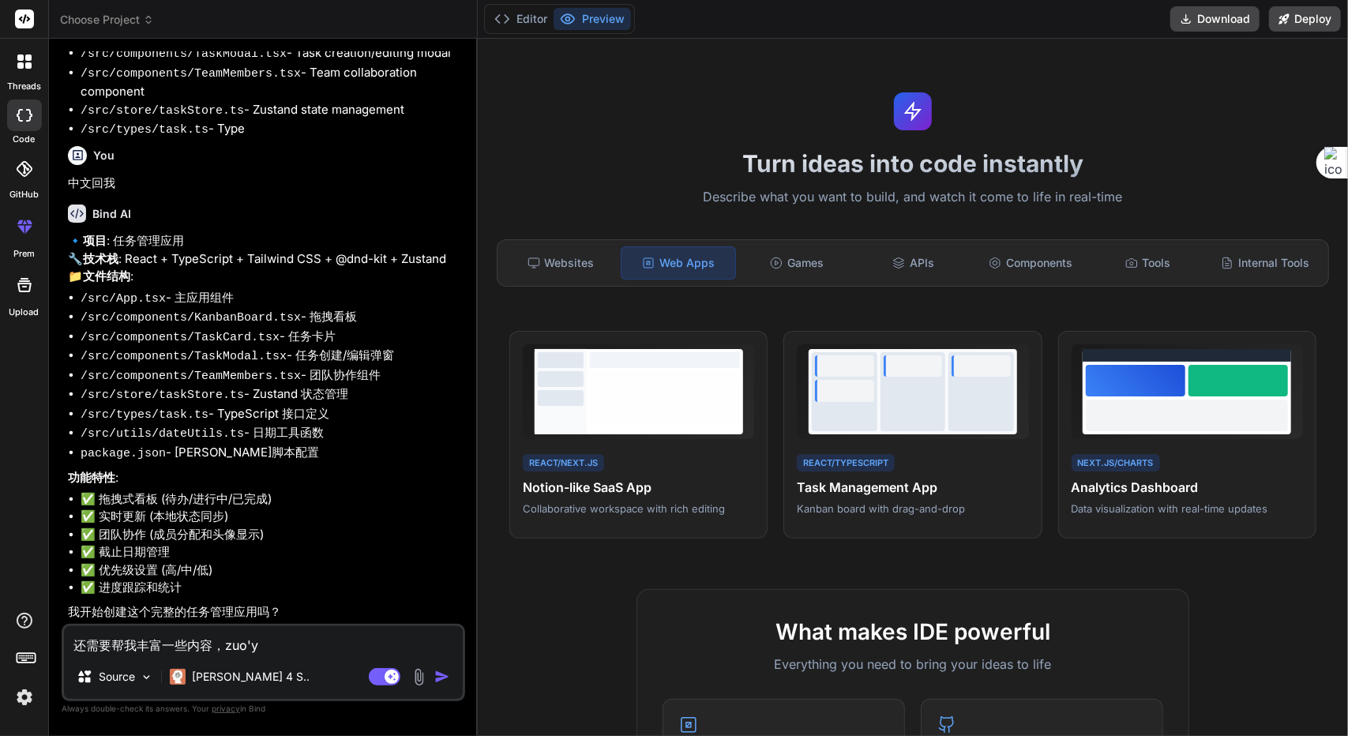
type textarea "还需要帮我丰富一些内容，zuo'yi"
type textarea "x"
type textarea "还需要帮我丰富一些内容，zuo'yi'g"
type textarea "x"
type textarea "还需要帮我丰富一些内容，zuo'yi'ge"
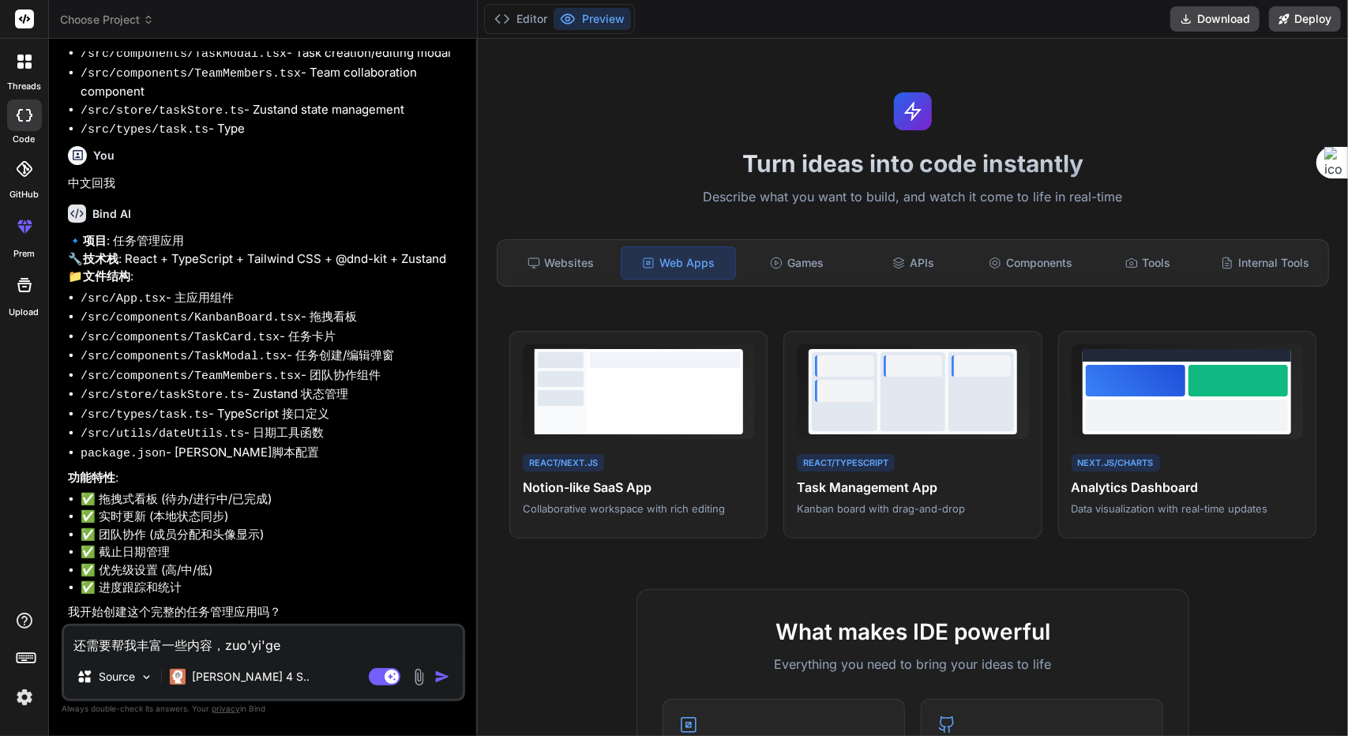
type textarea "x"
type textarea "还需要帮我丰富一些内容，做一个"
type textarea "x"
type textarea "还需要帮我丰富一些内容，做一个k"
type textarea "x"
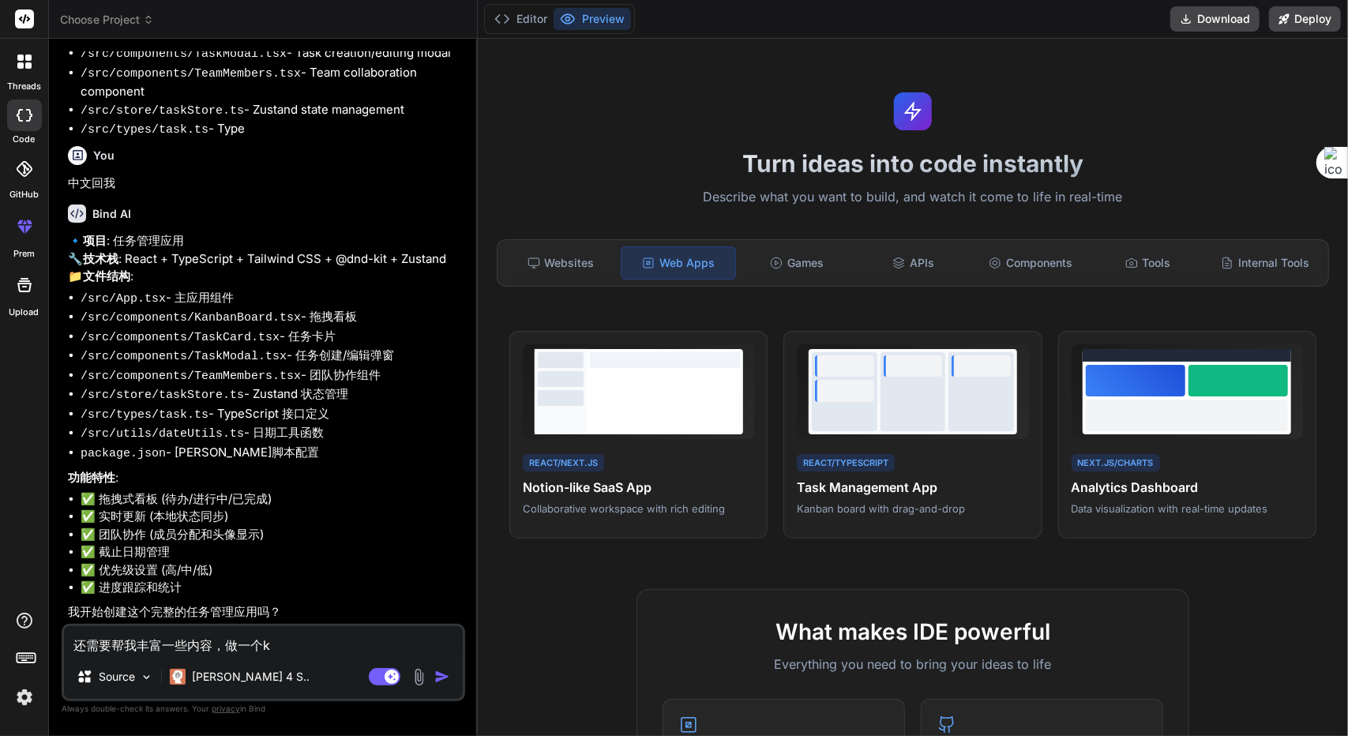
type textarea "还需要帮我丰富一些内容，做一个ka"
type textarea "x"
type textarea "还需要帮我丰富一些内容，做一个ka'p"
type textarea "x"
type textarea "还需要帮我丰富一些内容，做一个ka'pi"
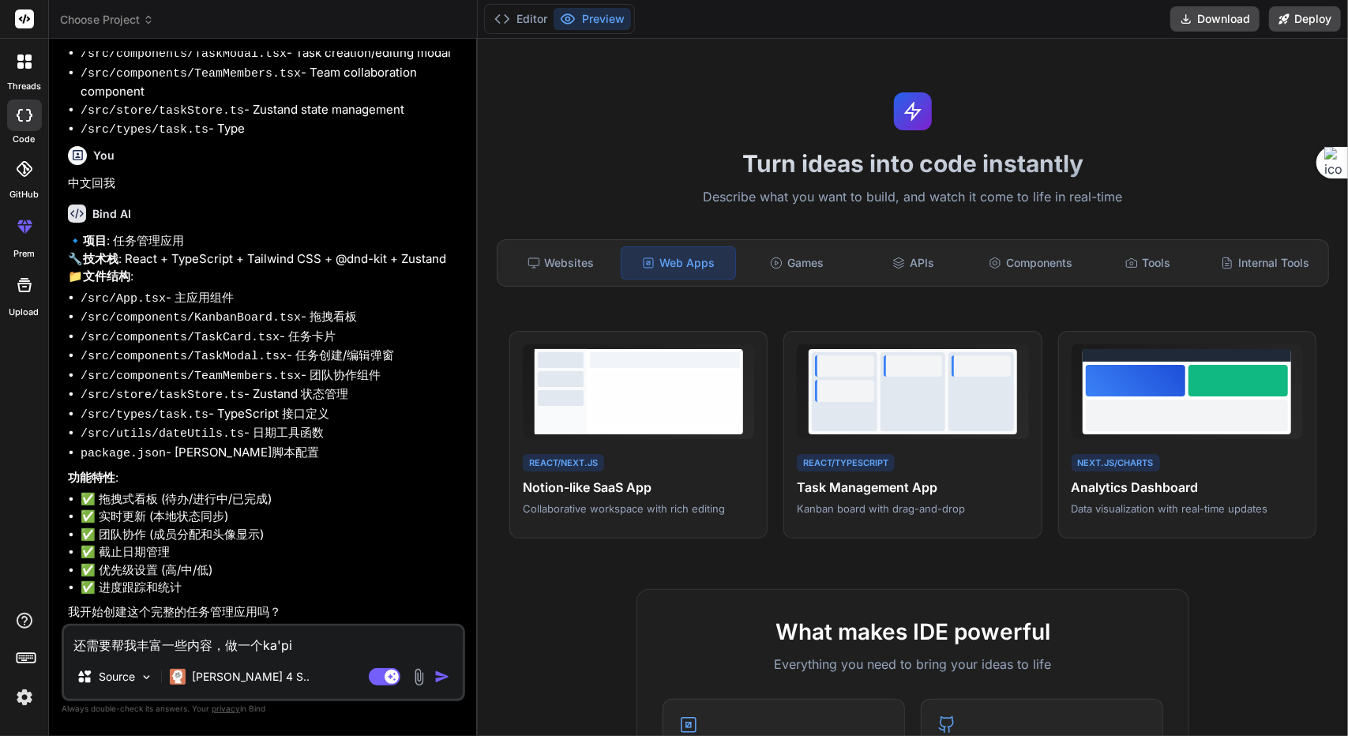
type textarea "x"
type textarea "还需要帮我丰富一些内容，做一个ka'pia"
type textarea "x"
type textarea "还需要帮我丰富一些内容，做一个ka'pian"
type textarea "x"
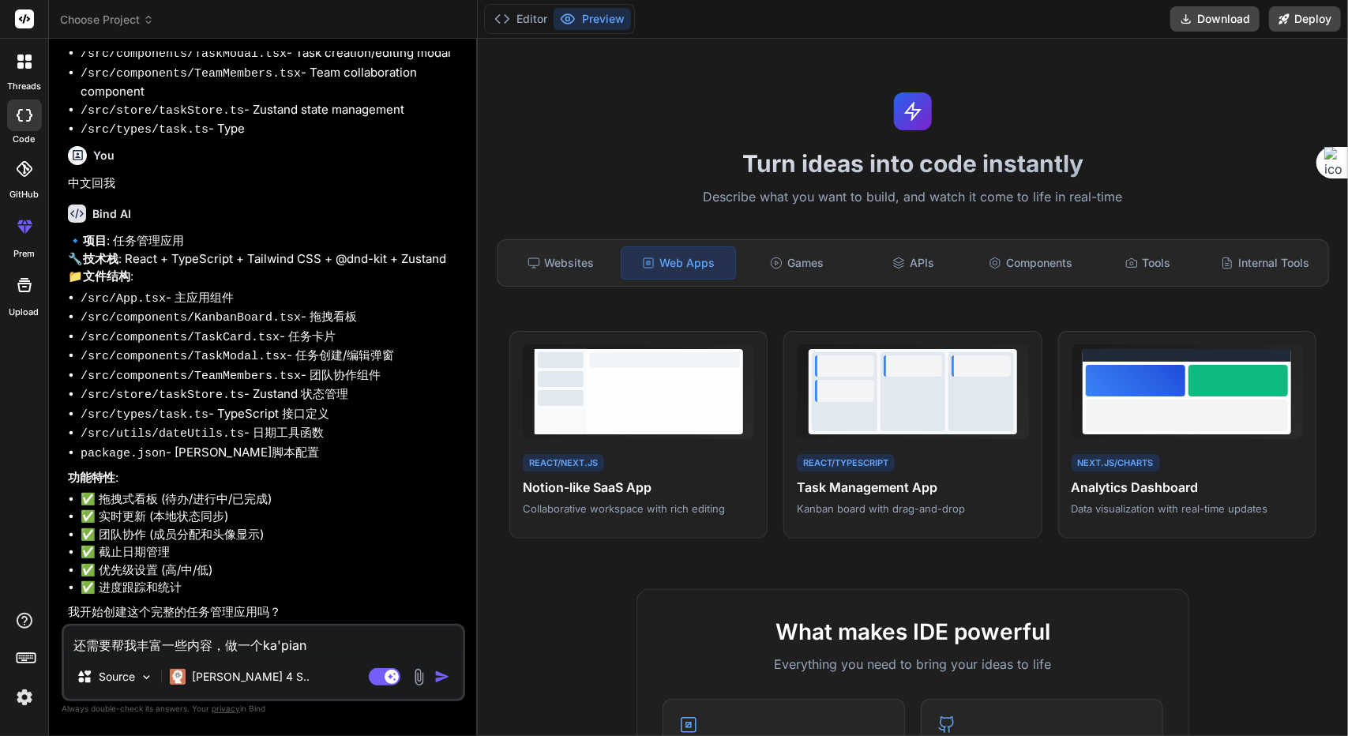
type textarea "还需要帮我丰富一些内容，做一个卡片"
type textarea "x"
type textarea "还需要帮我丰富一些内容，做一个卡片d"
type textarea "x"
type textarea "还需要帮我丰富一些内容，做一个卡片de"
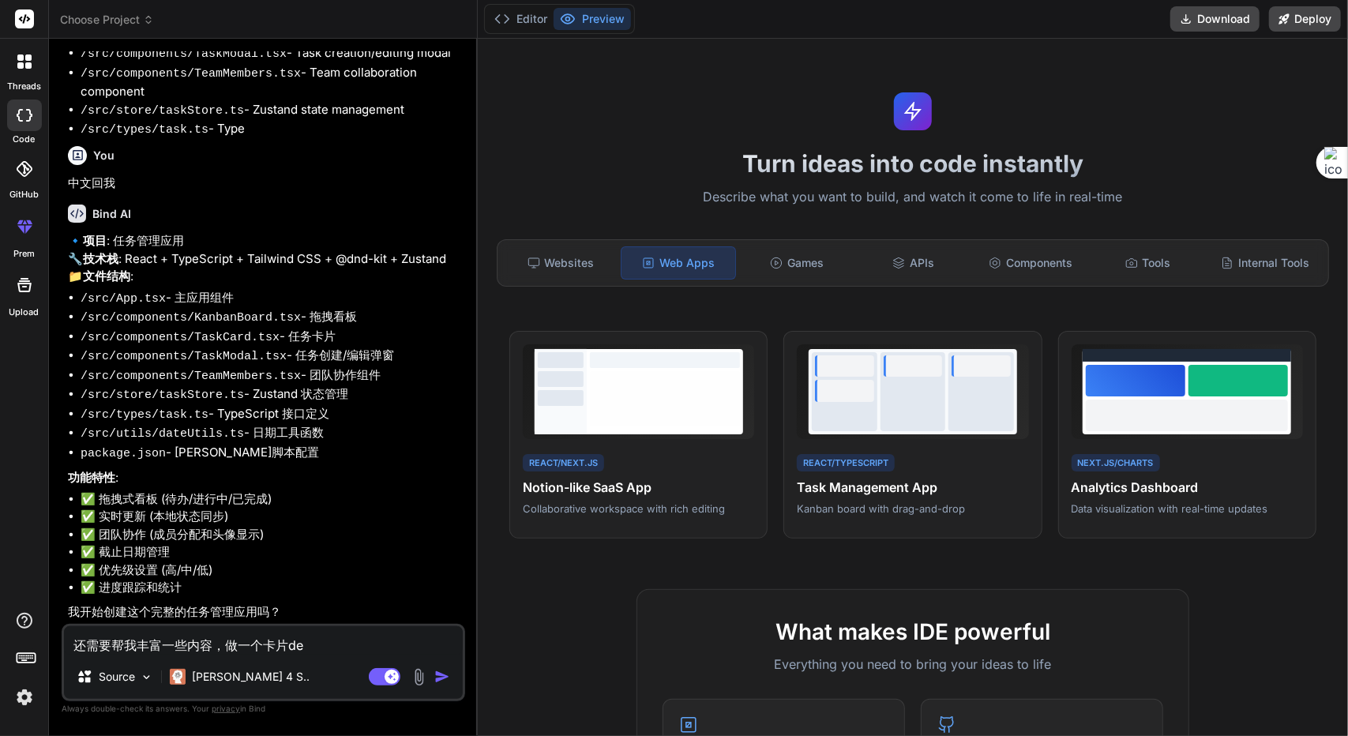
type textarea "x"
type textarea "还需要帮我丰富一些内容，做一个卡片的"
type textarea "x"
type textarea "还需要帮我丰富一些内容，做一个卡片的b"
type textarea "x"
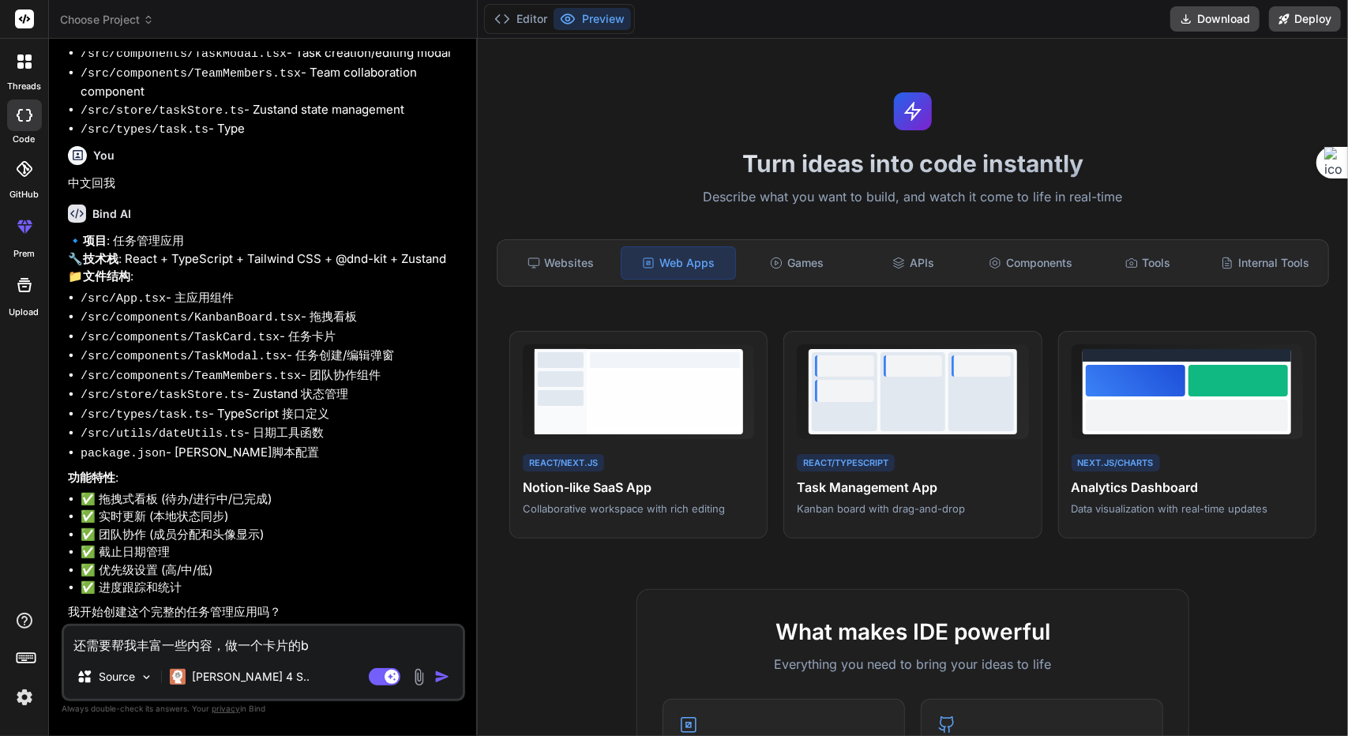
type textarea "还需要帮我丰富一些内容，做一个卡片的bi"
type textarea "x"
type textarea "还需要帮我丰富一些内容，做一个卡片的bi'j"
type textarea "x"
type textarea "还需要帮我丰富一些内容，做一个卡片的bi'ji"
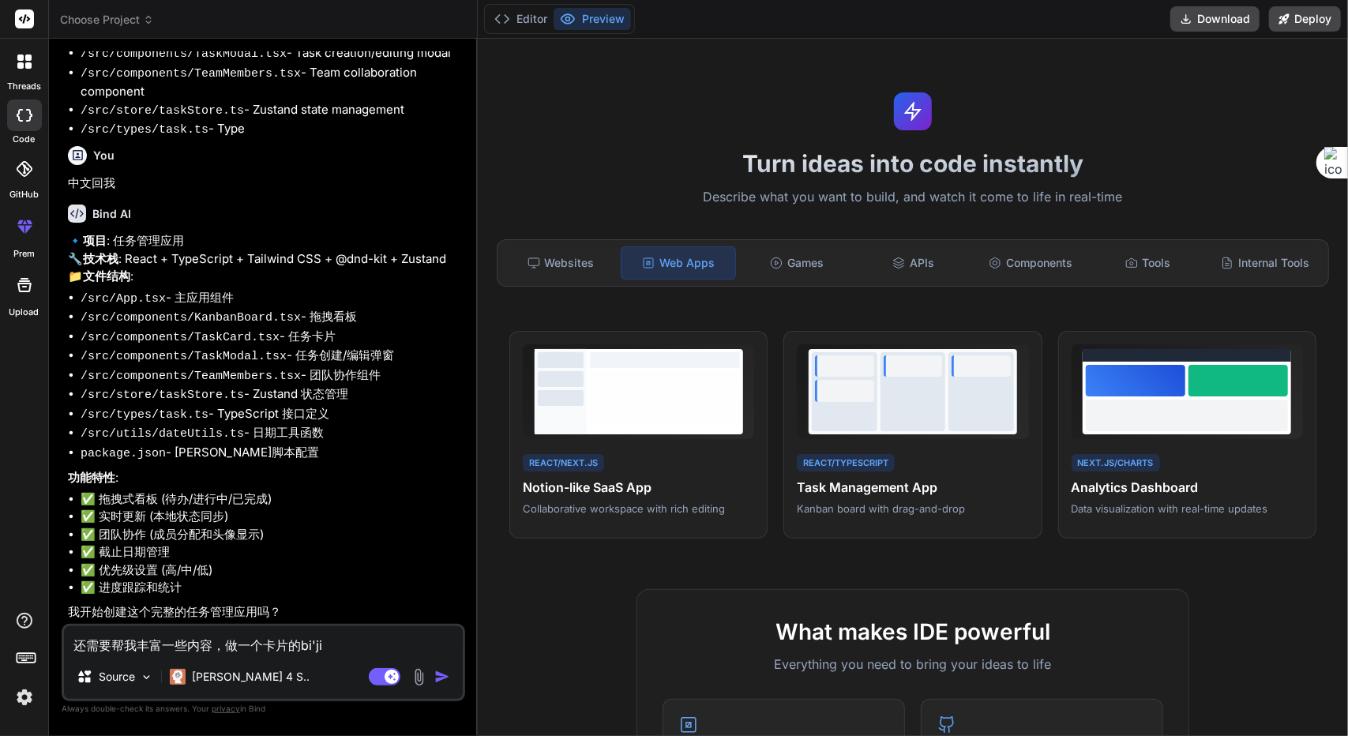
type textarea "x"
type textarea "还需要帮我丰富一些内容，做一个卡片的bi'ji'b"
type textarea "x"
type textarea "还需要帮我丰富一些内容，做一个卡片的bi'ji'be"
type textarea "x"
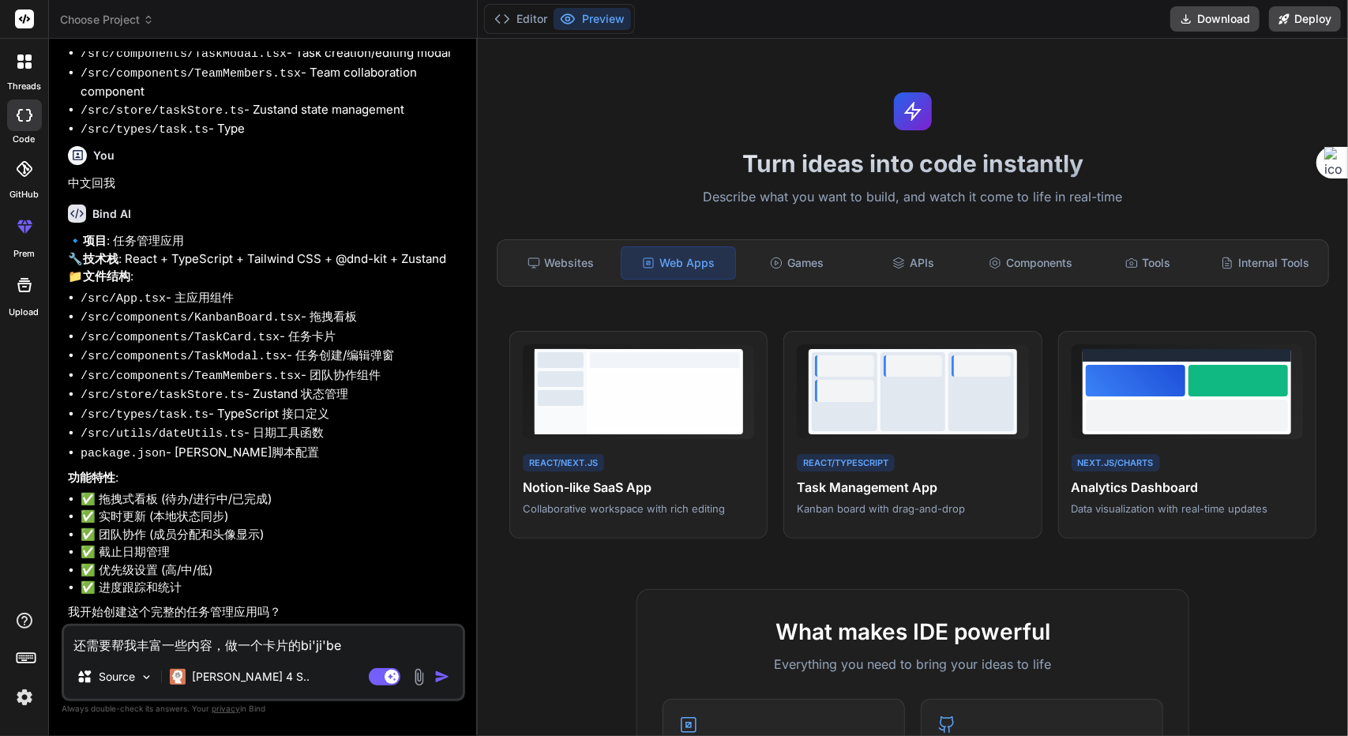
type textarea "还需要帮我丰富一些内容，做一个卡片的bi'ji'ben"
type textarea "x"
type textarea "还需要帮我丰富一些内容，做一个卡片的笔记本"
type textarea "x"
type textarea "还需要帮我丰富一些内容，做一个卡片的笔记本，"
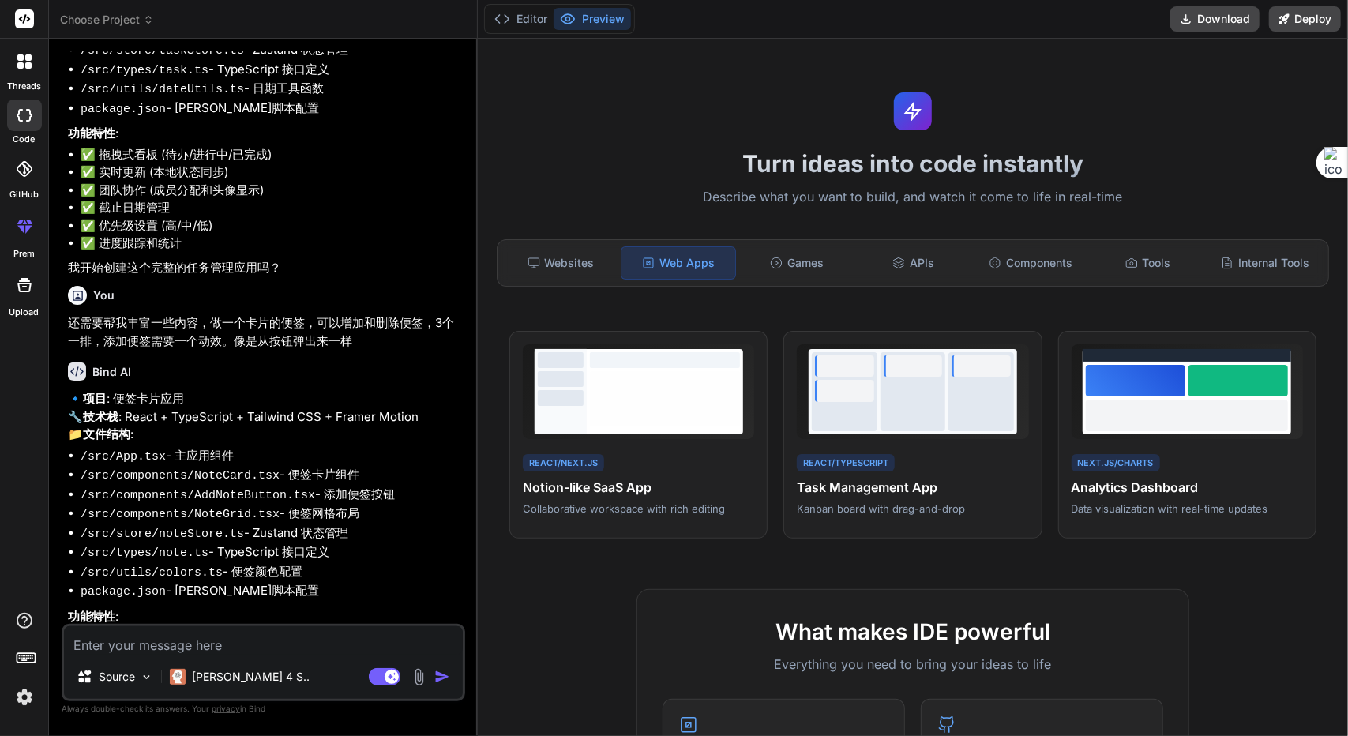
scroll to position [1191, 0]
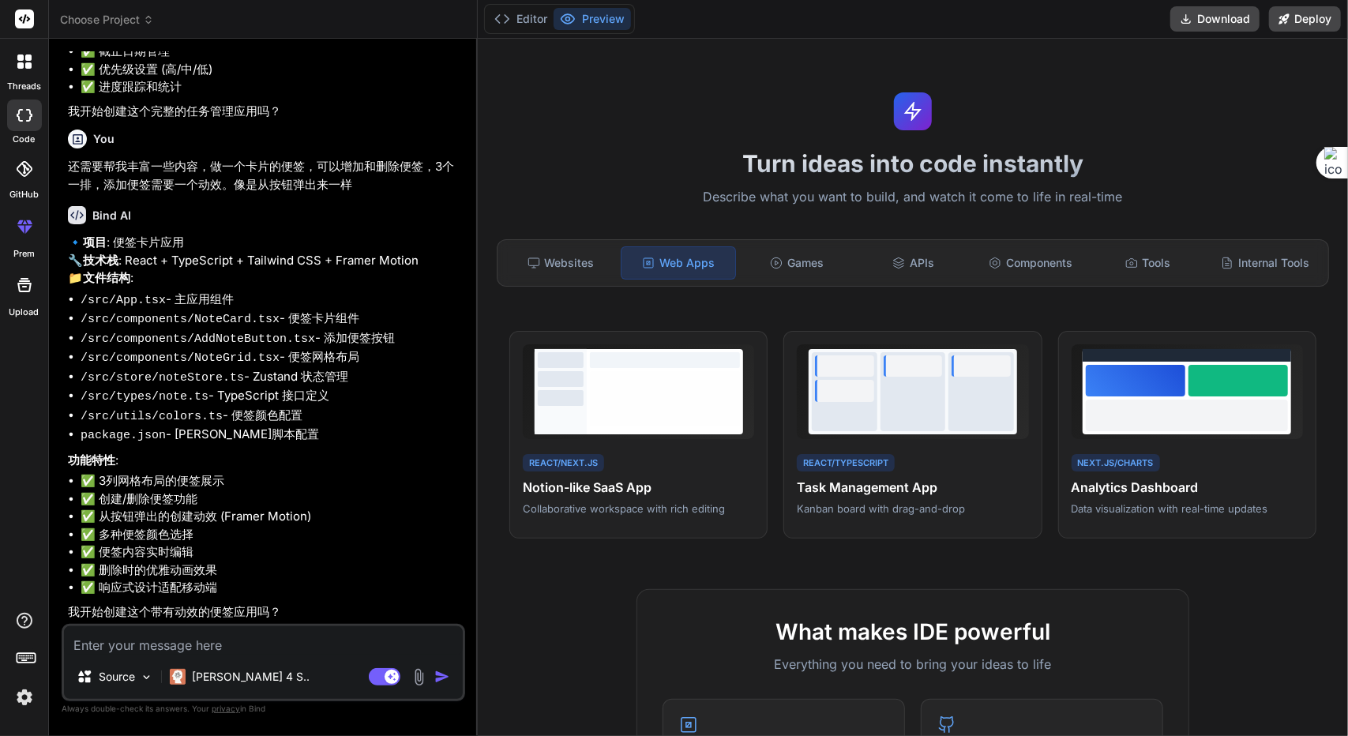
click at [212, 637] on textarea at bounding box center [263, 640] width 399 height 28
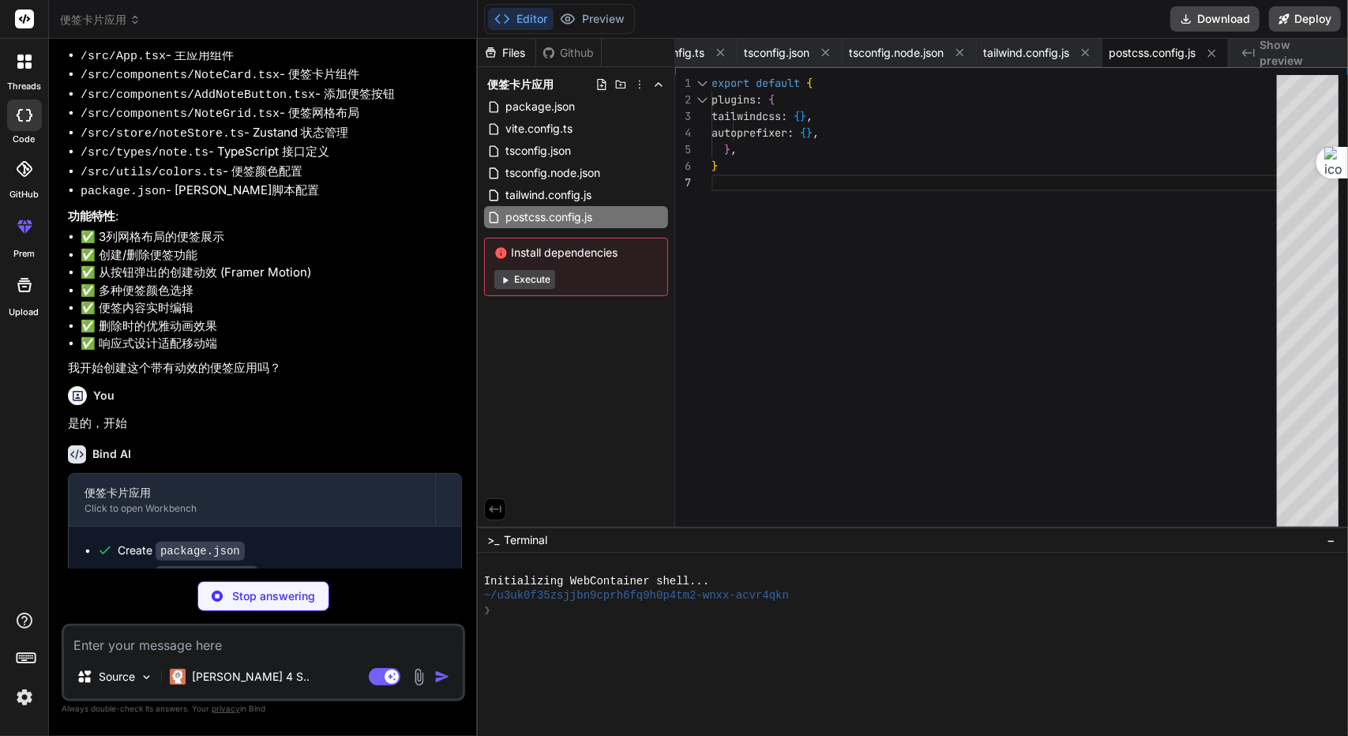
scroll to position [1434, 0]
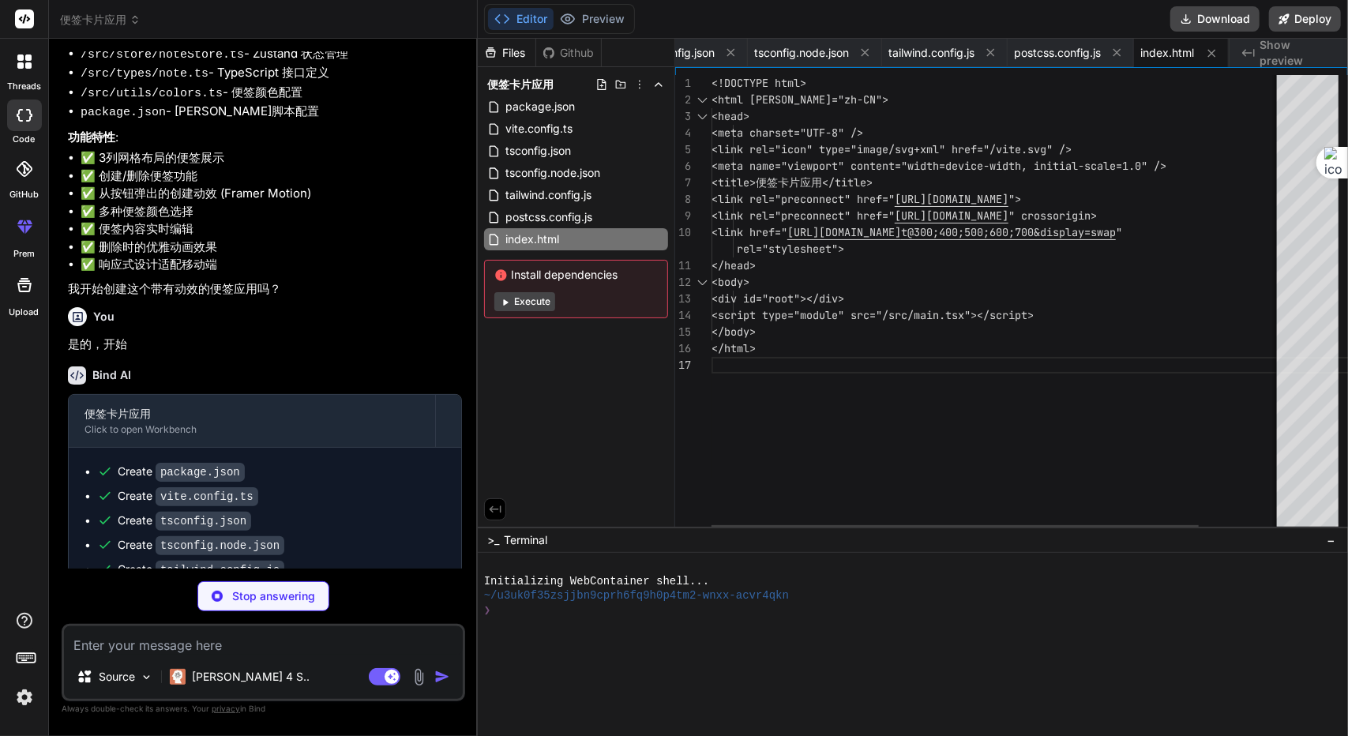
click at [534, 279] on span "Install dependencies" at bounding box center [575, 275] width 163 height 16
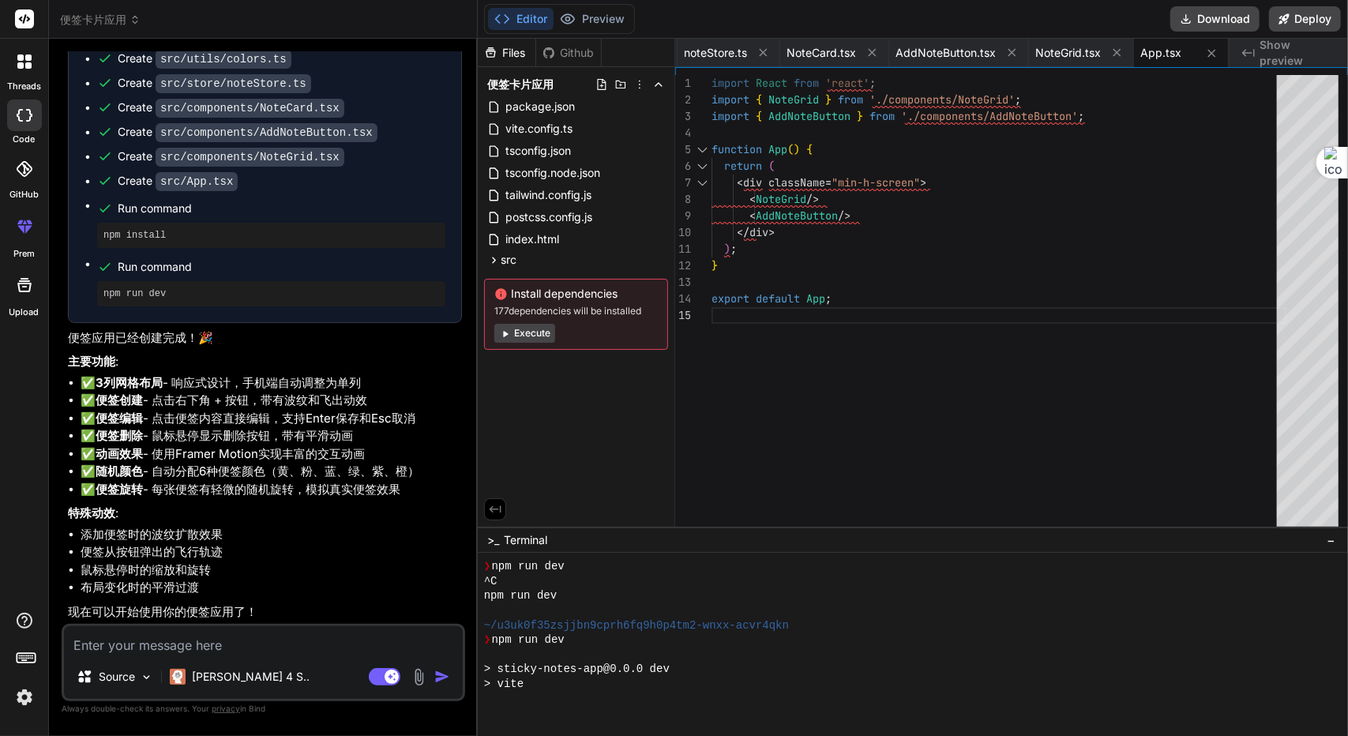
scroll to position [294, 0]
click at [207, 643] on textarea at bounding box center [263, 640] width 399 height 28
click at [265, 547] on li "便签从按钮弹出的飞行轨迹" at bounding box center [271, 552] width 381 height 18
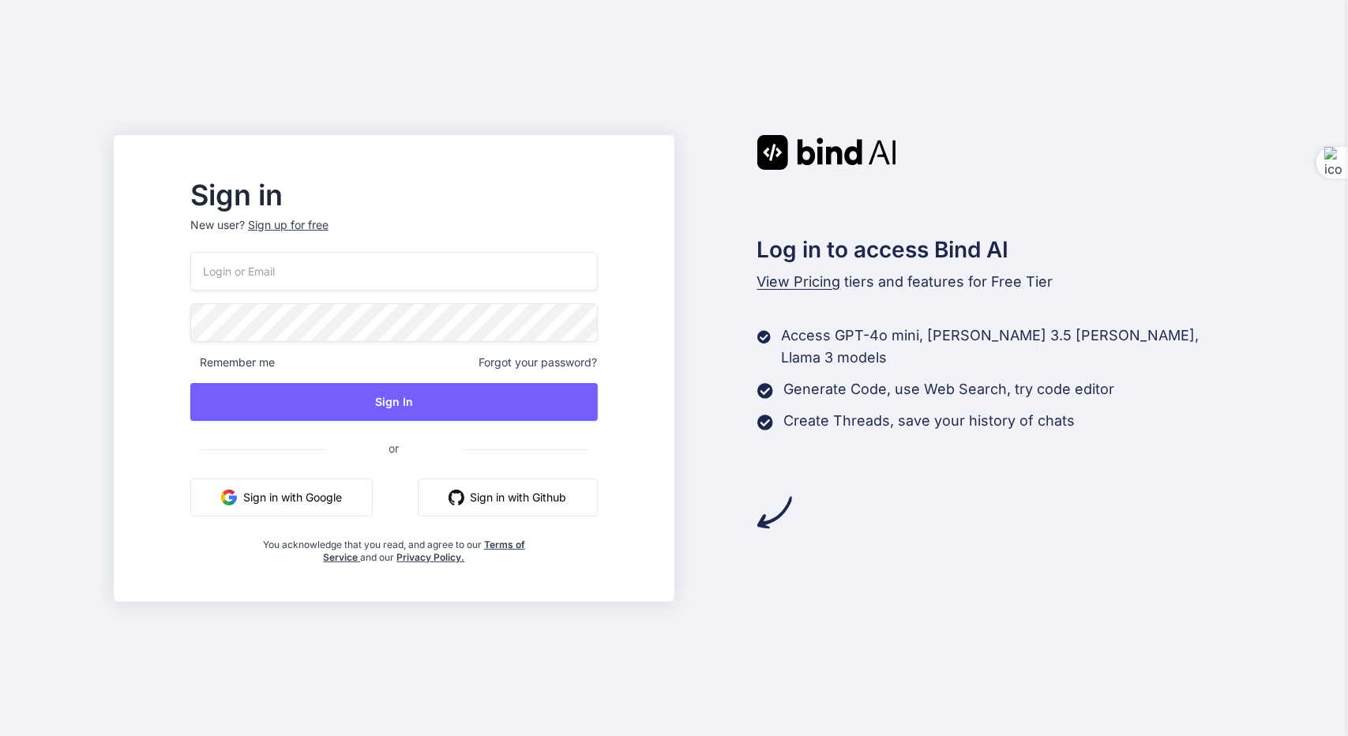
click at [319, 282] on input "email" at bounding box center [393, 271] width 407 height 39
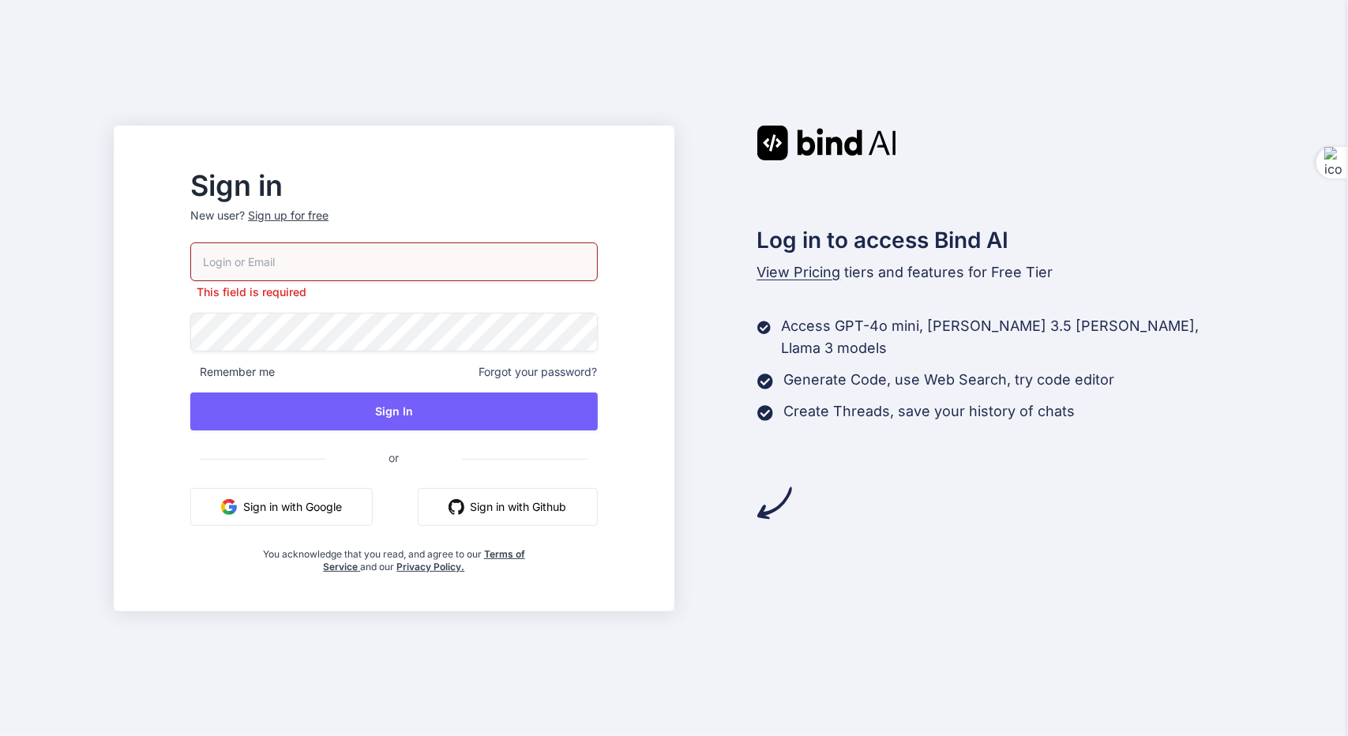
type input "reidentify@foxmail.com"
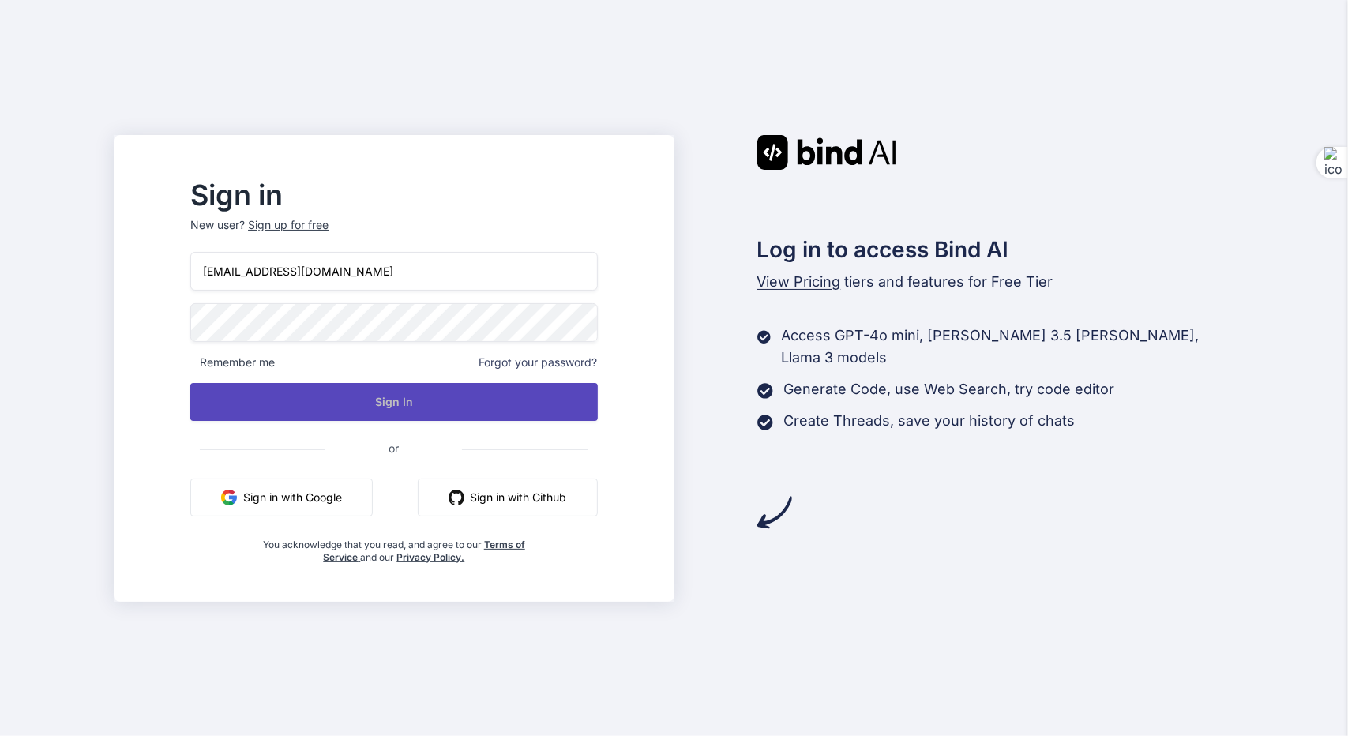
click at [401, 393] on button "Sign In" at bounding box center [393, 402] width 407 height 38
click at [433, 400] on button "Sign In" at bounding box center [393, 402] width 407 height 38
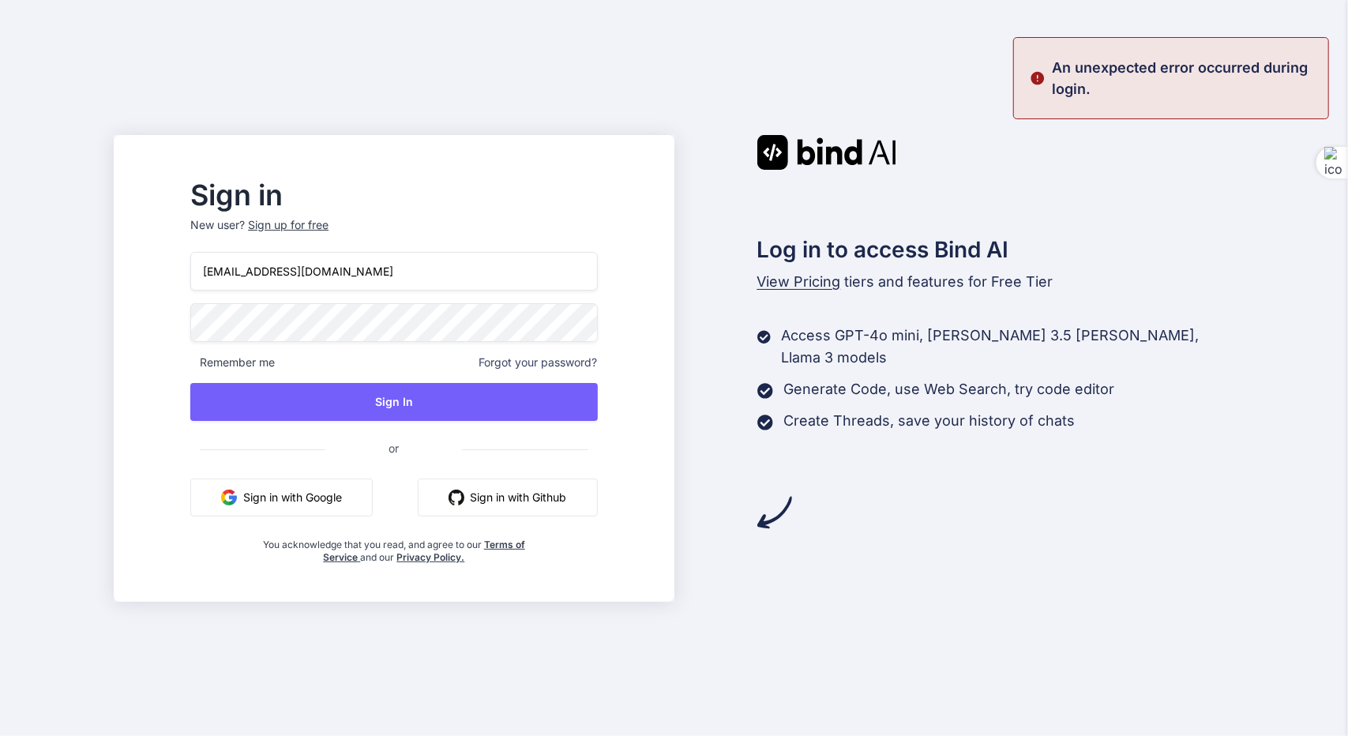
click at [598, 365] on span "Forgot your password?" at bounding box center [538, 362] width 118 height 16
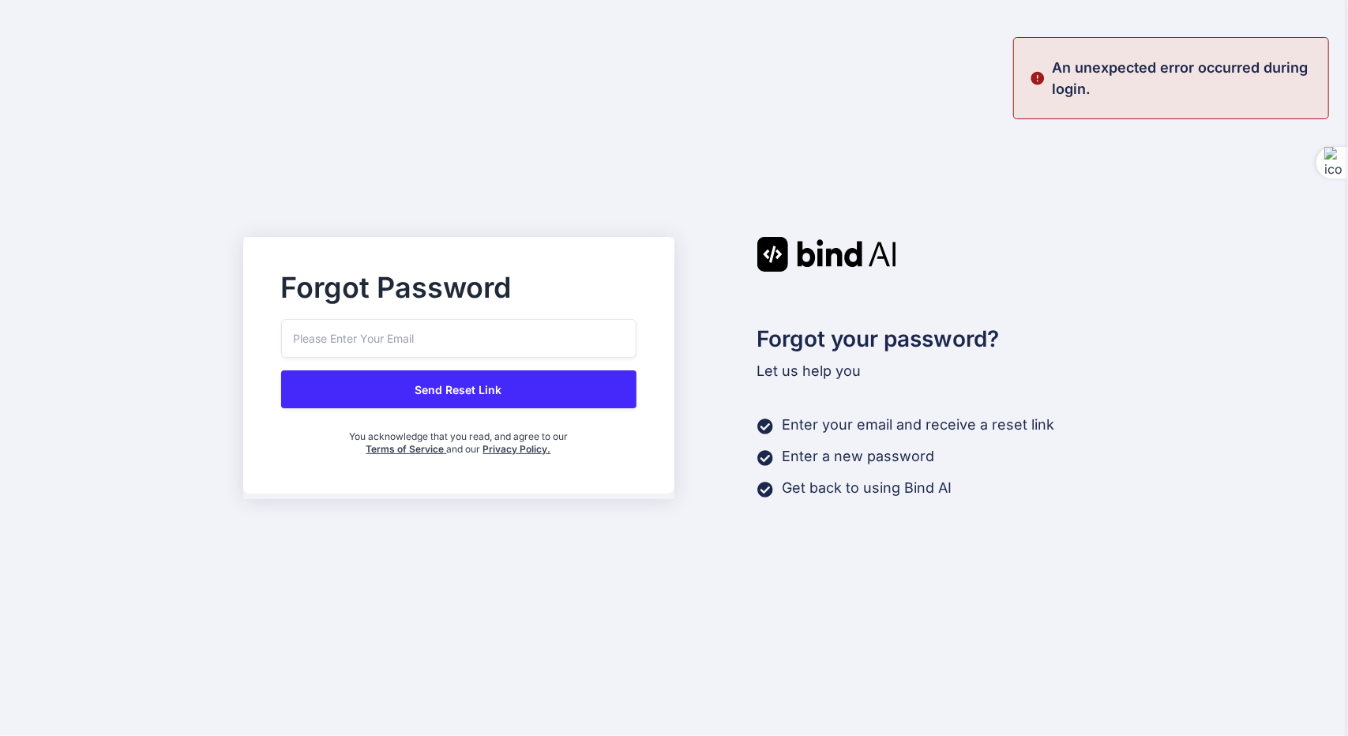
click at [486, 341] on input "email" at bounding box center [458, 338] width 355 height 39
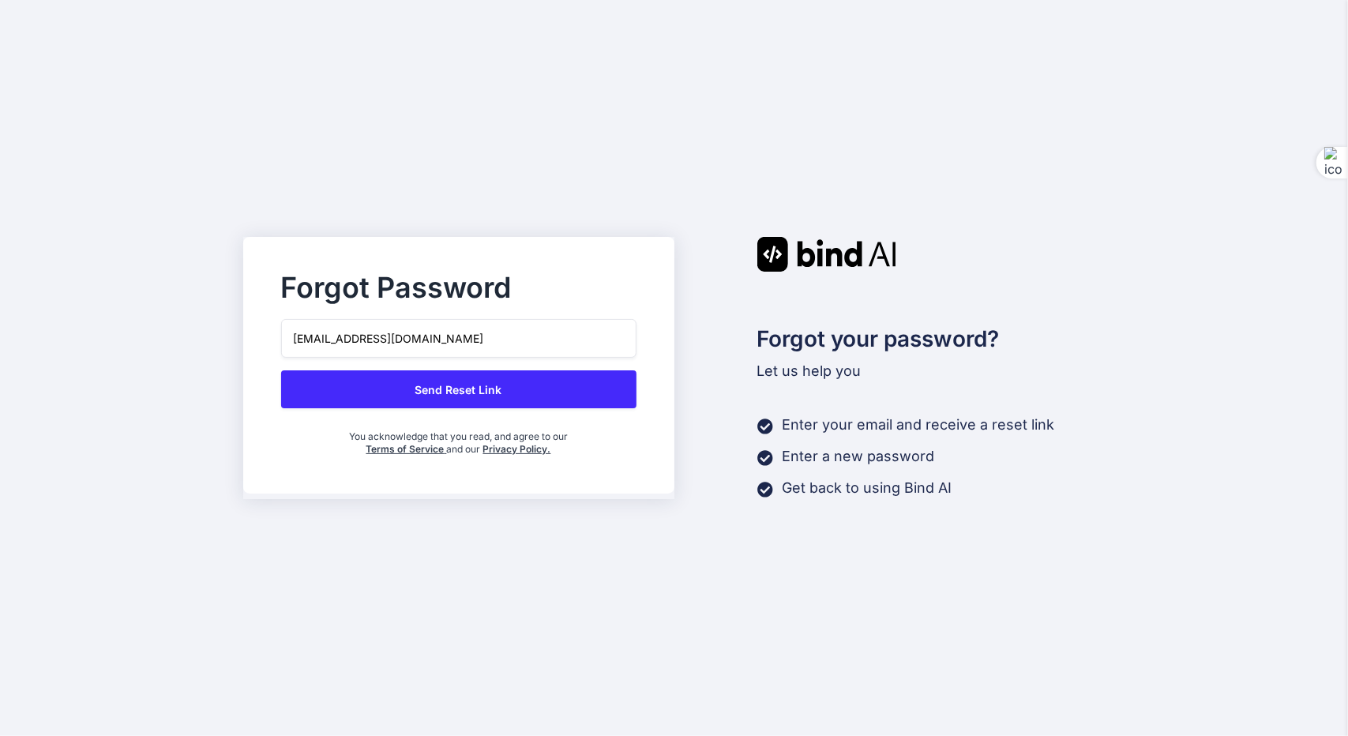
type input "reidentify@foxmail.com"
click at [513, 388] on button "Send Reset Link" at bounding box center [458, 389] width 355 height 38
click at [530, 392] on button "Send Reset Link" at bounding box center [458, 389] width 355 height 38
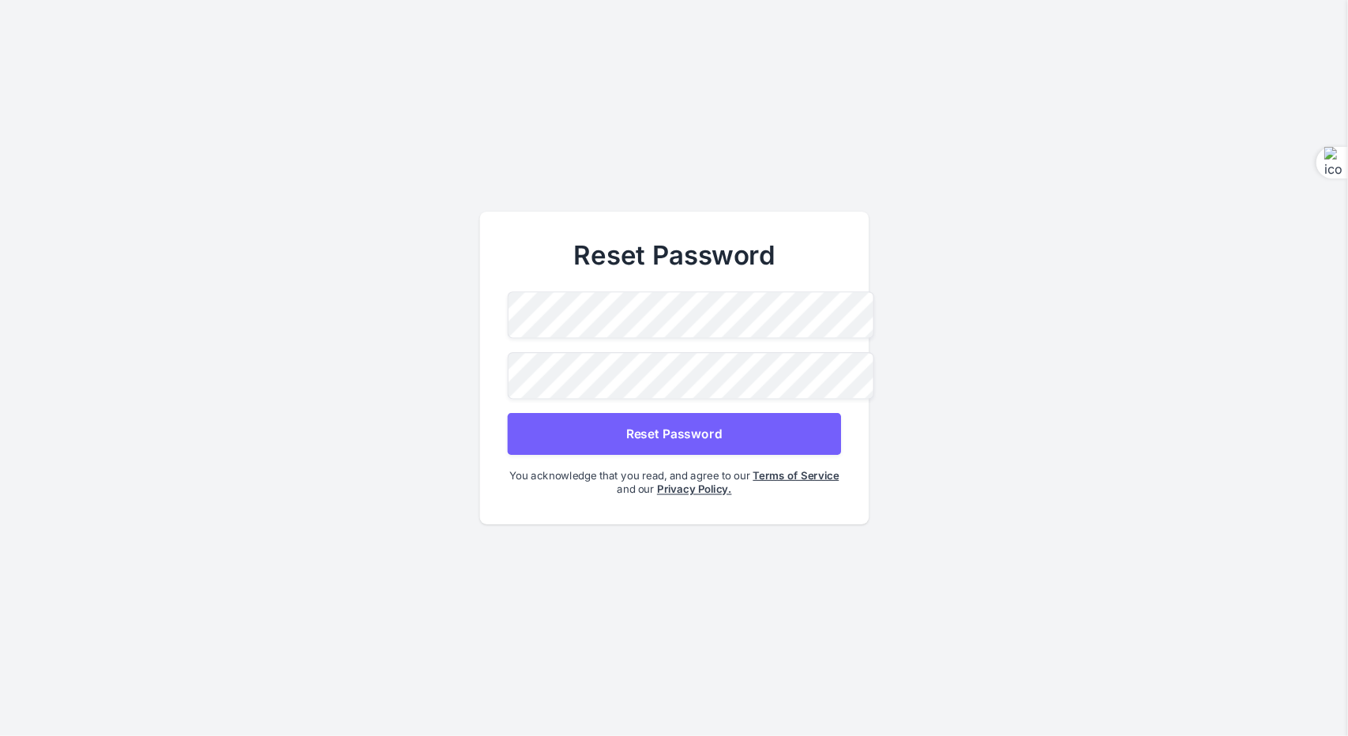
click at [774, 425] on button "Reset Password" at bounding box center [673, 434] width 333 height 42
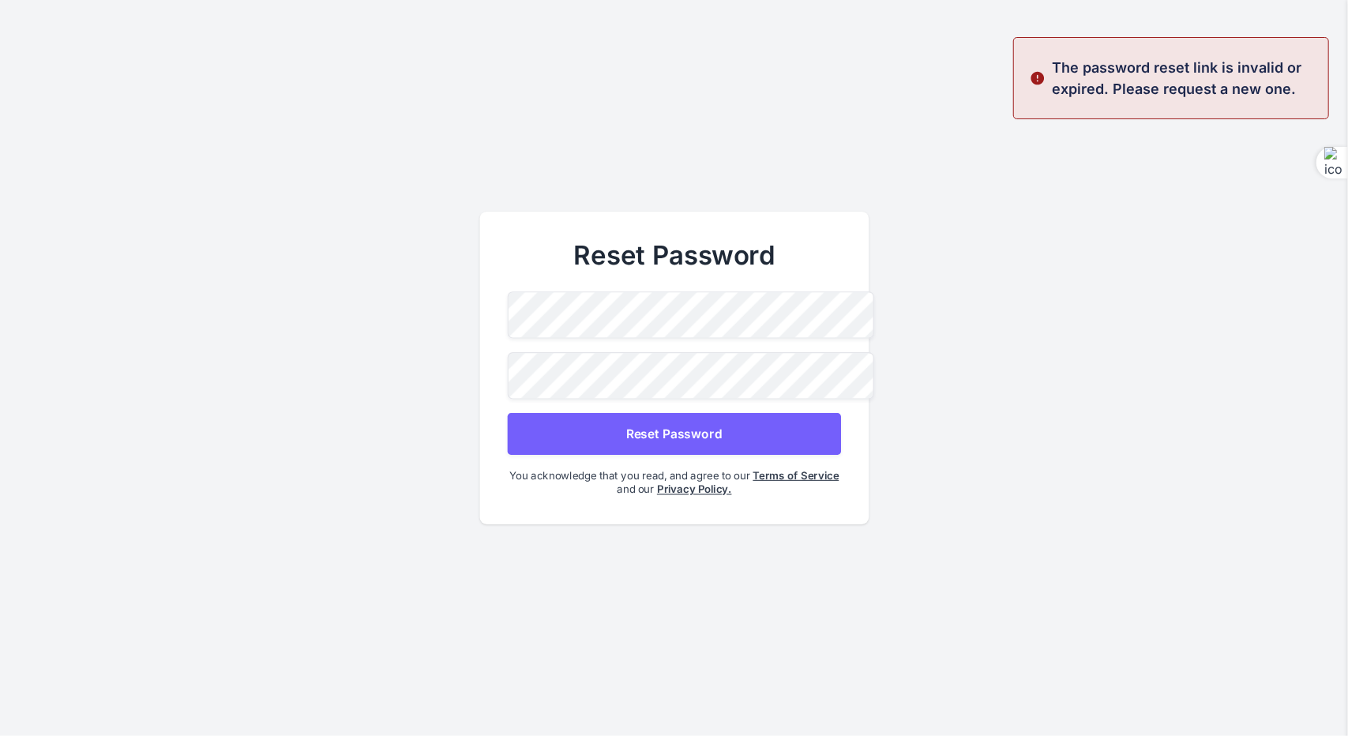
click at [1169, 67] on p "The password reset link is invalid or expired. Please request a new one." at bounding box center [1184, 78] width 267 height 43
click at [1164, 84] on p "The password reset link is invalid or expired. Please request a new one." at bounding box center [1184, 78] width 267 height 43
click at [893, 298] on main "Reset Password Reset Password You acknowledge that you read, and agree to our T…" at bounding box center [674, 368] width 1348 height 736
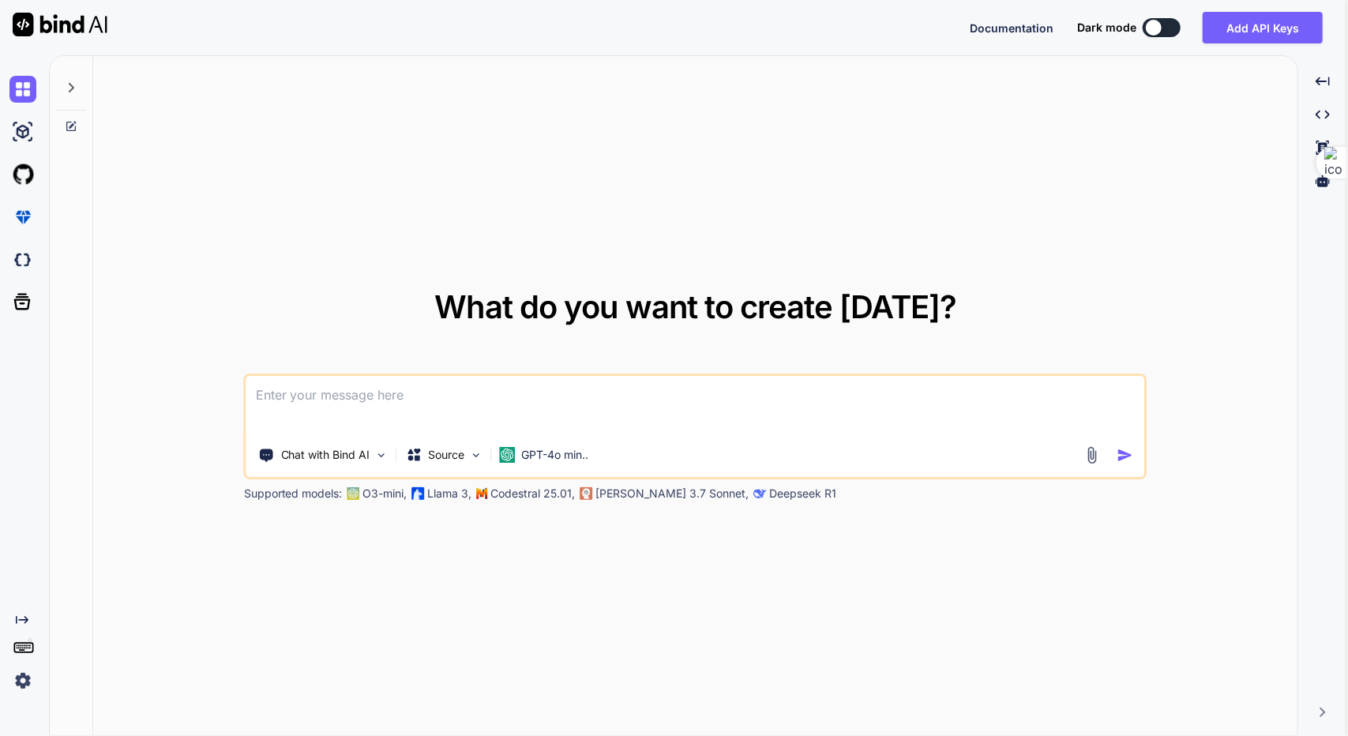
click at [1119, 156] on div "What do you want to create today? Chat with Bind AI Source GPT-4o min.. Support…" at bounding box center [695, 396] width 1204 height 680
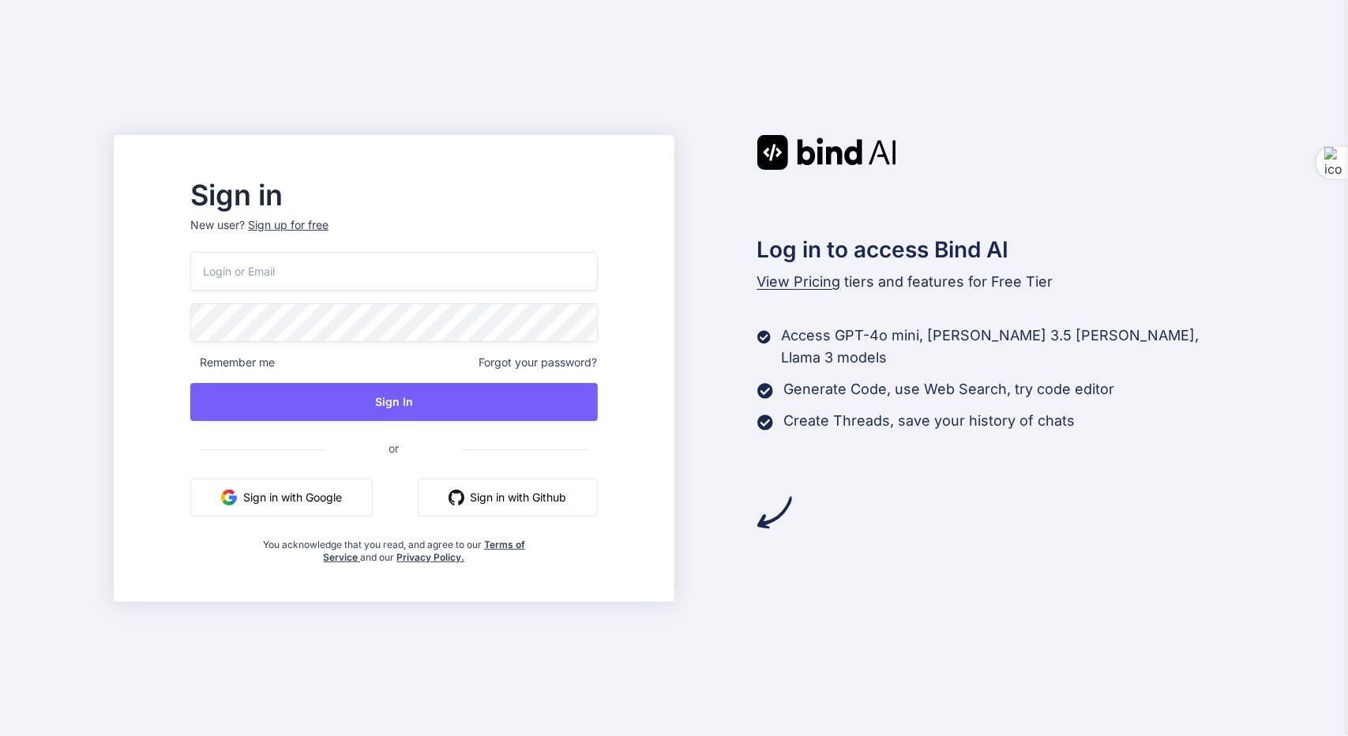
drag, startPoint x: 534, startPoint y: 272, endPoint x: 486, endPoint y: 302, distance: 55.6
click at [534, 272] on input "email" at bounding box center [393, 271] width 407 height 39
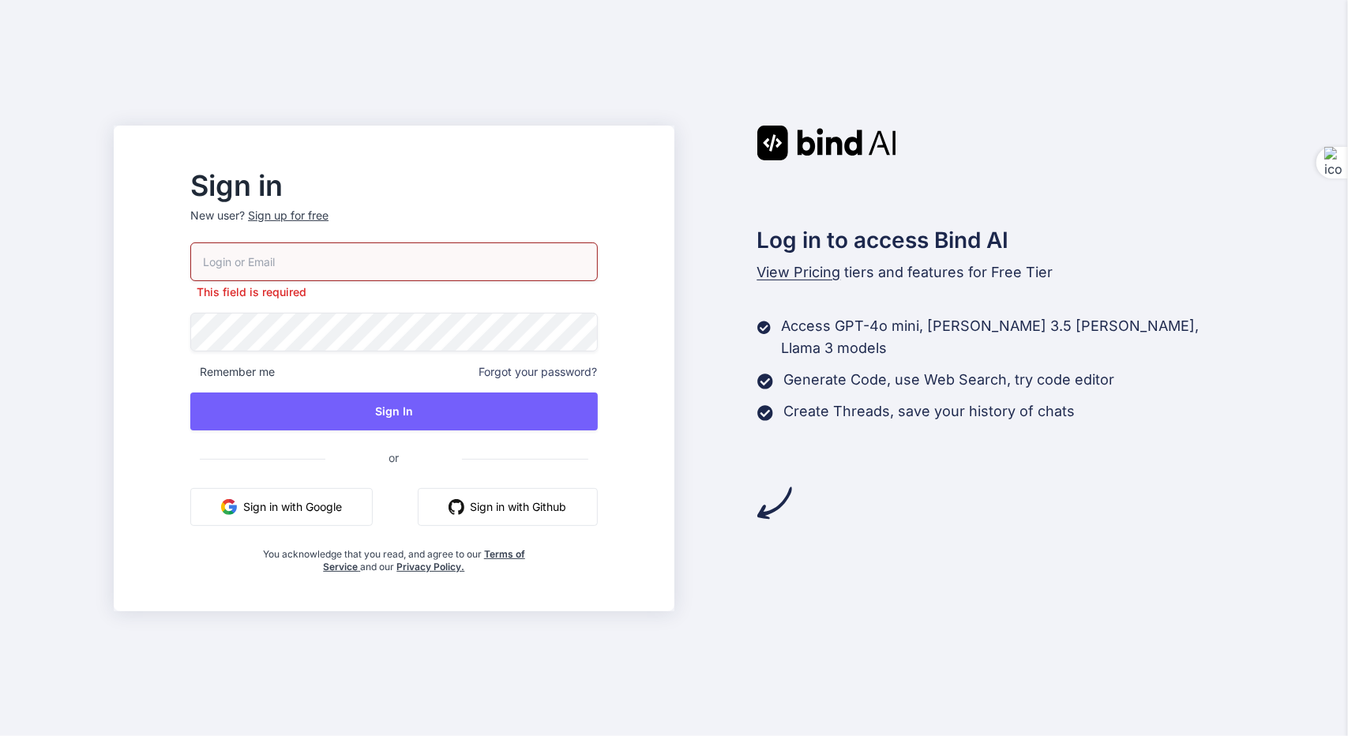
type input "reidentify@foxmail.com"
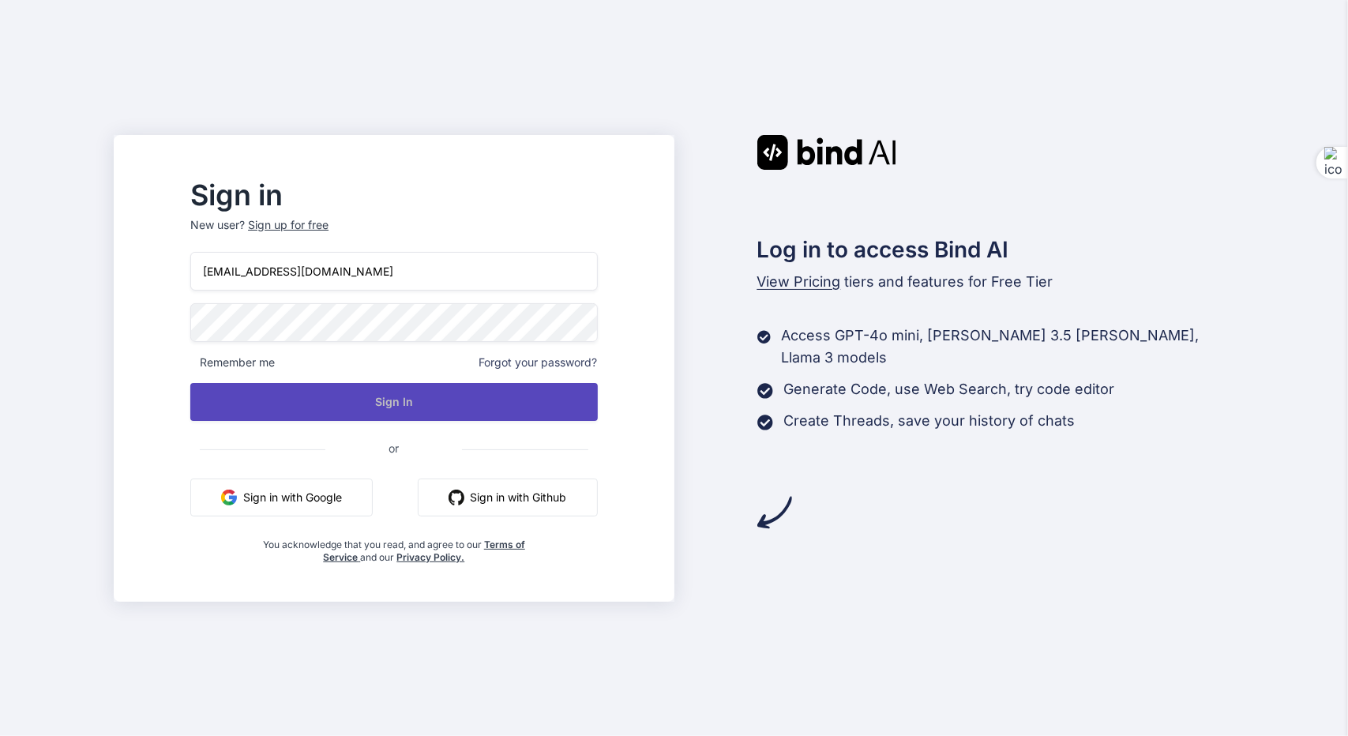
click at [461, 407] on button "Sign In" at bounding box center [393, 402] width 407 height 38
click at [422, 403] on button "Sign In" at bounding box center [393, 402] width 407 height 38
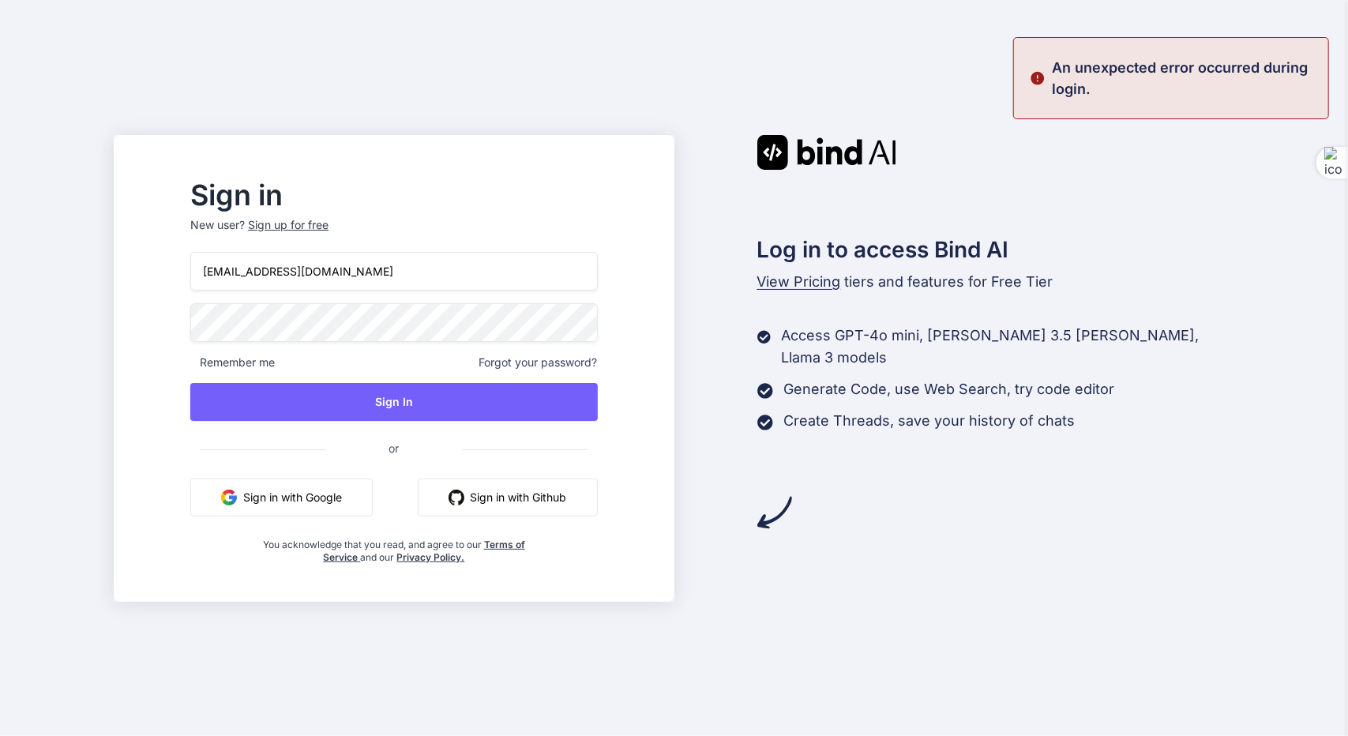
click at [811, 287] on span "View Pricing" at bounding box center [799, 281] width 84 height 17
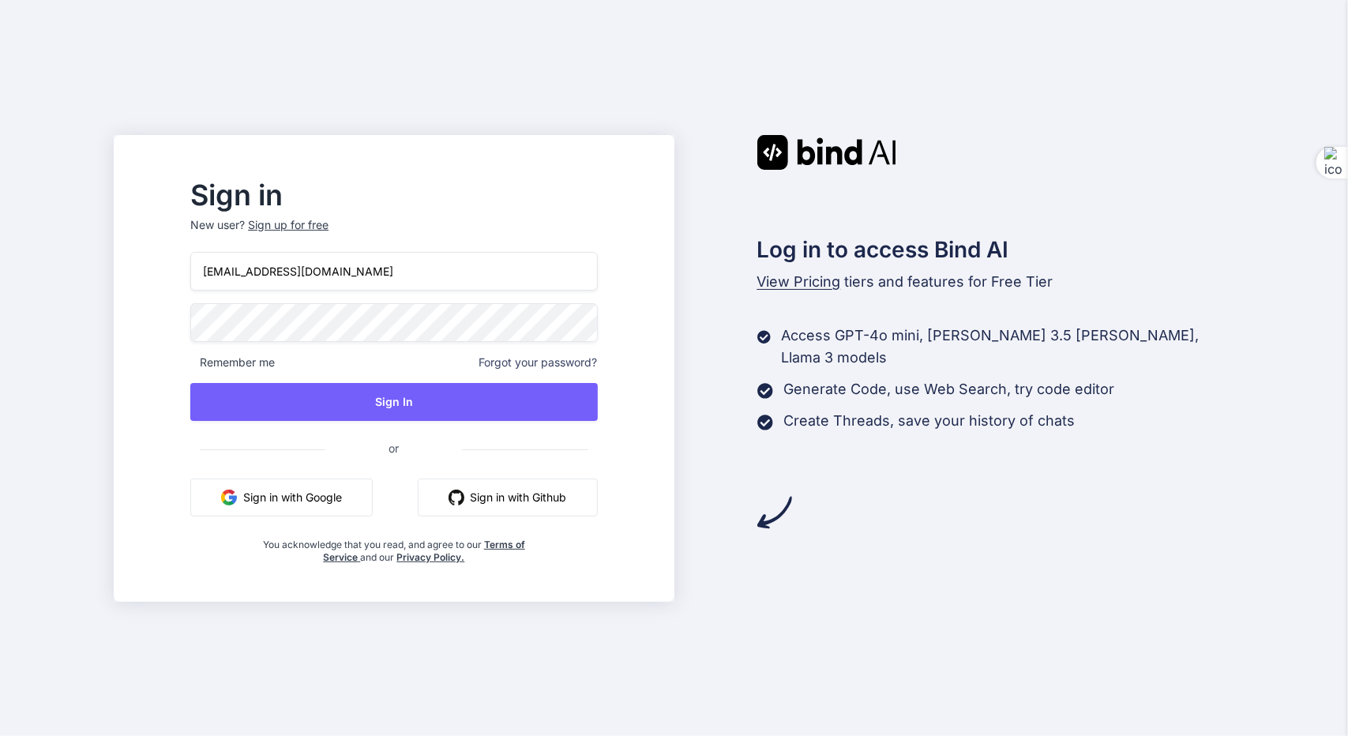
click at [807, 276] on span "View Pricing" at bounding box center [799, 281] width 84 height 17
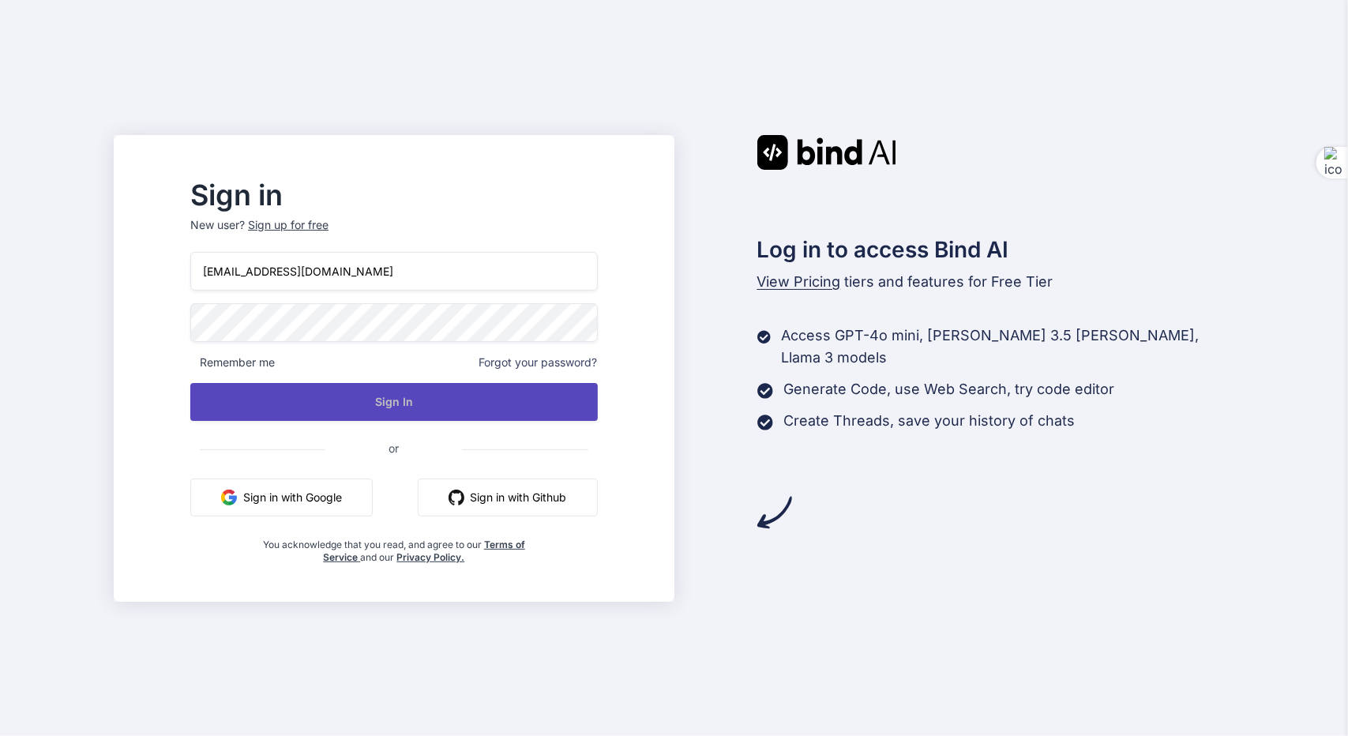
click at [473, 395] on button "Sign In" at bounding box center [393, 402] width 407 height 38
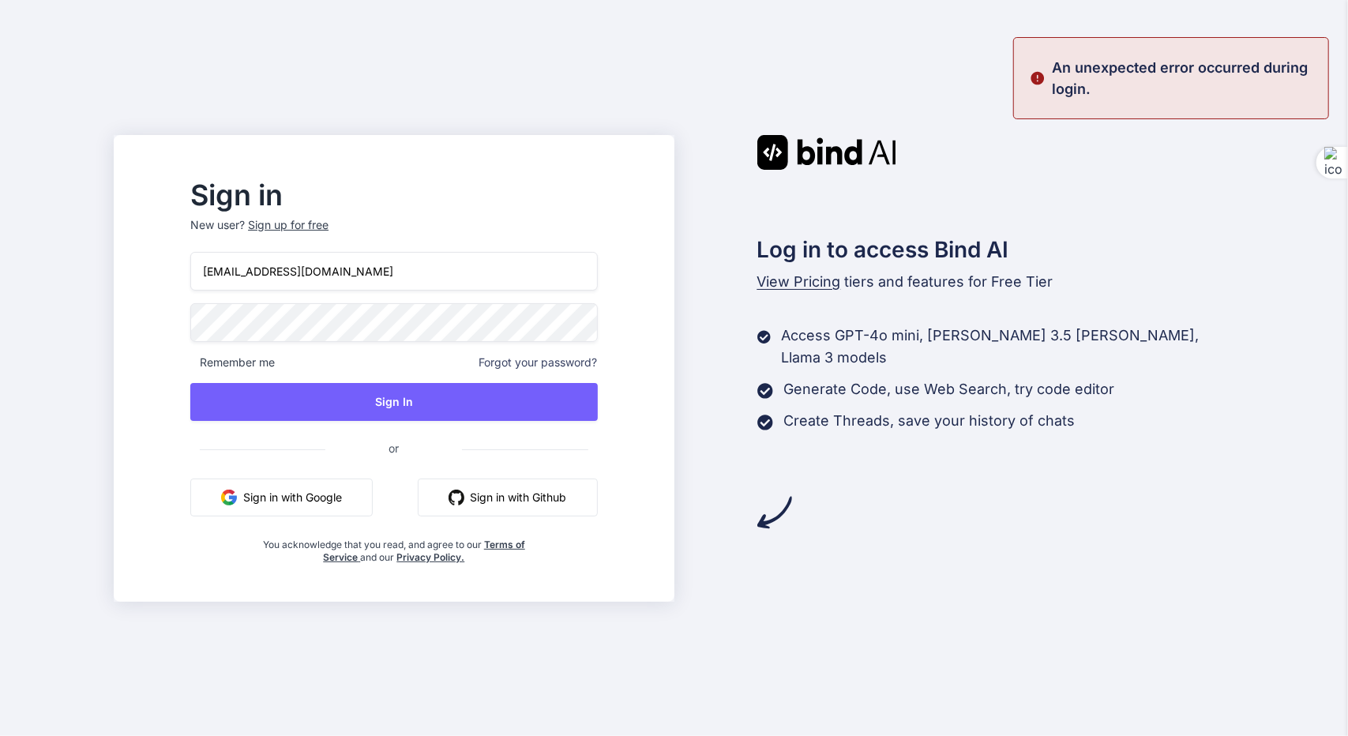
click at [337, 492] on button "Sign in with Google" at bounding box center [281, 497] width 182 height 38
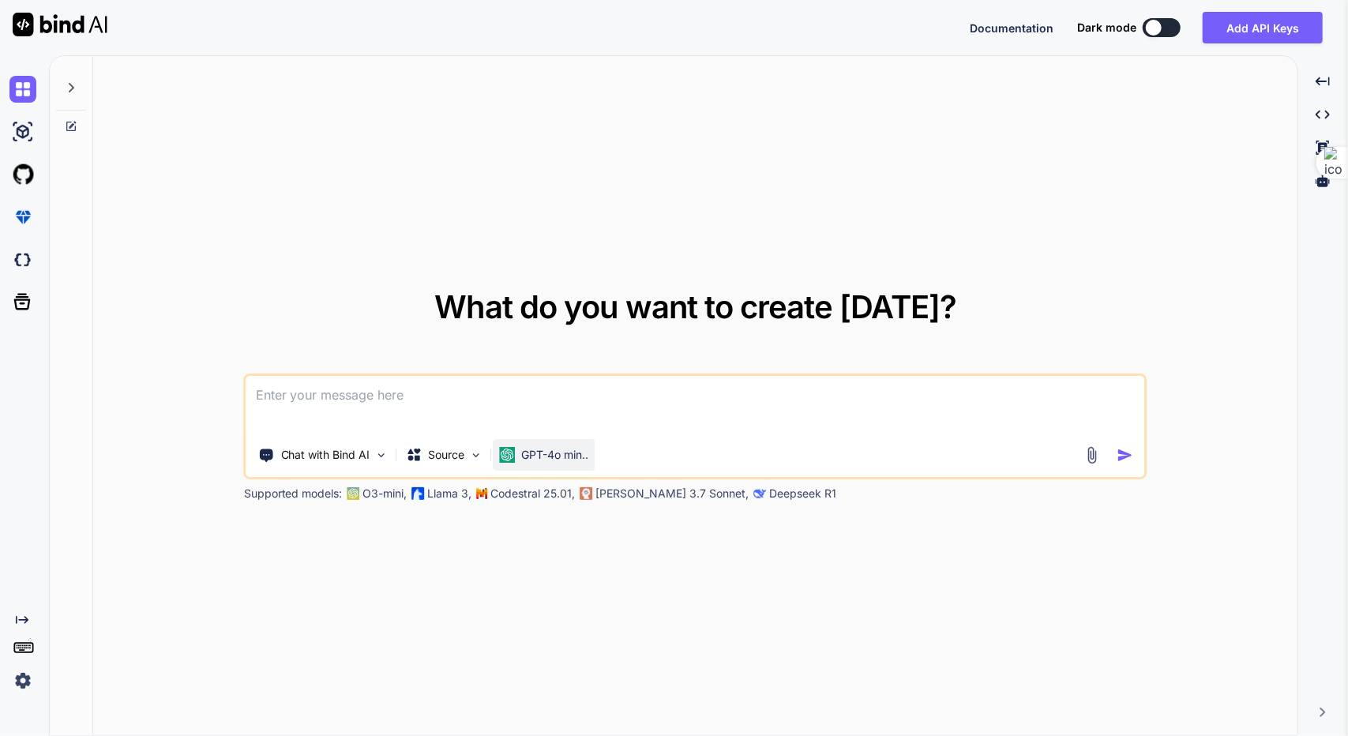
click at [573, 449] on p "GPT-4o min.." at bounding box center [555, 455] width 67 height 16
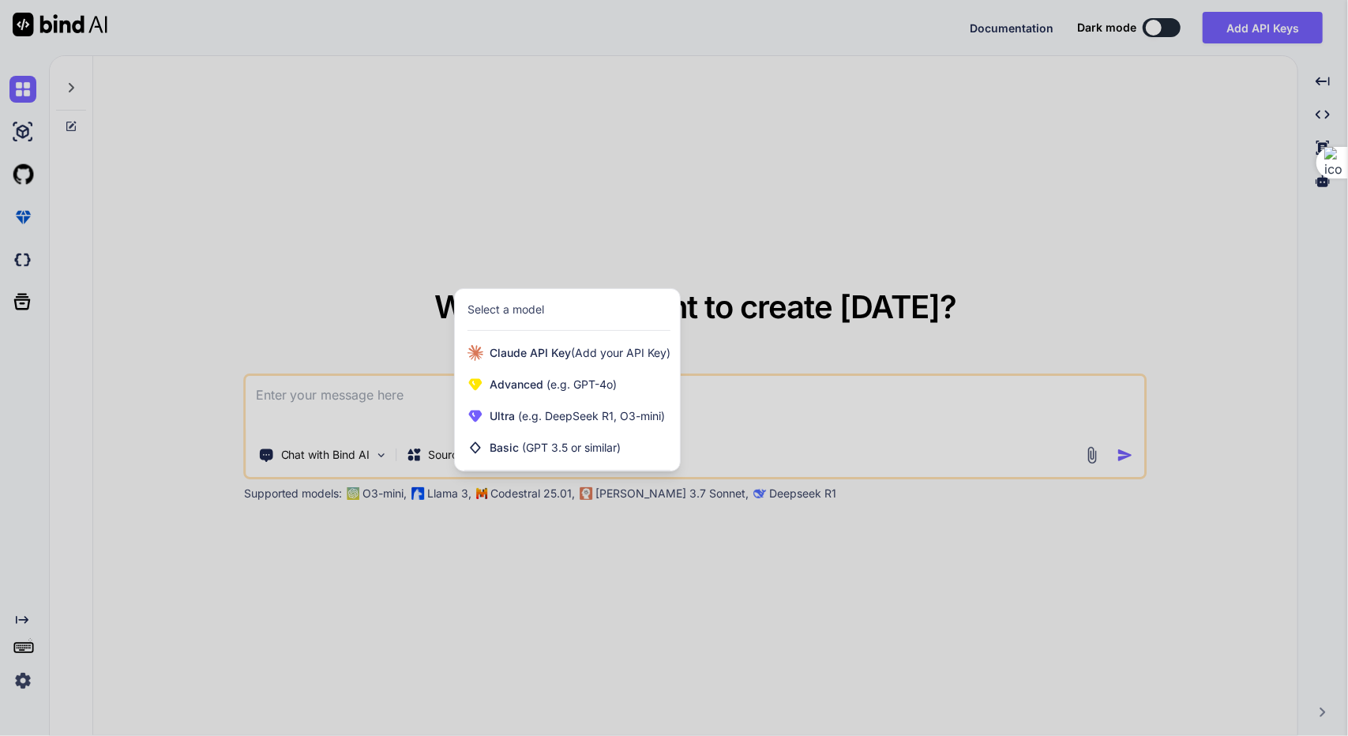
click at [748, 410] on div at bounding box center [674, 368] width 1348 height 736
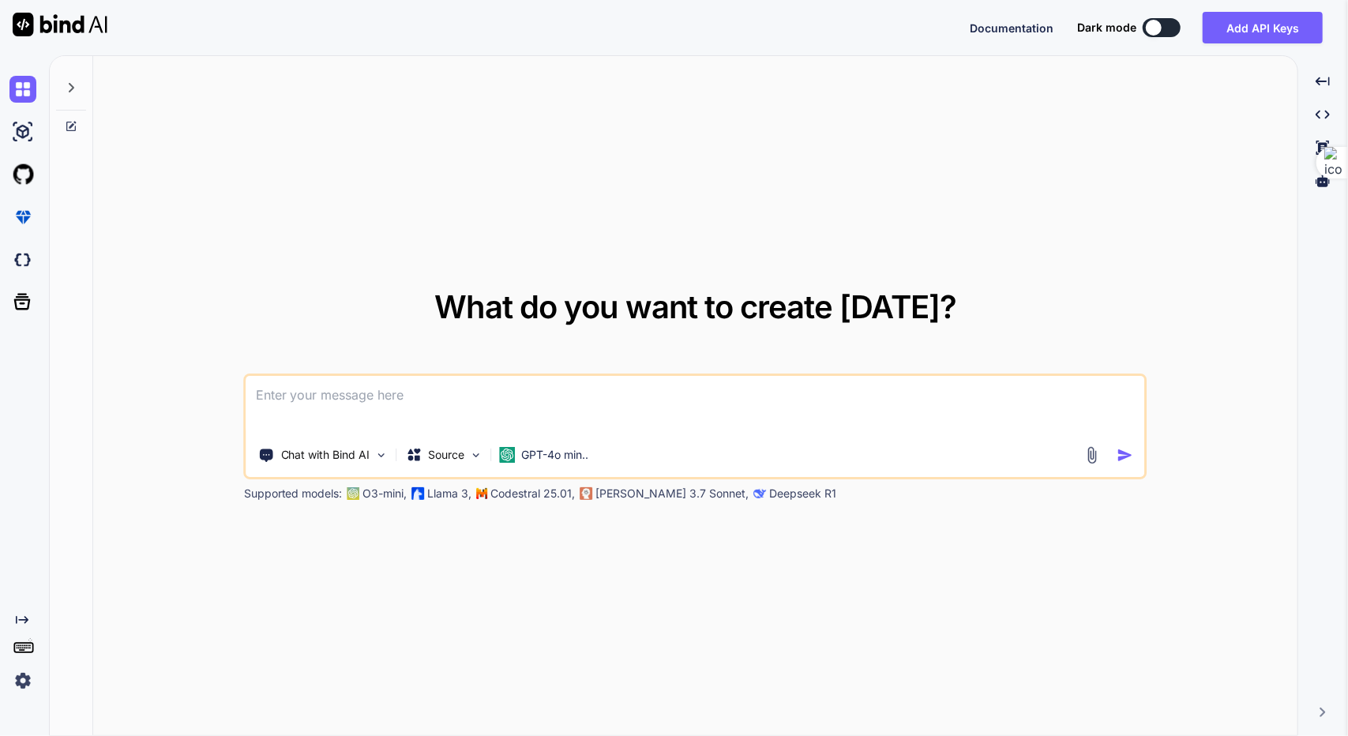
click at [635, 493] on p "[PERSON_NAME] 3.7 Sonnet," at bounding box center [672, 493] width 153 height 16
click at [363, 501] on div "What do you want to create [DATE]? Chat with Bind AI Source GPT-4o min.. Suppor…" at bounding box center [695, 396] width 1204 height 680
click at [302, 499] on p "Supported models:" at bounding box center [293, 493] width 99 height 16
click at [357, 459] on p "Chat with Bind AI" at bounding box center [325, 455] width 89 height 16
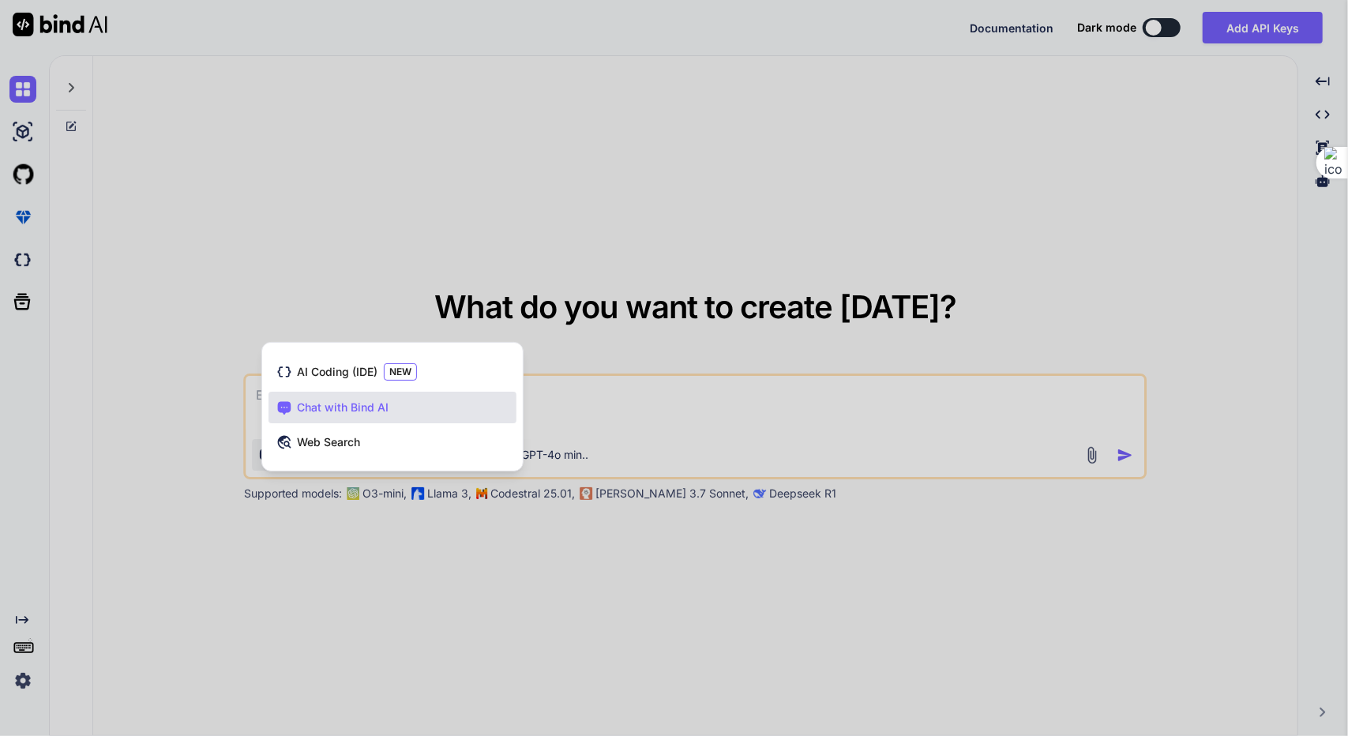
click at [676, 393] on div at bounding box center [674, 368] width 1348 height 736
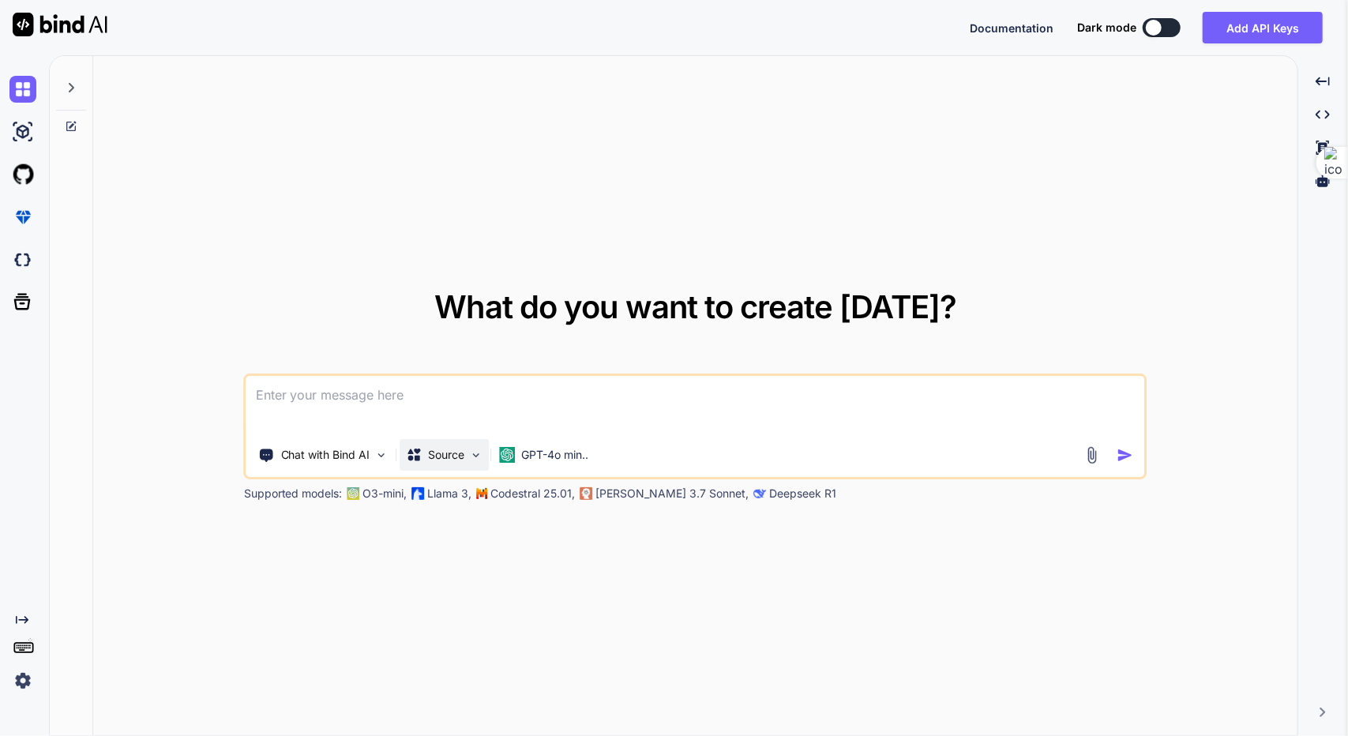
click at [450, 463] on div "Source" at bounding box center [444, 455] width 89 height 32
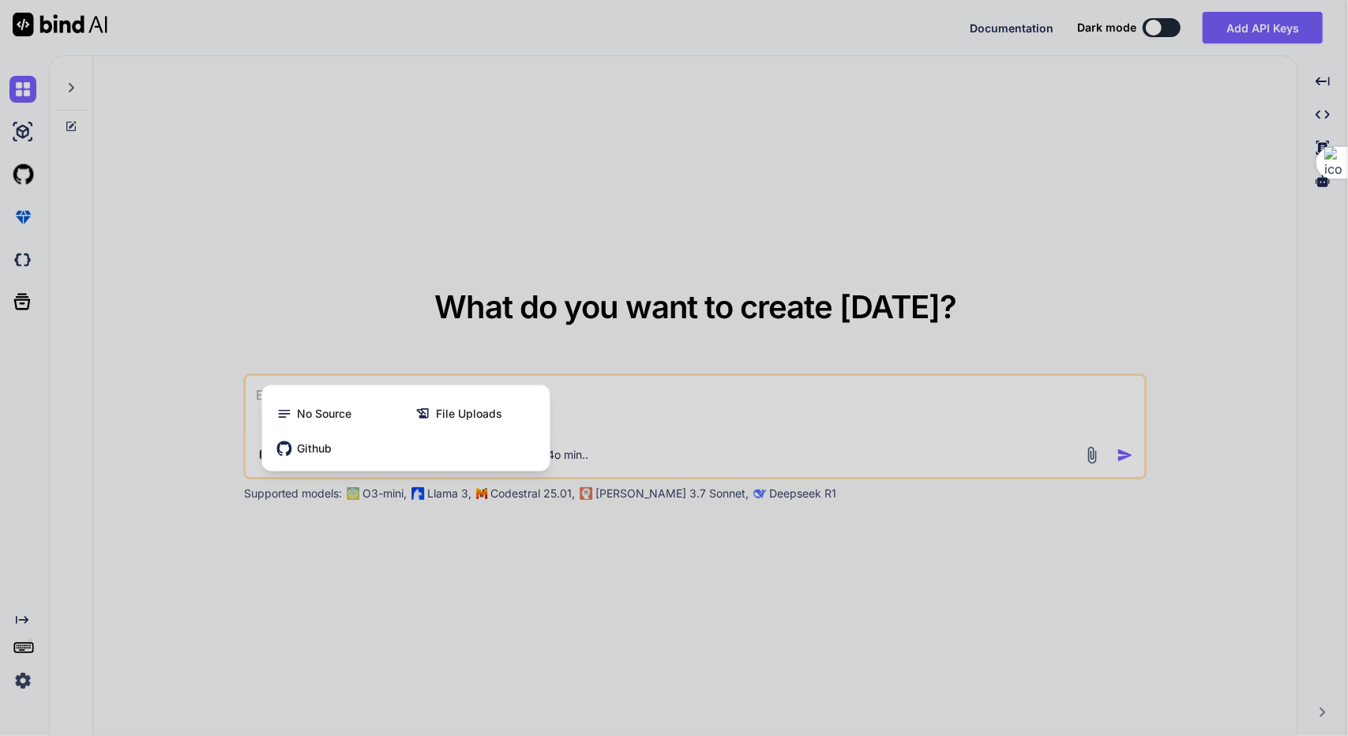
click at [633, 419] on div at bounding box center [674, 368] width 1348 height 736
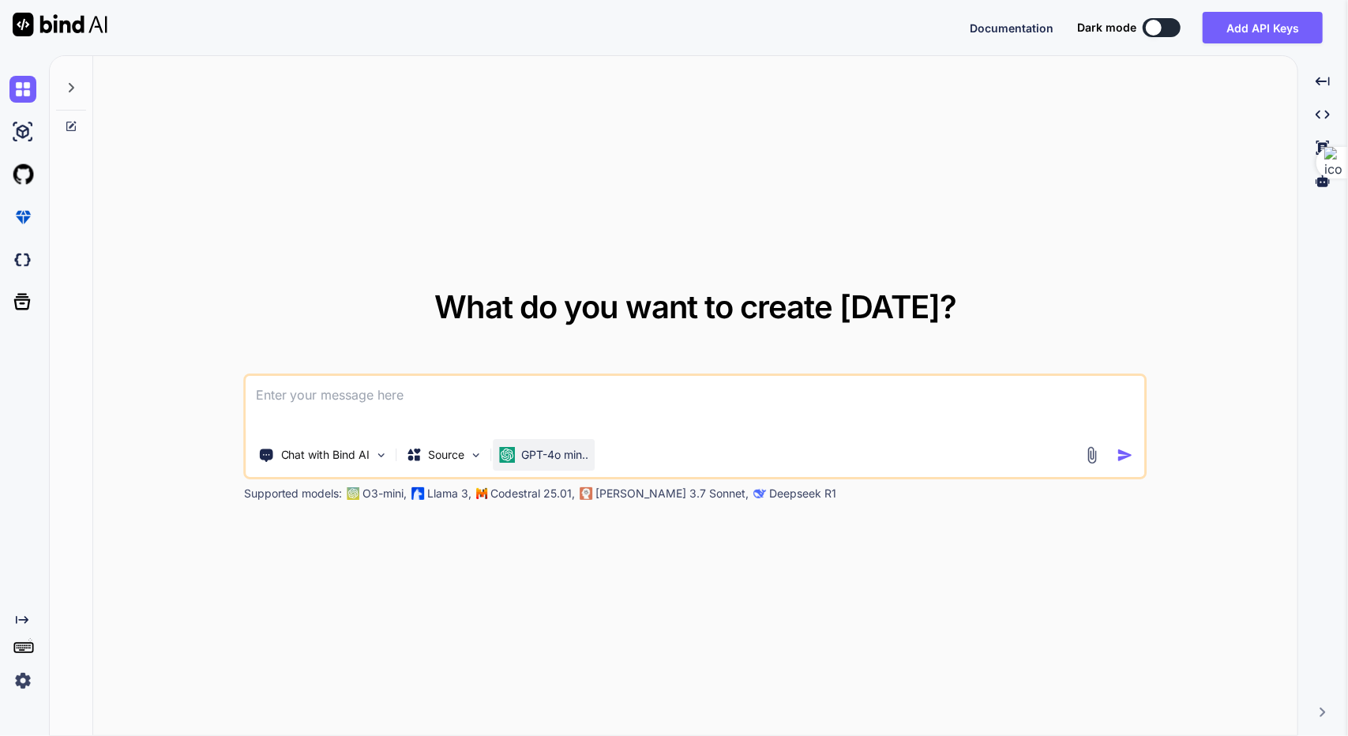
click at [562, 445] on div "GPT-4o min.." at bounding box center [544, 455] width 102 height 32
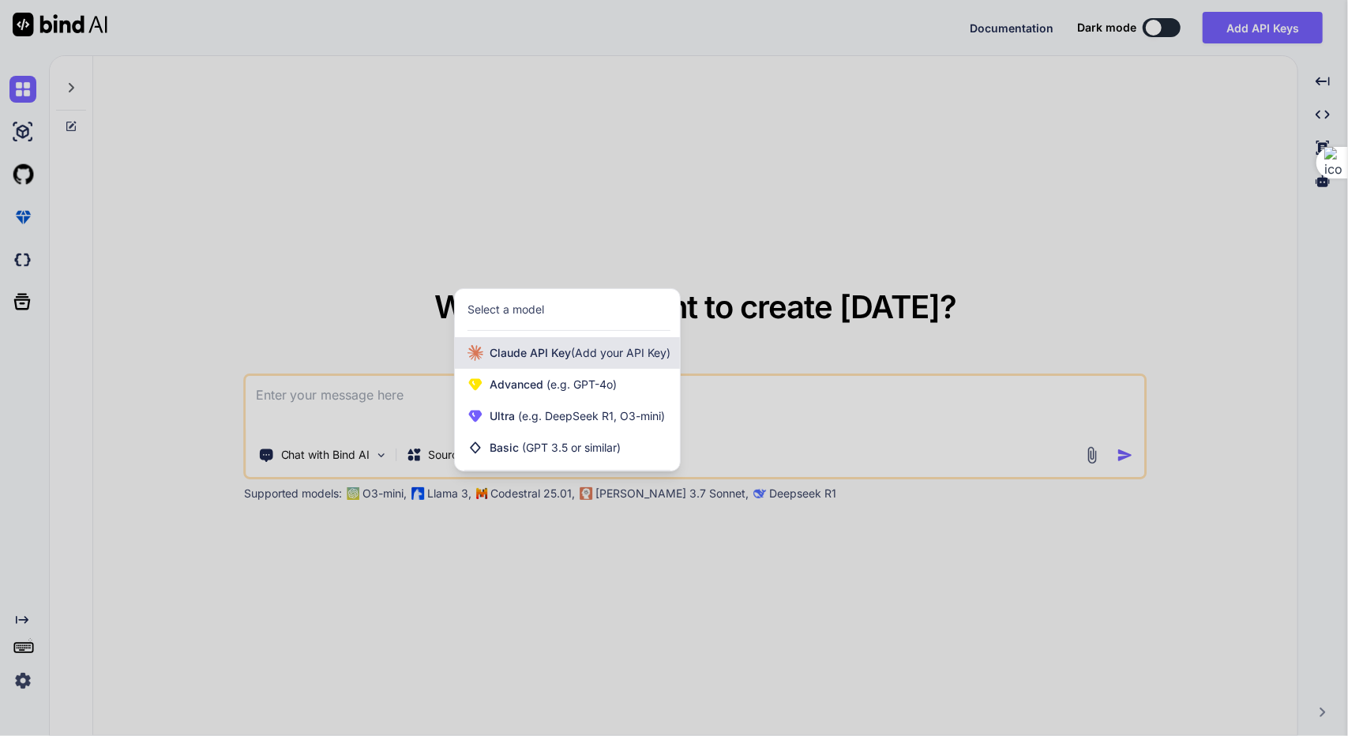
click at [592, 354] on span "(Add your API Key)" at bounding box center [620, 352] width 99 height 13
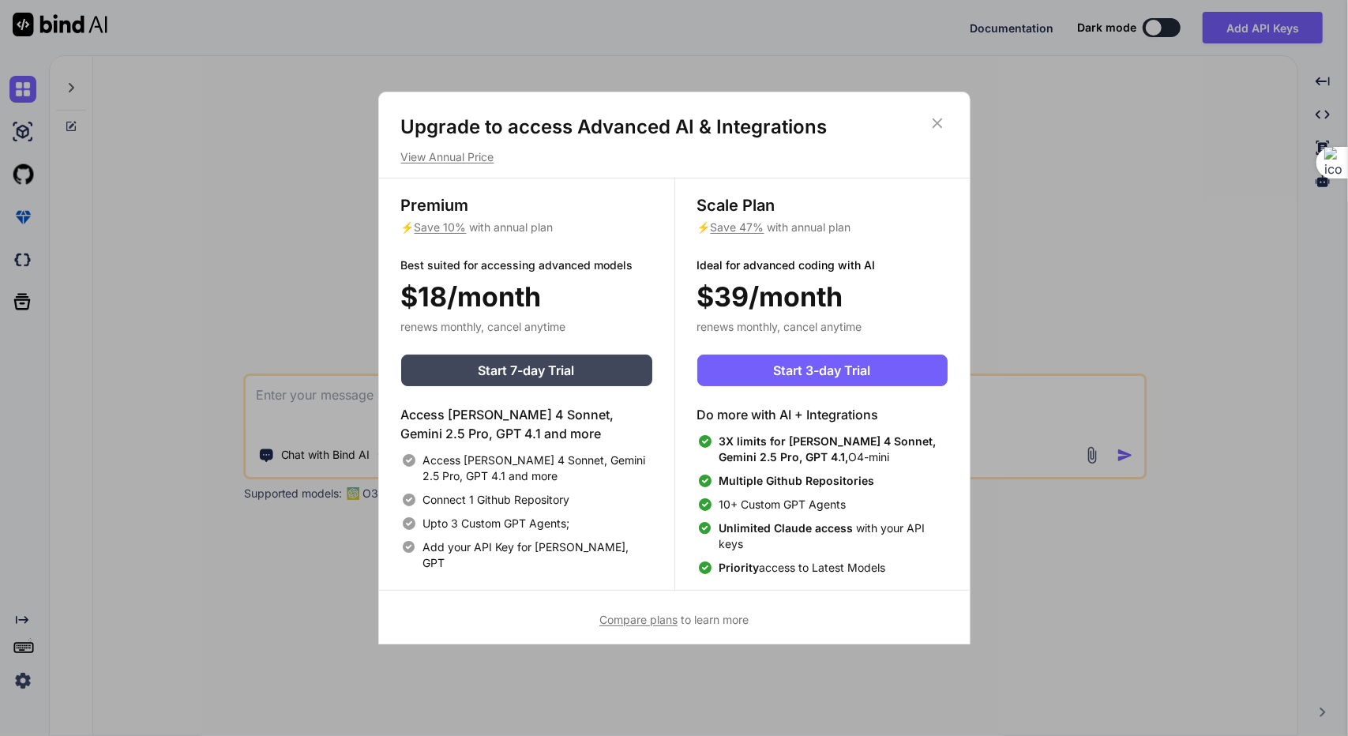
click at [936, 129] on icon at bounding box center [936, 122] width 17 height 17
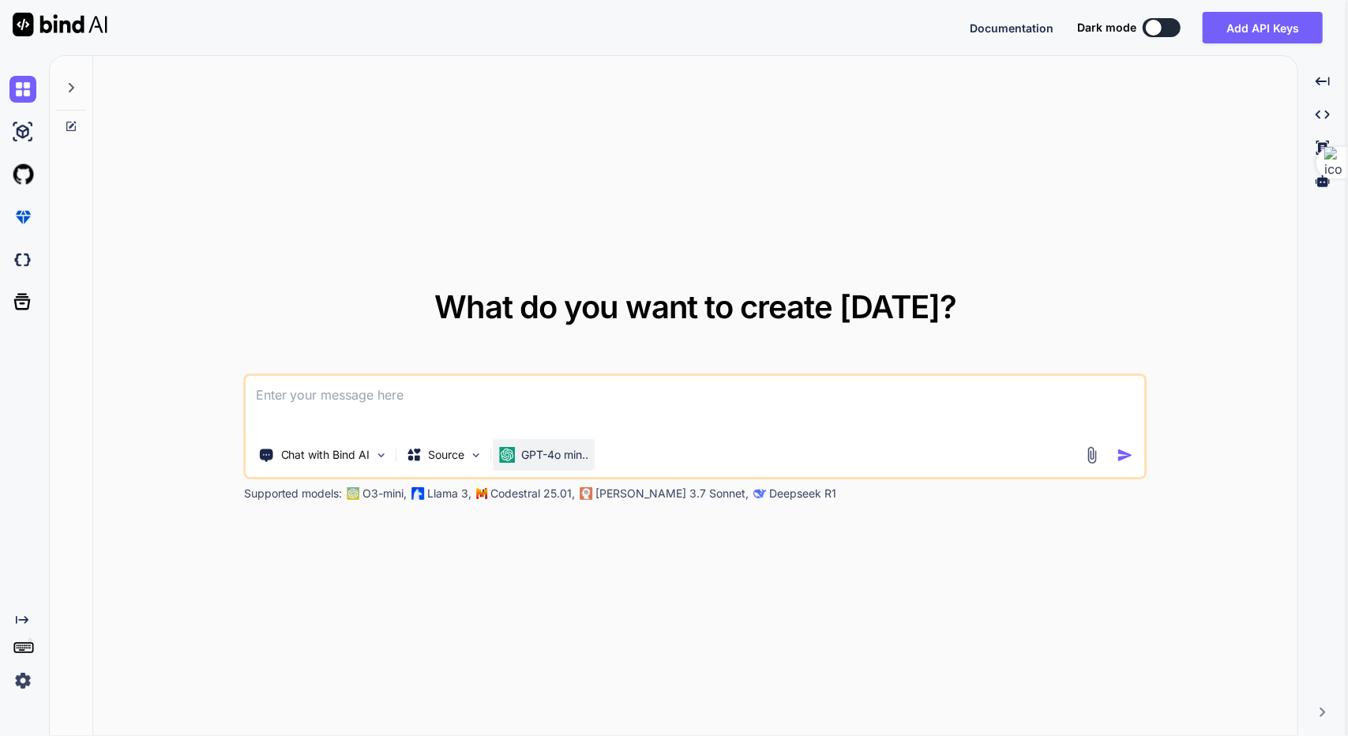
click at [543, 452] on p "GPT-4o min.." at bounding box center [555, 455] width 67 height 16
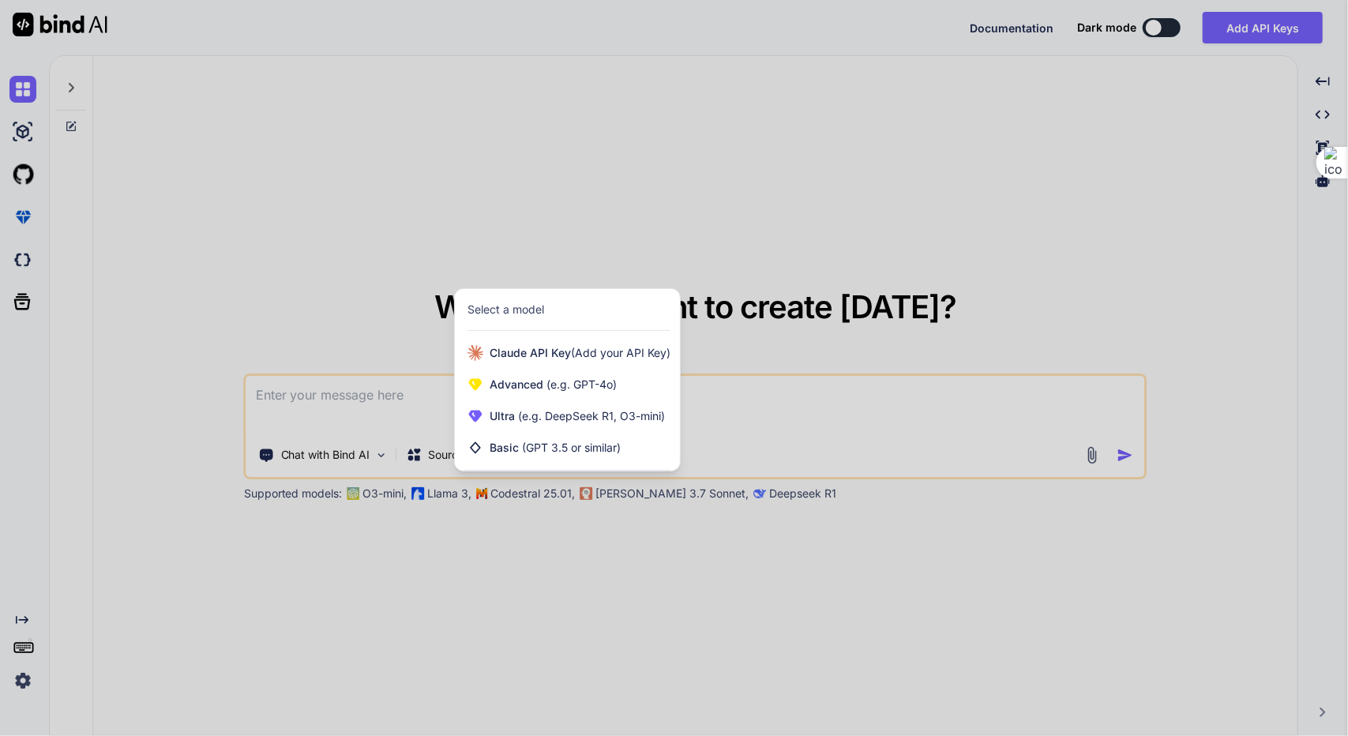
drag, startPoint x: 828, startPoint y: 395, endPoint x: 740, endPoint y: 410, distance: 88.9
click at [828, 395] on div at bounding box center [674, 368] width 1348 height 736
type textarea "x"
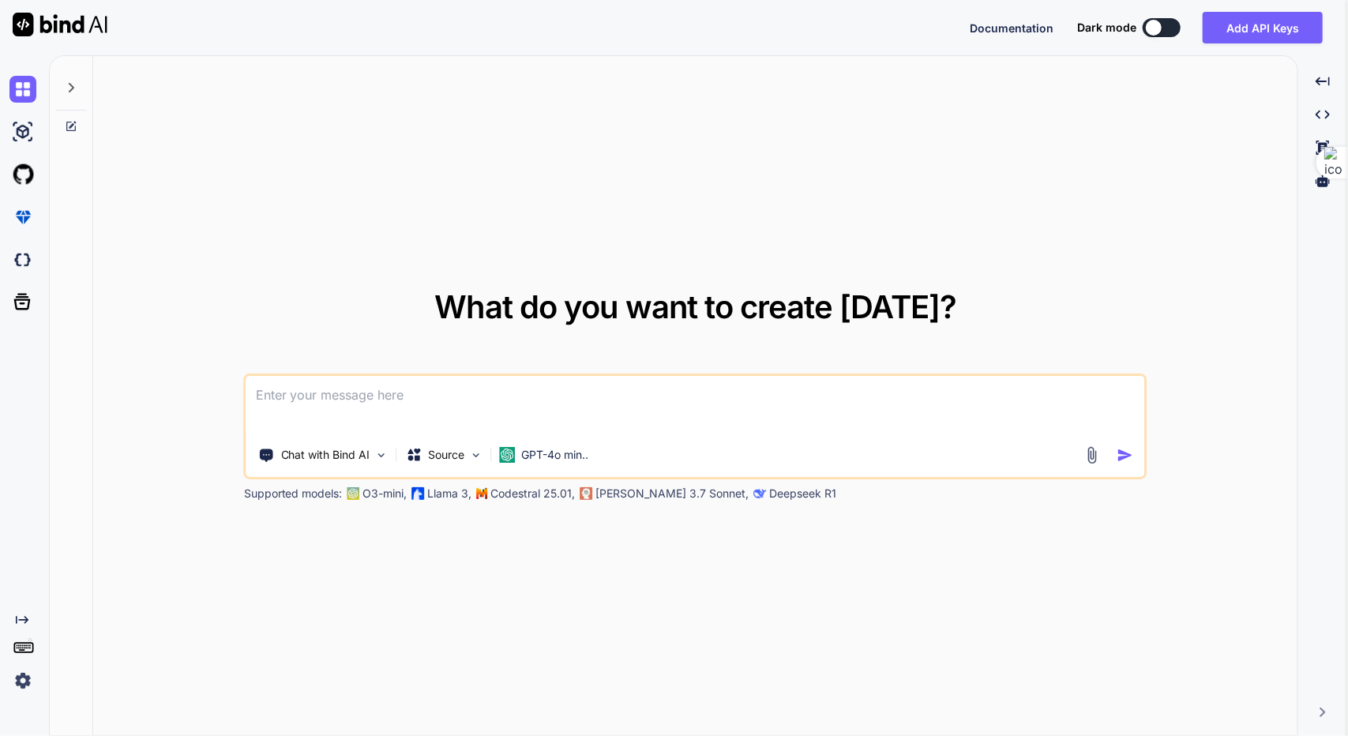
click at [650, 403] on textarea at bounding box center [695, 405] width 898 height 58
click at [889, 295] on span "What do you want to create [DATE]?" at bounding box center [695, 306] width 522 height 39
